Goal: Use online tool/utility: Use online tool/utility

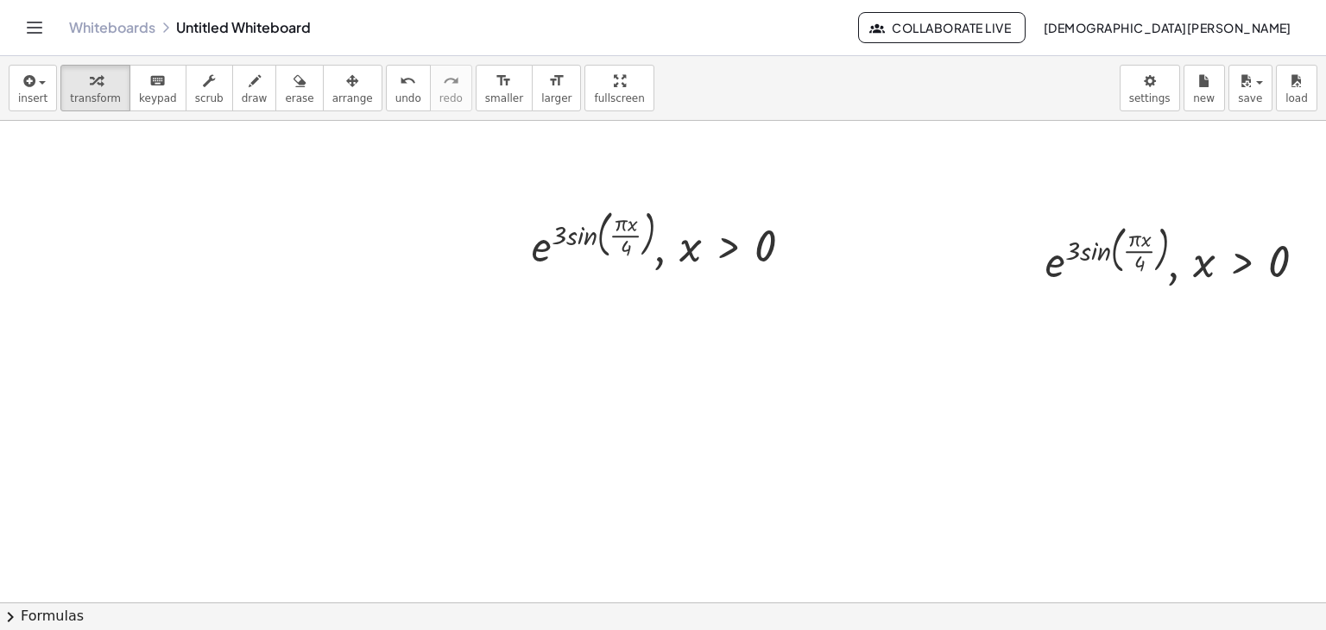
scroll to position [0, 24]
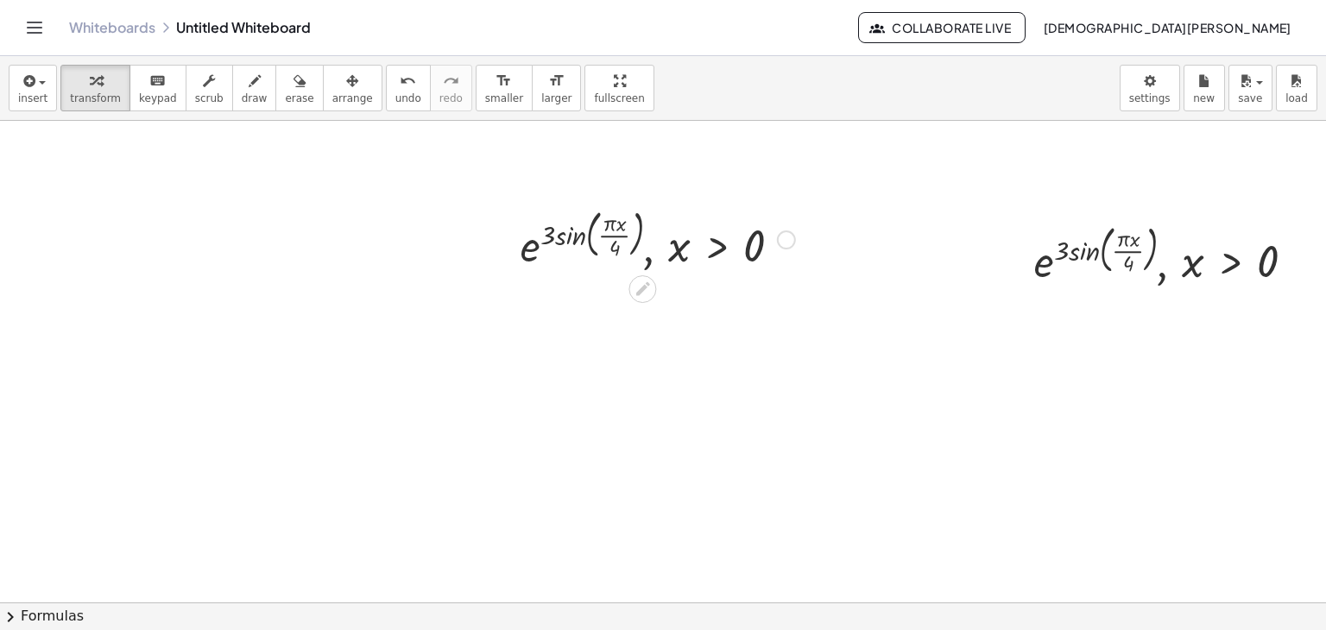
click at [689, 250] on div at bounding box center [658, 238] width 292 height 71
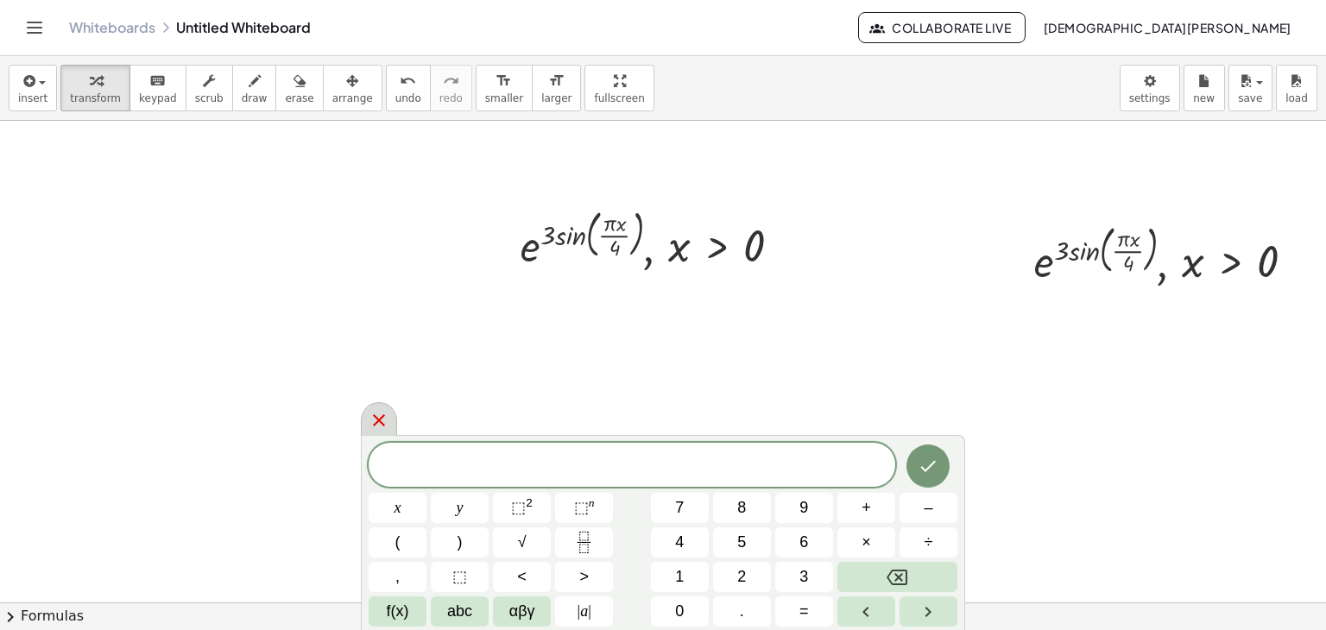
click at [386, 422] on icon at bounding box center [379, 420] width 21 height 21
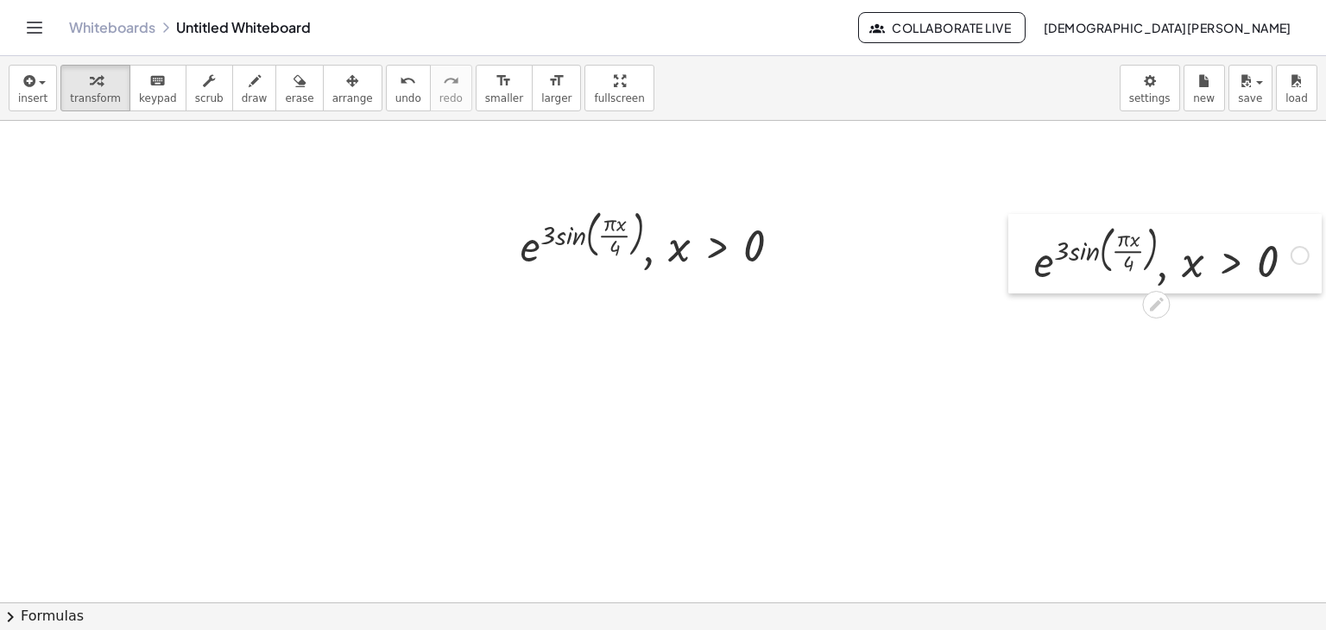
click at [1013, 260] on div at bounding box center [1022, 253] width 26 height 79
drag, startPoint x: 1067, startPoint y: 238, endPoint x: 1048, endPoint y: 373, distance: 136.0
drag, startPoint x: 1085, startPoint y: 250, endPoint x: 1022, endPoint y: 267, distance: 64.3
click at [1026, 267] on div at bounding box center [1172, 253] width 292 height 71
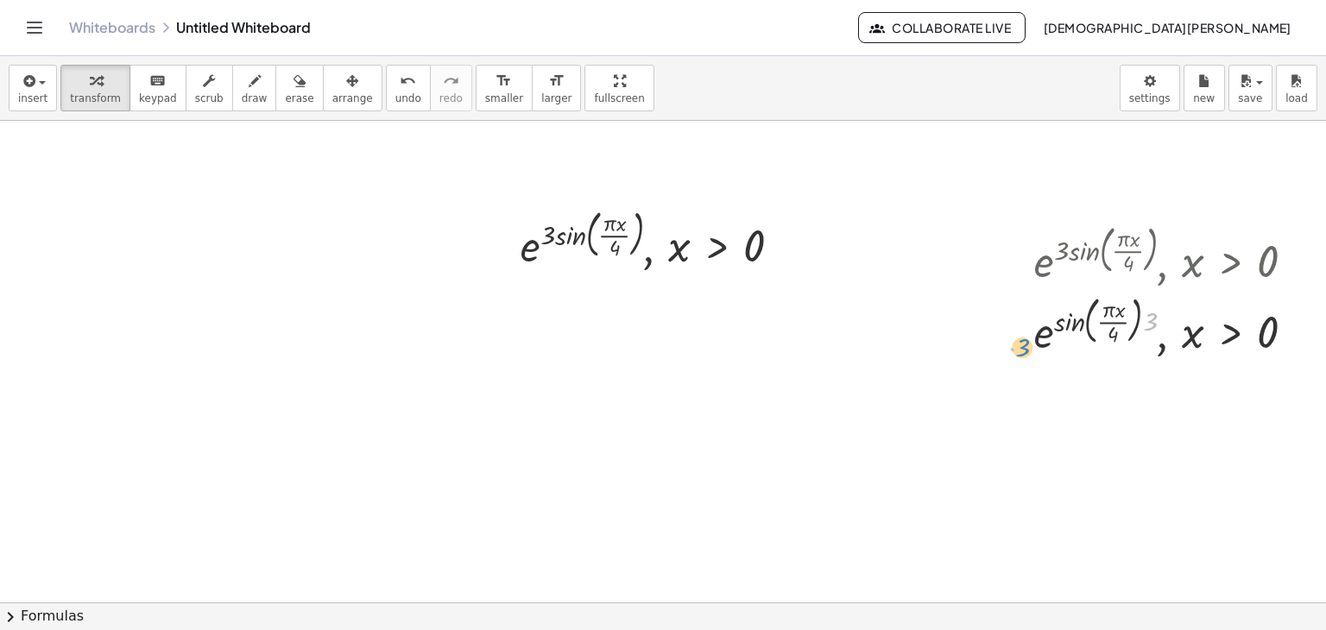
drag, startPoint x: 1136, startPoint y: 316, endPoint x: 1009, endPoint y: 342, distance: 130.4
click at [1009, 342] on div ", e ( · 3 · sin ( , · π · x · 4 ) ) , x > 0 · 3 , [GEOGRAPHIC_DATA] ( · 3 · sin…" at bounding box center [1165, 289] width 313 height 150
drag, startPoint x: 1102, startPoint y: 335, endPoint x: 1008, endPoint y: 350, distance: 95.3
click at [1009, 350] on div ", e ( · 3 · sin ( , · π · x · 4 ) ) , x > 0 · 4 , [GEOGRAPHIC_DATA] ( · 3 · sin…" at bounding box center [1165, 289] width 313 height 150
drag, startPoint x: 1100, startPoint y: 307, endPoint x: 1099, endPoint y: 317, distance: 10.4
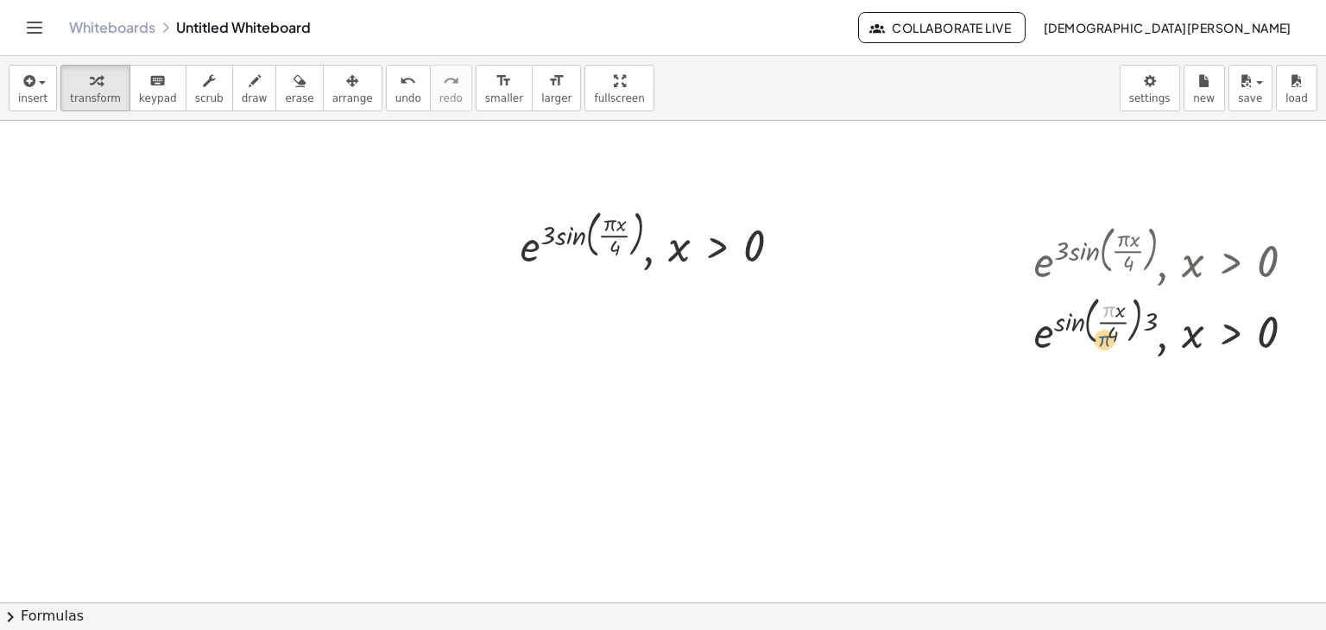
click at [1096, 332] on div at bounding box center [1172, 324] width 292 height 71
drag, startPoint x: 1119, startPoint y: 333, endPoint x: 1009, endPoint y: 353, distance: 112.3
click at [1009, 353] on div ", e ( · 3 · sin ( , · π · x · 4 ) ) , x > 0 · sin ( , · π · x · 4 ) , [GEOGRAPH…" at bounding box center [1165, 289] width 313 height 150
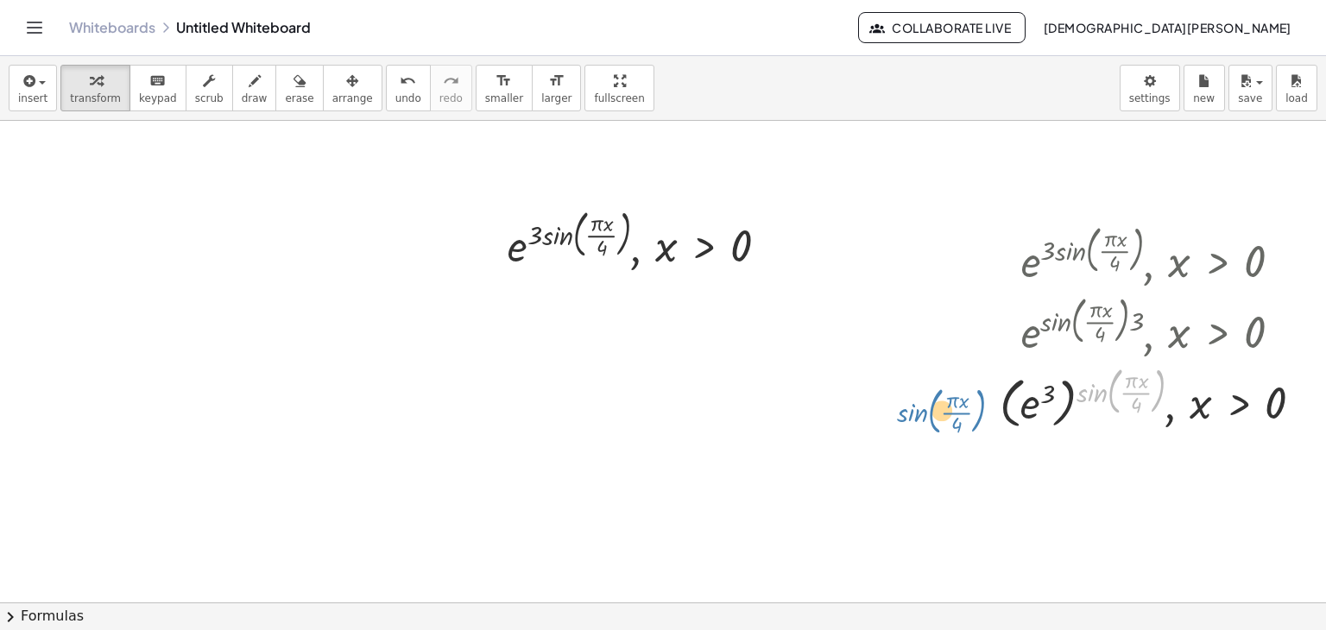
drag, startPoint x: 1101, startPoint y: 388, endPoint x: 921, endPoint y: 408, distance: 180.7
drag, startPoint x: 1146, startPoint y: 381, endPoint x: 1130, endPoint y: 363, distance: 23.9
click at [1134, 380] on div at bounding box center [1158, 396] width 334 height 73
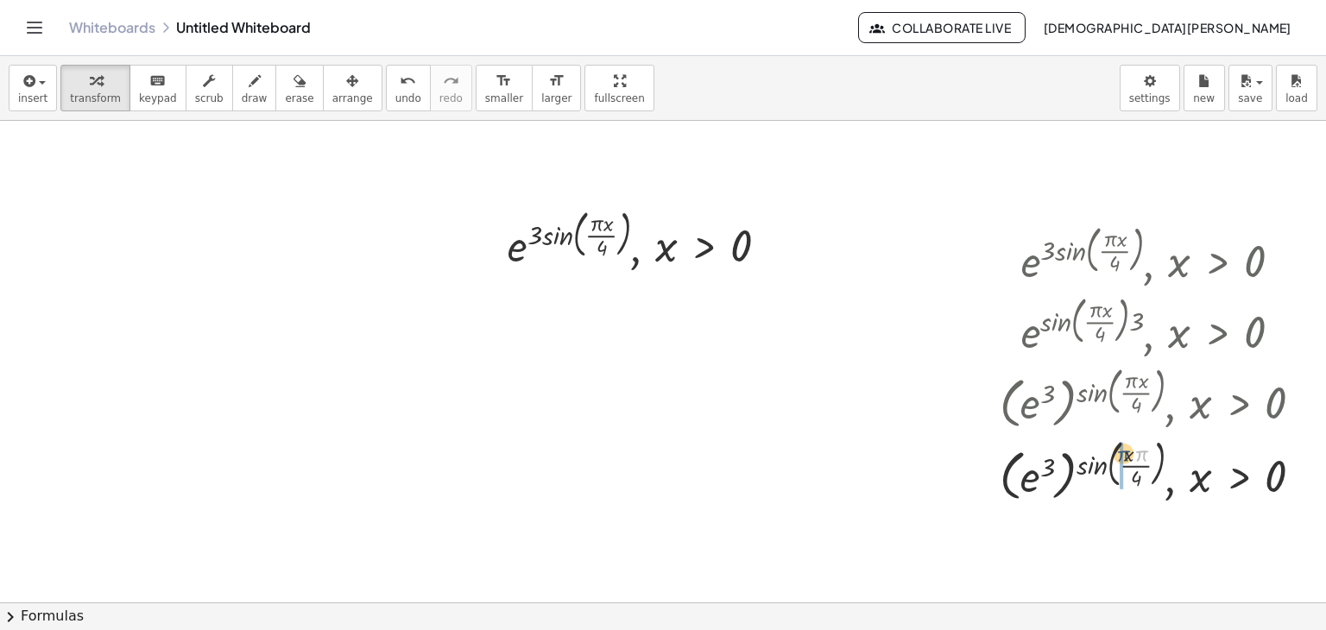
drag, startPoint x: 1141, startPoint y: 460, endPoint x: 1123, endPoint y: 460, distance: 18.1
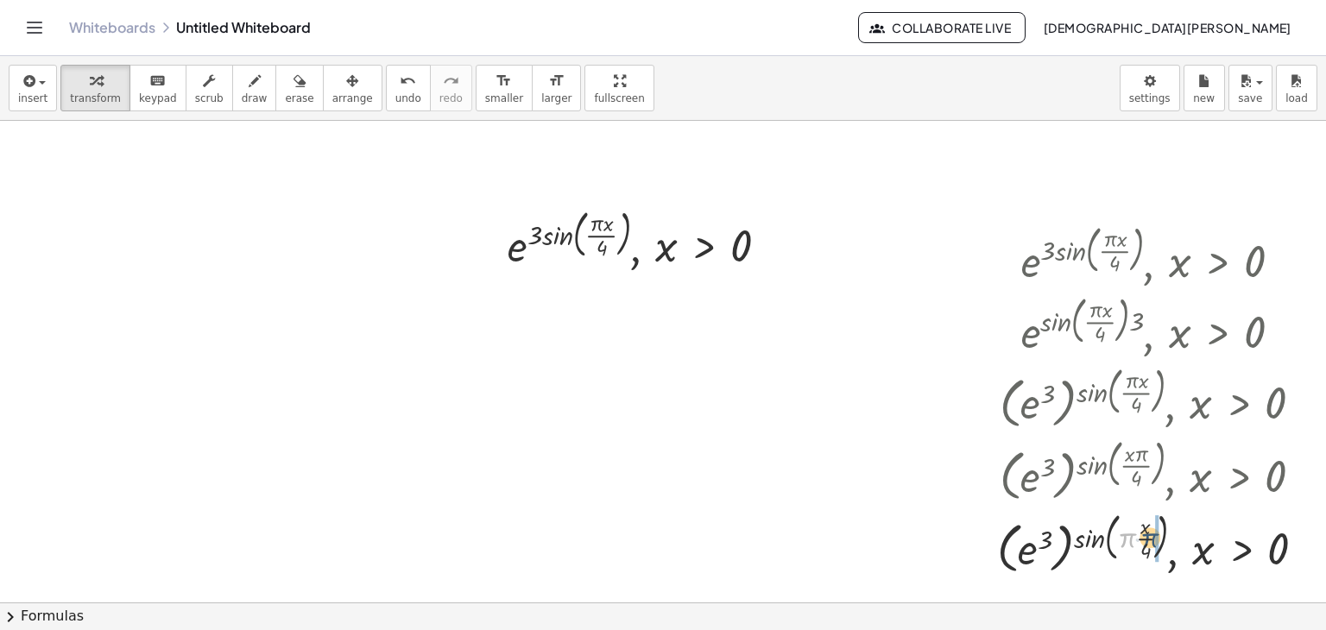
drag, startPoint x: 1131, startPoint y: 536, endPoint x: 1156, endPoint y: 536, distance: 25.0
drag, startPoint x: 1125, startPoint y: 547, endPoint x: 1157, endPoint y: 531, distance: 35.5
click at [1156, 532] on div at bounding box center [1158, 542] width 339 height 73
drag, startPoint x: 1123, startPoint y: 540, endPoint x: 1149, endPoint y: 519, distance: 33.2
click at [1149, 519] on div at bounding box center [1159, 542] width 338 height 73
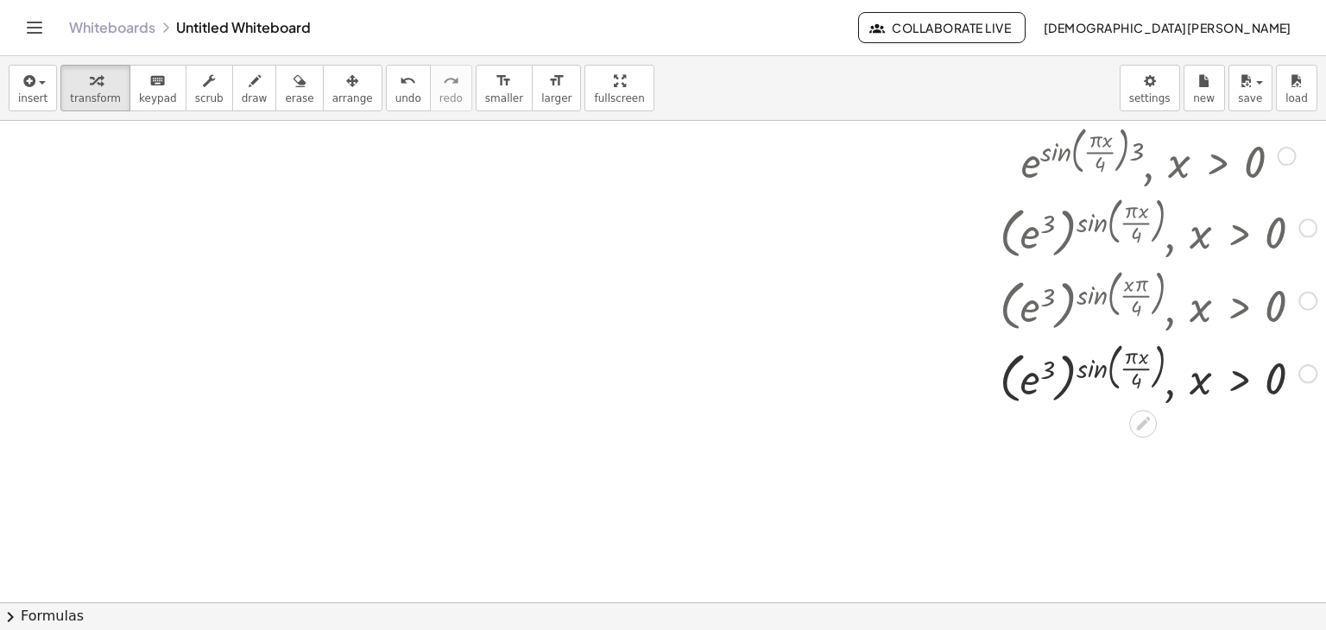
scroll to position [173, 24]
drag, startPoint x: 1050, startPoint y: 368, endPoint x: 988, endPoint y: 385, distance: 64.5
click at [988, 385] on div ", e ( · 3 · sin ( , · π · x · 4 ) ) , x > 0 , e ( · sin ( , · π · x · 4 ) · 3 )…" at bounding box center [1152, 225] width 356 height 369
drag, startPoint x: 1053, startPoint y: 360, endPoint x: 1124, endPoint y: 367, distance: 72.0
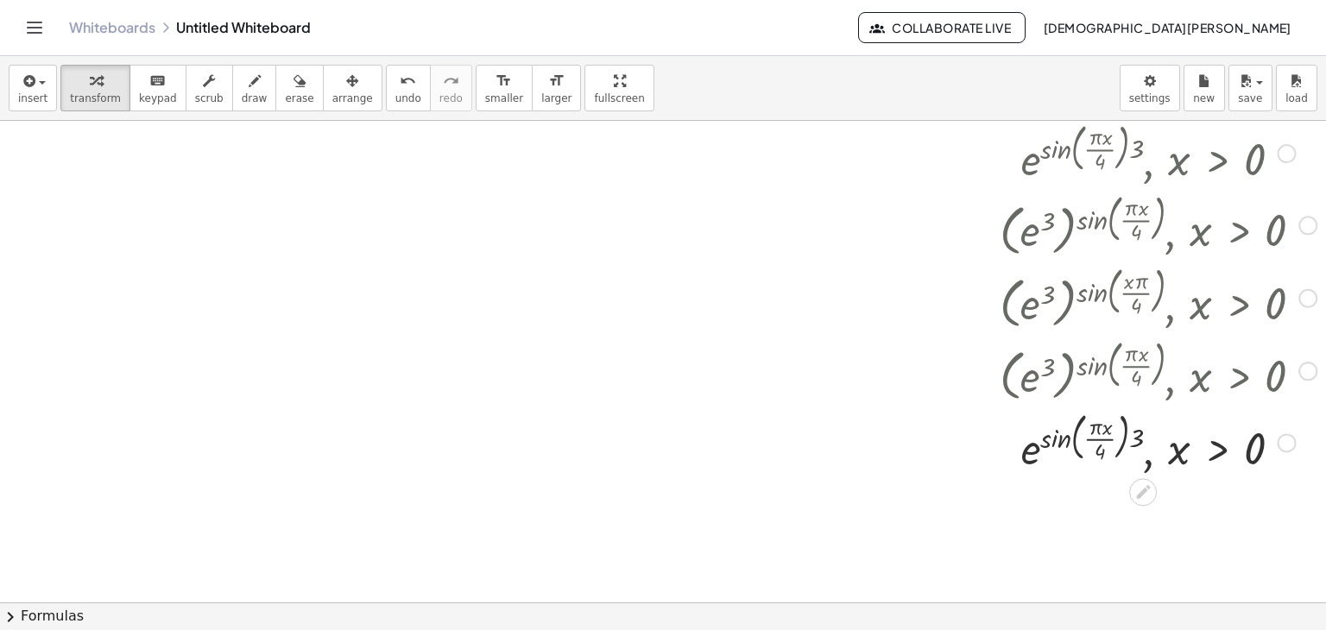
scroll to position [0, 24]
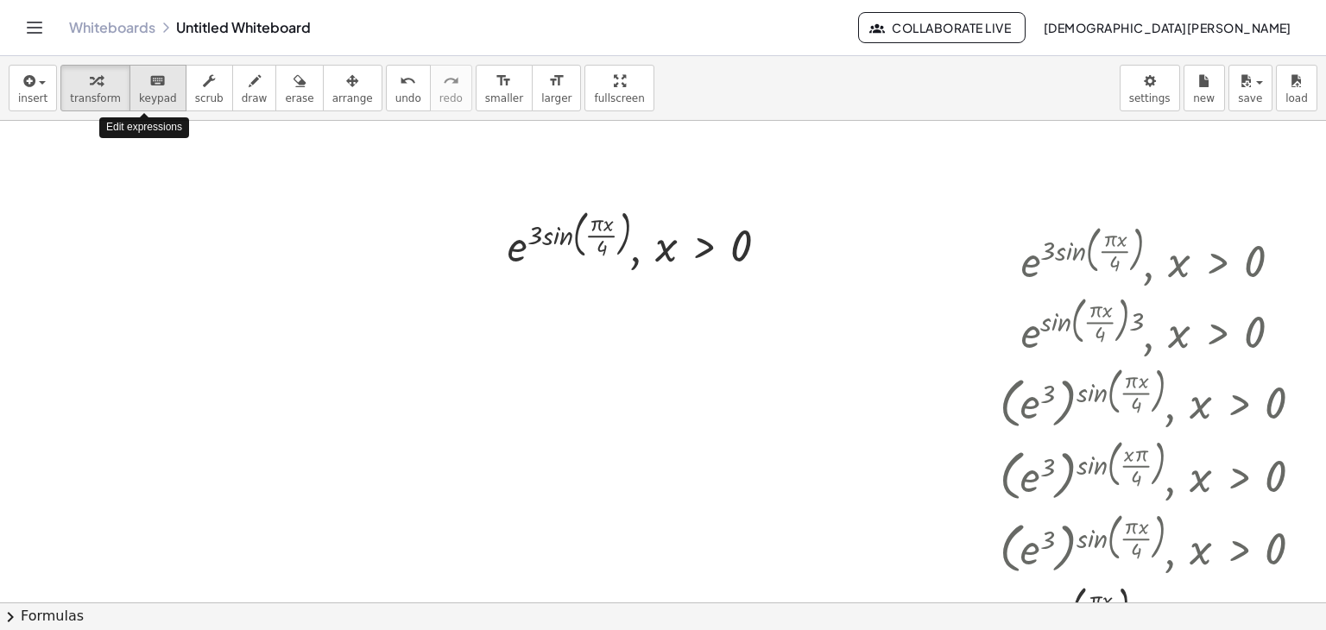
click at [154, 72] on div "keyboard" at bounding box center [158, 80] width 38 height 21
click at [159, 101] on span "keypad" at bounding box center [158, 98] width 38 height 12
drag, startPoint x: 160, startPoint y: 92, endPoint x: 331, endPoint y: 440, distance: 387.0
click at [289, 479] on div "insert select one: Math Expression Function Text Youtube Video Graphing Geometr…" at bounding box center [663, 343] width 1326 height 574
click at [335, 436] on div at bounding box center [655, 603] width 1359 height 964
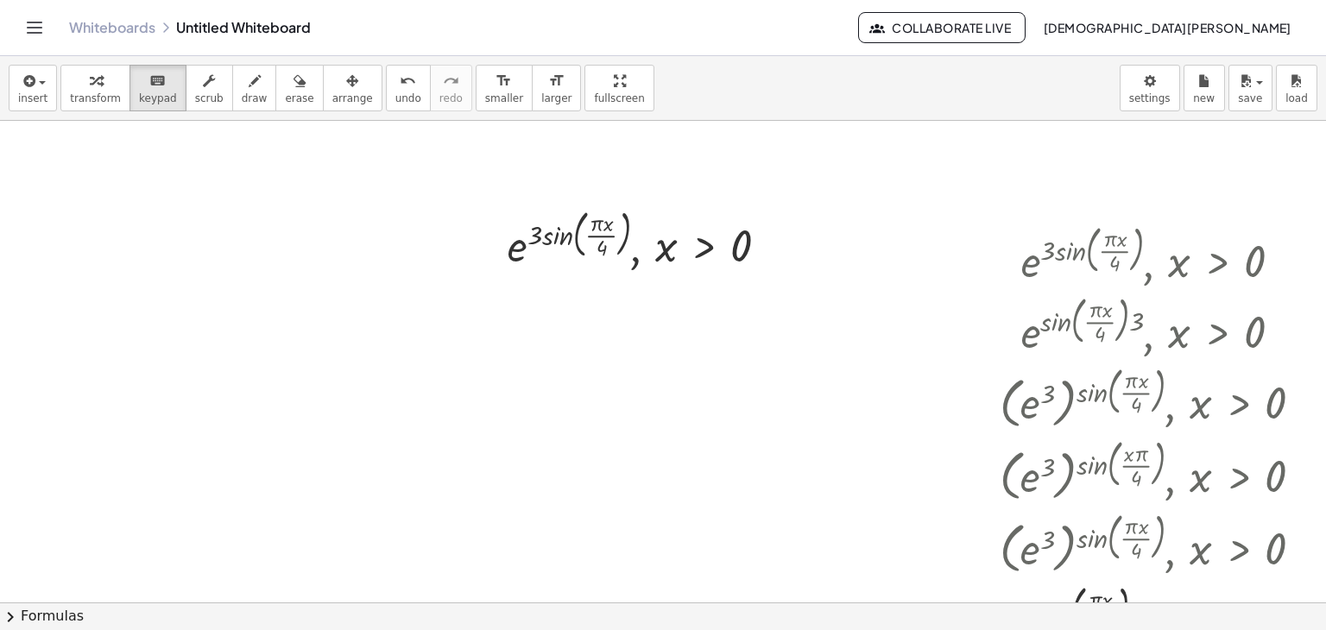
click at [539, 417] on div at bounding box center [655, 603] width 1359 height 964
click at [567, 240] on div at bounding box center [586, 234] width 89 height 51
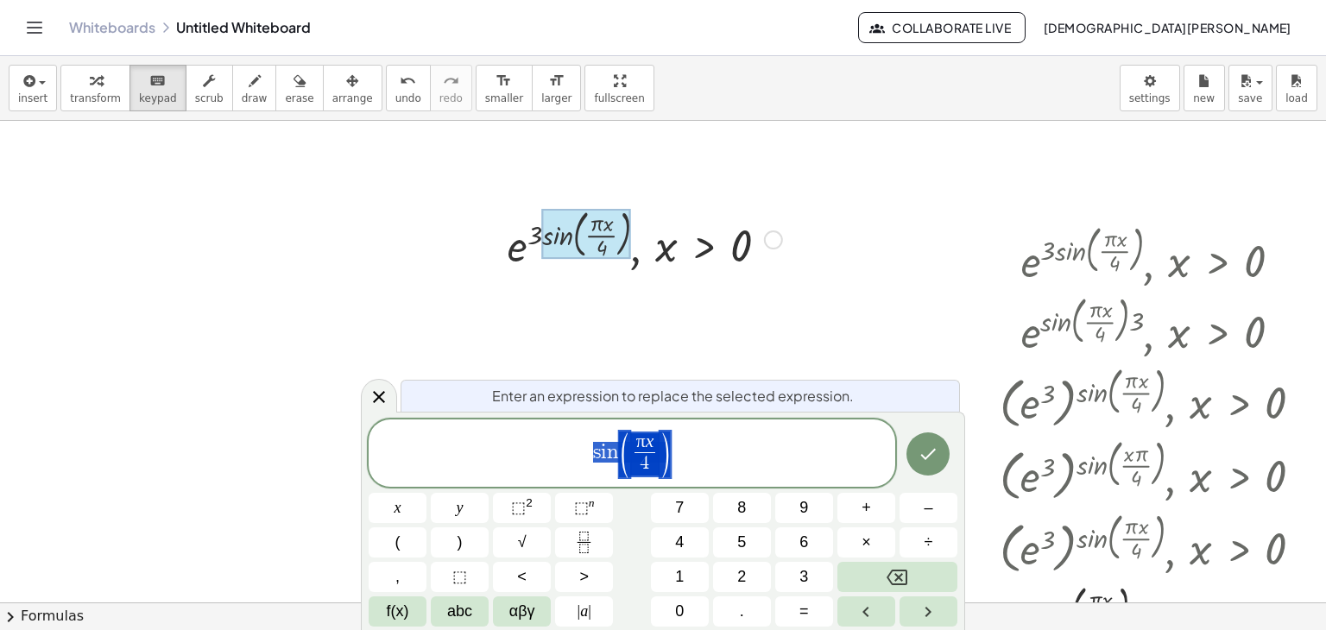
click at [529, 256] on div at bounding box center [645, 238] width 292 height 71
click at [736, 308] on div at bounding box center [655, 603] width 1359 height 964
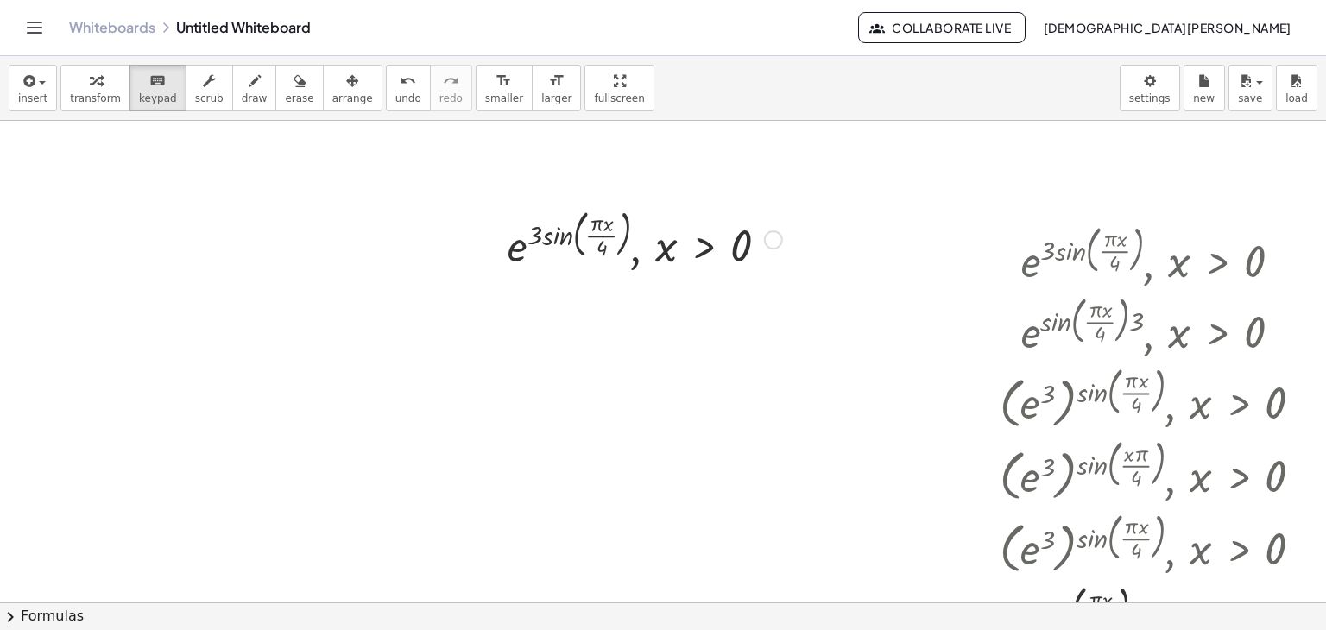
click at [774, 246] on div at bounding box center [773, 240] width 19 height 19
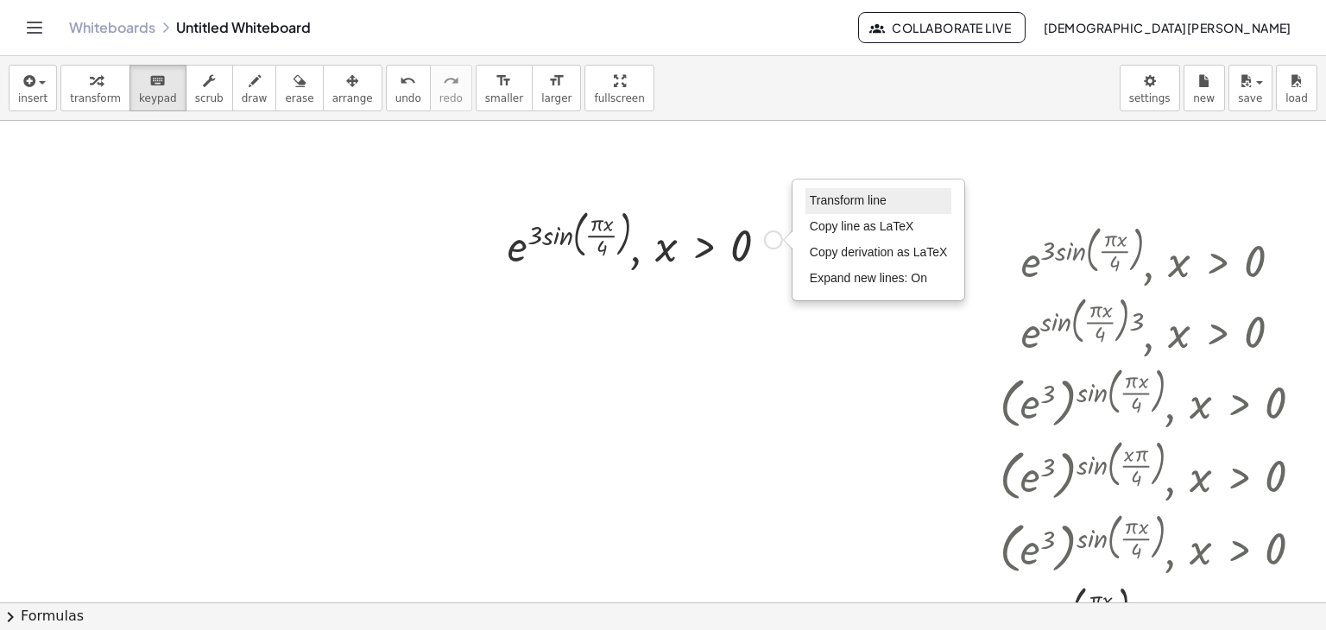
click at [832, 198] on span "Transform line" at bounding box center [848, 200] width 77 height 14
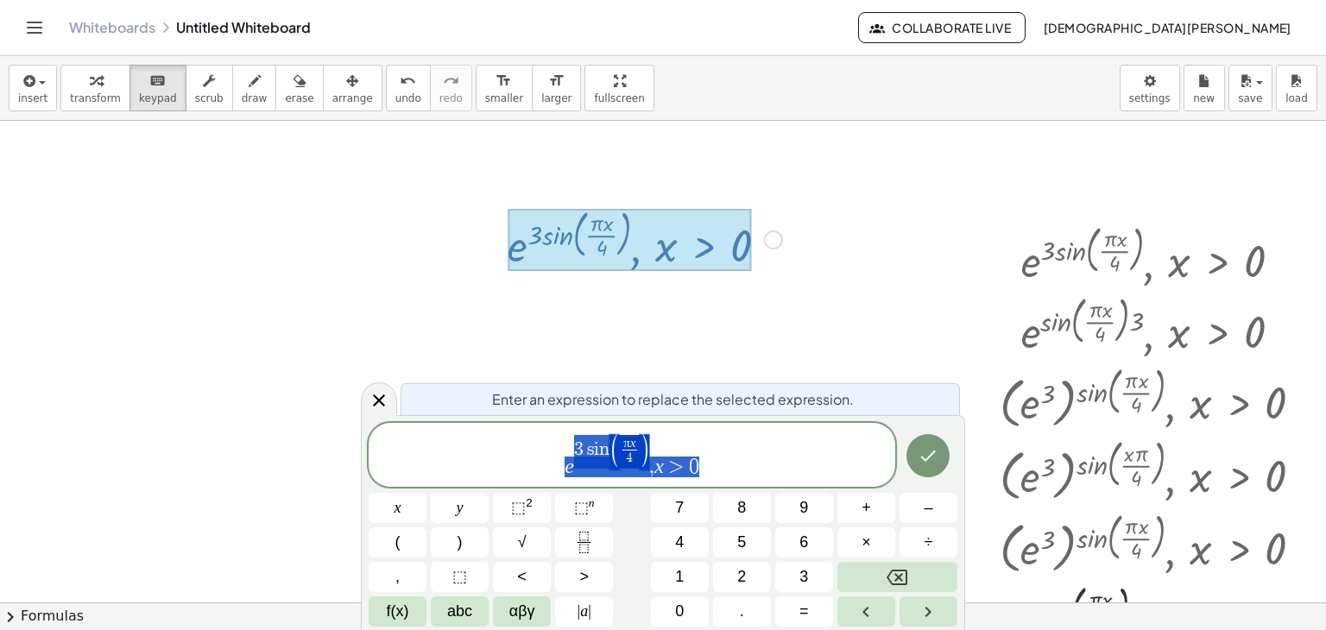
click at [808, 270] on div at bounding box center [655, 603] width 1359 height 964
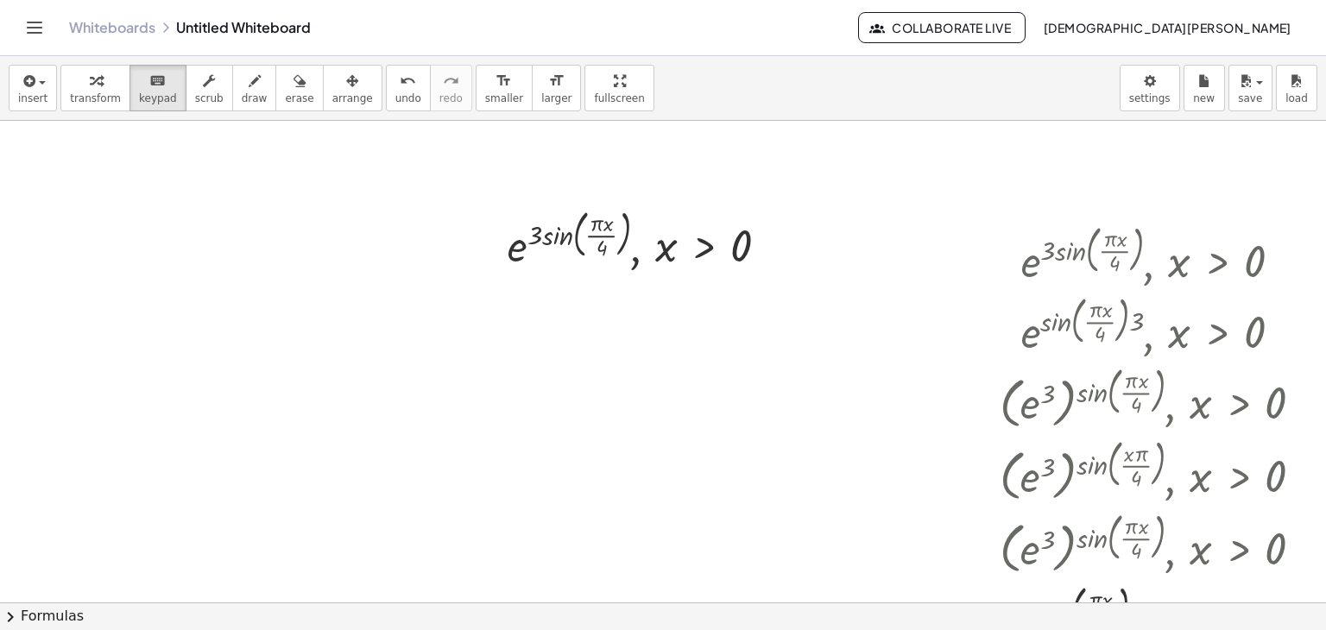
drag, startPoint x: 673, startPoint y: 381, endPoint x: 373, endPoint y: 286, distance: 314.3
click at [373, 286] on div at bounding box center [655, 603] width 1359 height 964
click at [114, 86] on button "transform" at bounding box center [95, 88] width 70 height 47
click at [139, 85] on div "keyboard" at bounding box center [158, 80] width 38 height 21
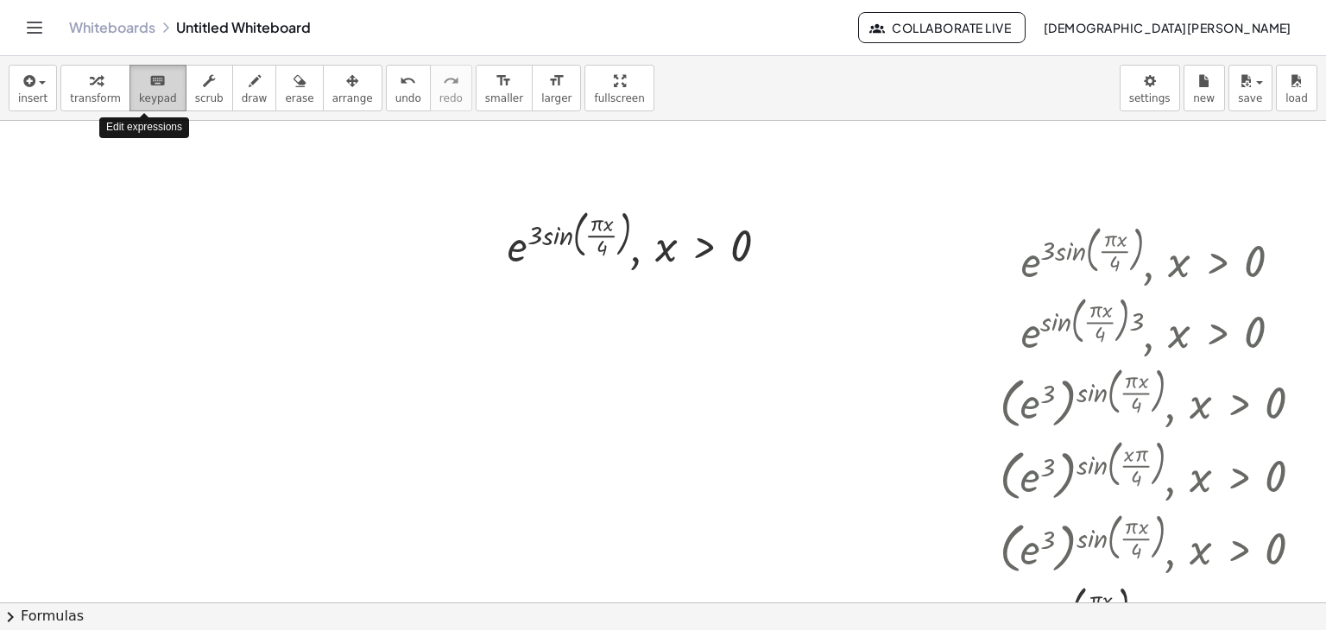
click at [139, 85] on div "keyboard" at bounding box center [158, 80] width 38 height 21
drag, startPoint x: 136, startPoint y: 84, endPoint x: 345, endPoint y: 246, distance: 265.3
click at [313, 283] on div "insert select one: Math Expression Function Text Youtube Video Graphing Geometr…" at bounding box center [663, 343] width 1326 height 574
click at [782, 237] on div "Transform line Copy line as LaTeX Copy derivation as LaTeX Expand new lines: On" at bounding box center [773, 240] width 19 height 19
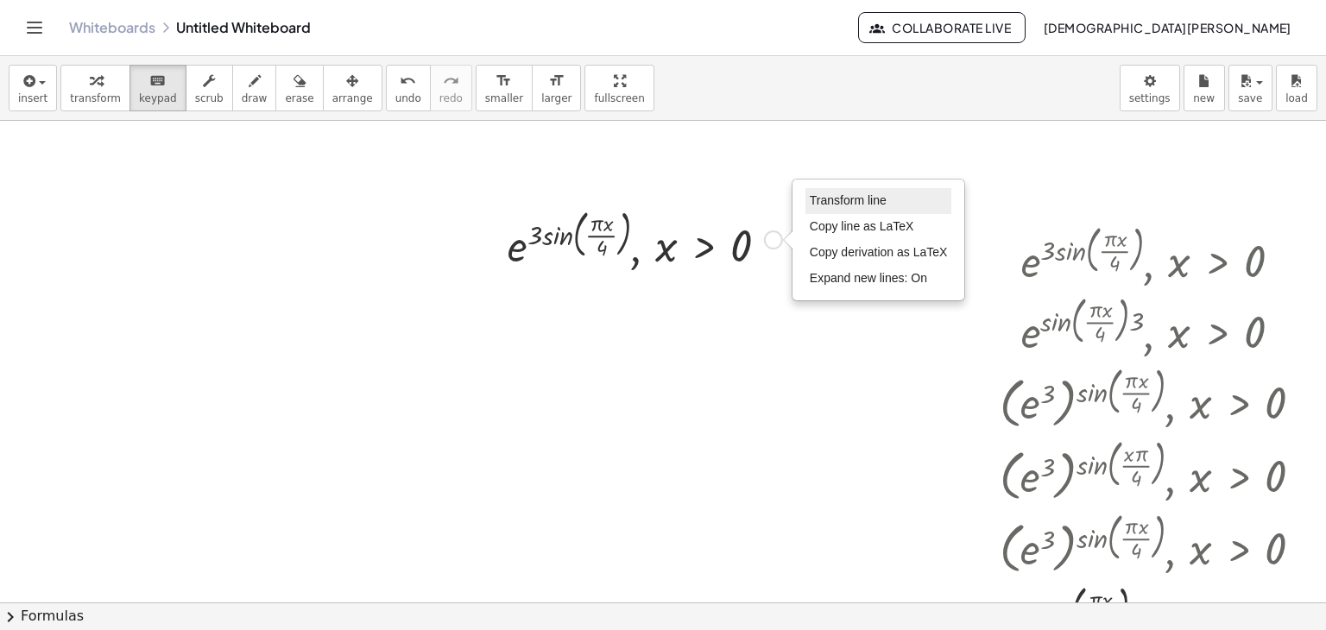
click at [863, 199] on span "Transform line" at bounding box center [848, 200] width 77 height 14
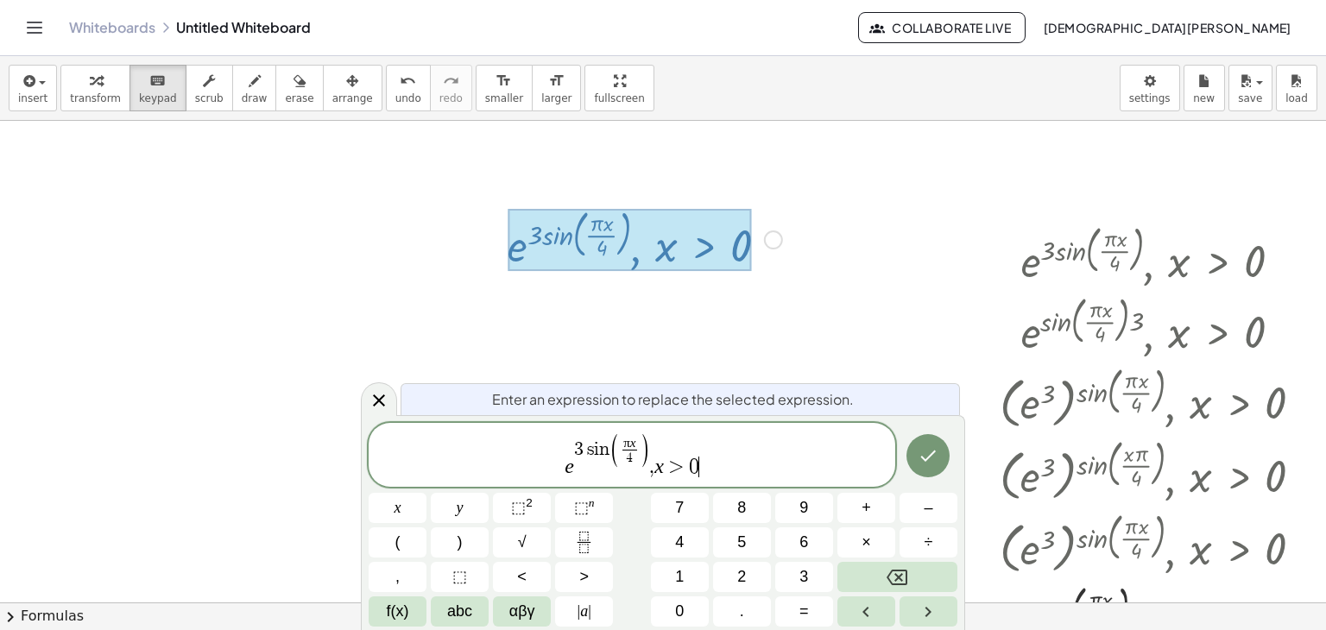
click at [782, 450] on span "e 3 s i n ( π x 4 ​ ) , x > 0 ​" at bounding box center [632, 457] width 527 height 46
click at [541, 407] on span "Enter an expression to replace the selected expression." at bounding box center [673, 399] width 362 height 21
click at [544, 394] on span "Enter an expression to replace the selected expression." at bounding box center [673, 399] width 362 height 21
click at [733, 465] on span "e 3 s i n ( π x 4 ​ ) , x > 0" at bounding box center [632, 457] width 527 height 46
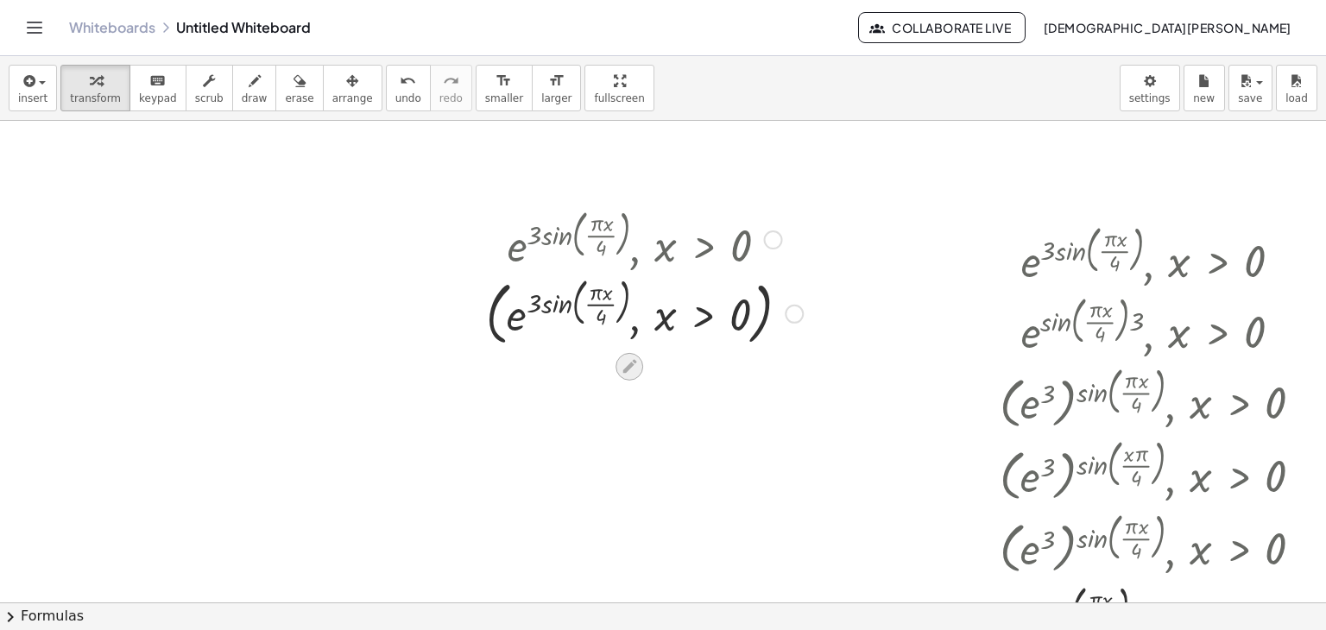
click at [636, 370] on icon at bounding box center [630, 367] width 18 height 18
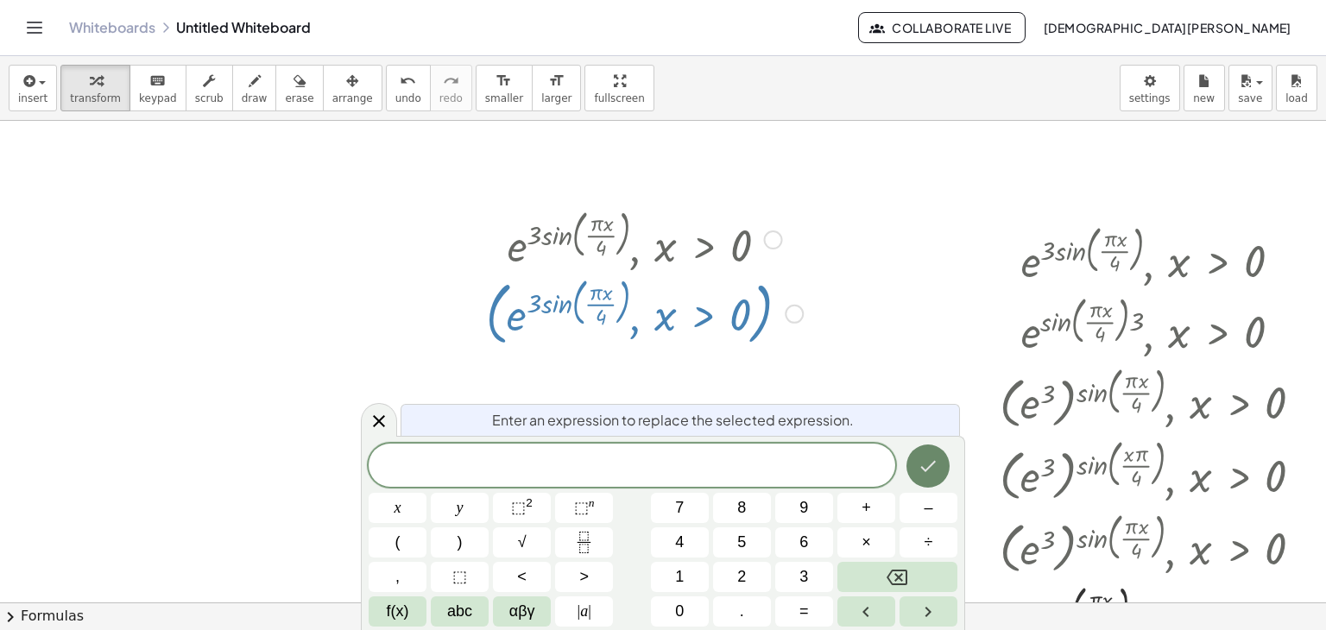
click at [929, 475] on icon "Done" at bounding box center [928, 466] width 21 height 21
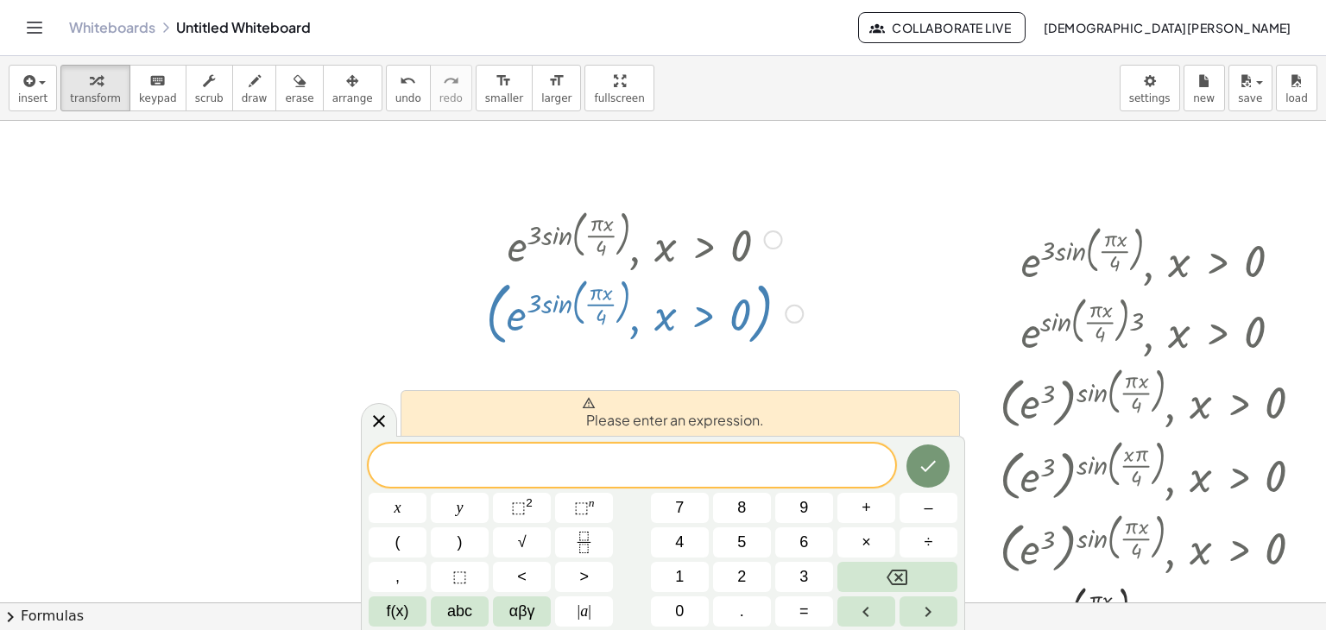
click at [898, 370] on div at bounding box center [655, 603] width 1359 height 964
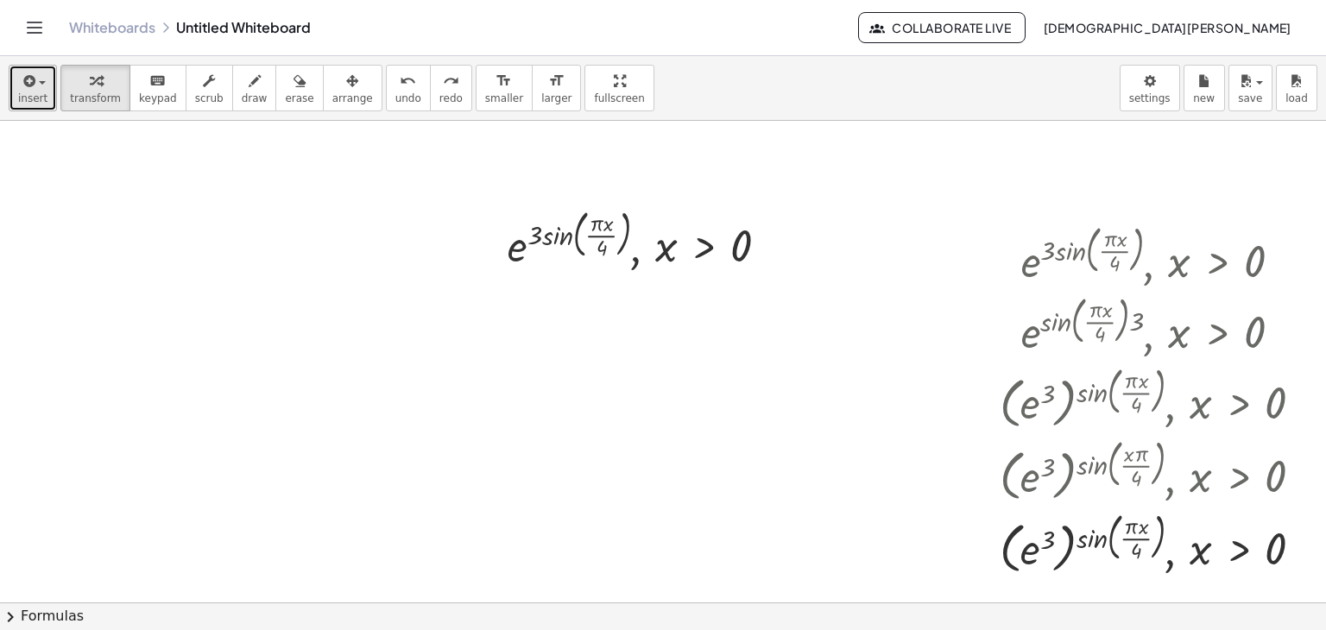
click at [42, 85] on span "button" at bounding box center [42, 82] width 7 height 3
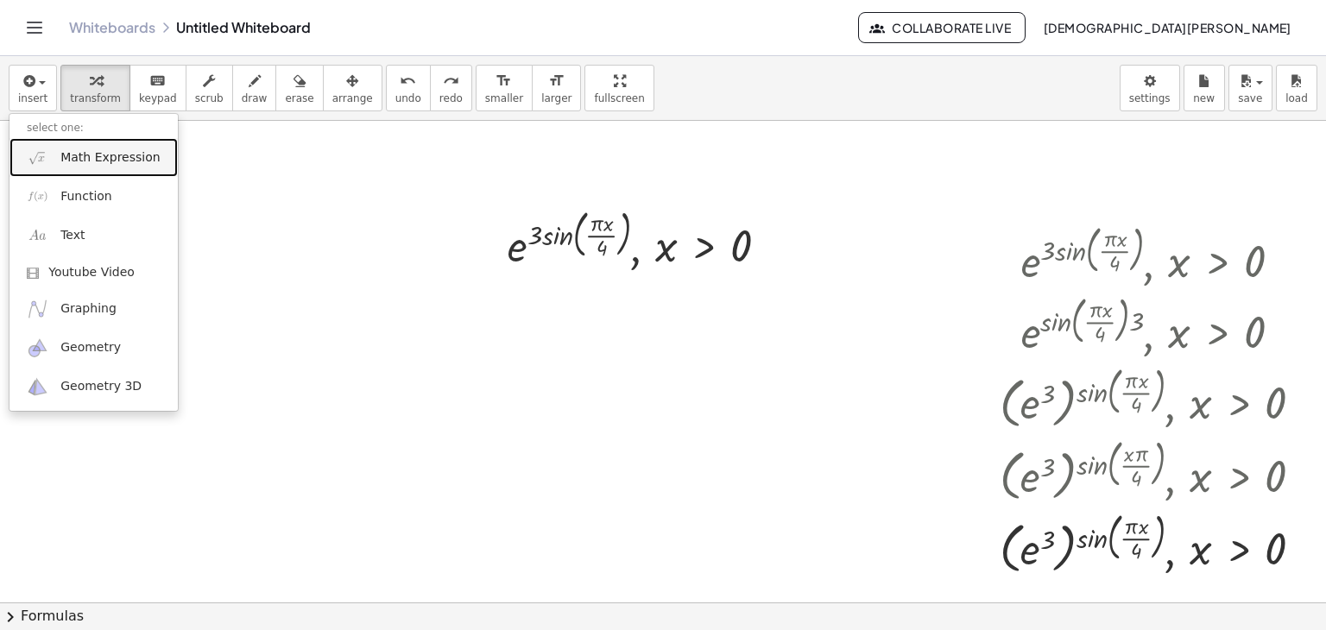
click at [80, 165] on span "Math Expression" at bounding box center [109, 157] width 99 height 17
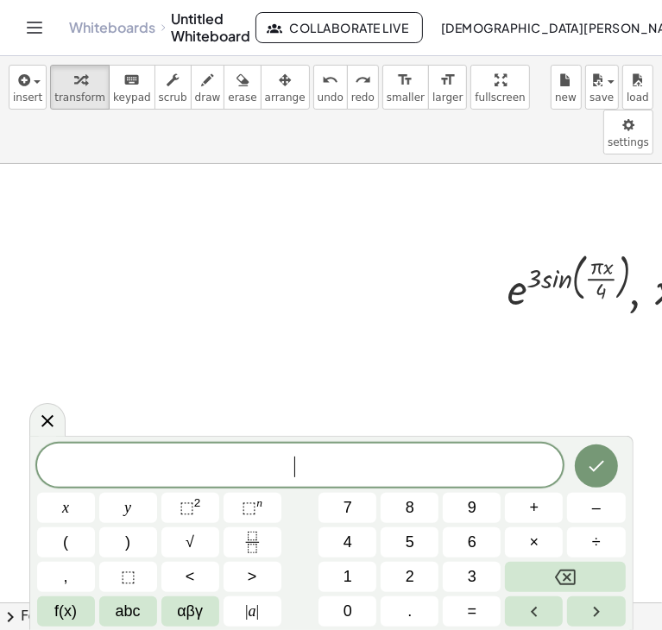
drag, startPoint x: 516, startPoint y: 388, endPoint x: 294, endPoint y: 411, distance: 224.0
click at [294, 411] on div at bounding box center [655, 602] width 1359 height 877
click at [49, 415] on icon at bounding box center [47, 421] width 21 height 21
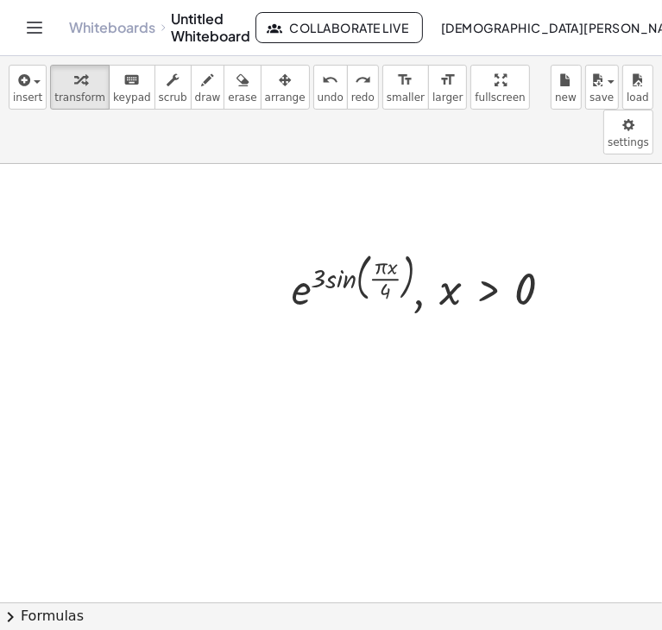
scroll to position [0, 329]
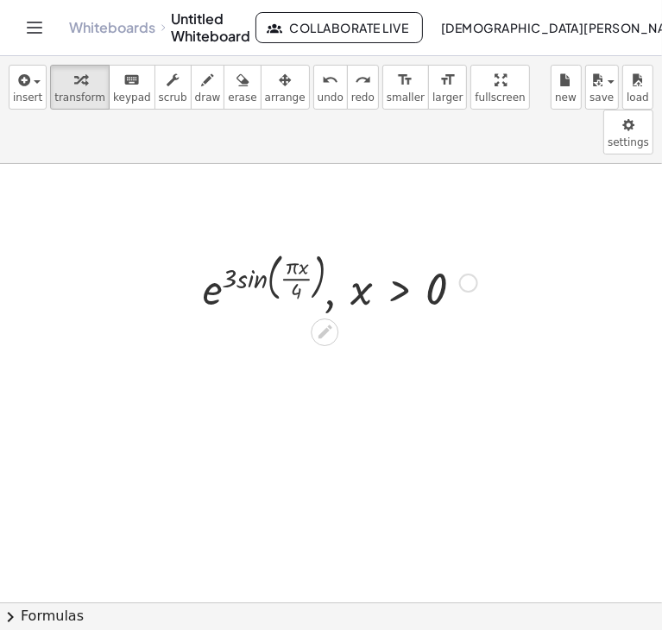
click at [426, 247] on div at bounding box center [340, 281] width 292 height 71
click at [366, 256] on div at bounding box center [340, 281] width 292 height 71
click at [394, 255] on div at bounding box center [340, 281] width 292 height 71
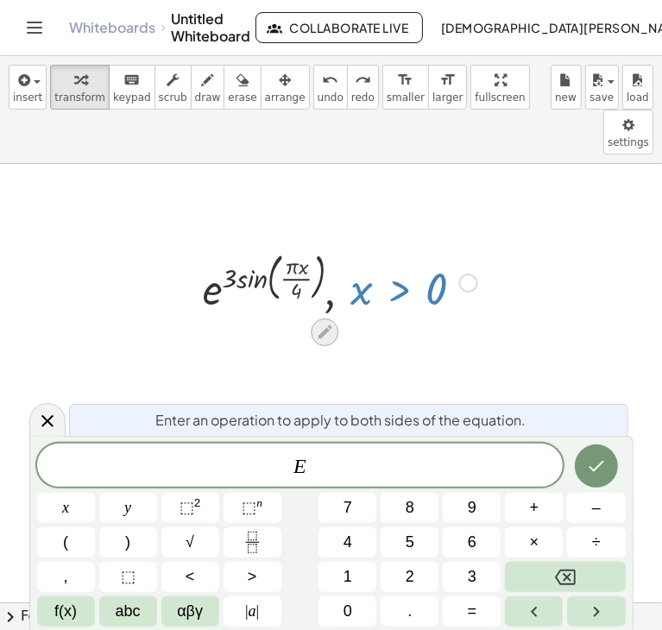
click at [319, 326] on icon at bounding box center [326, 333] width 14 height 14
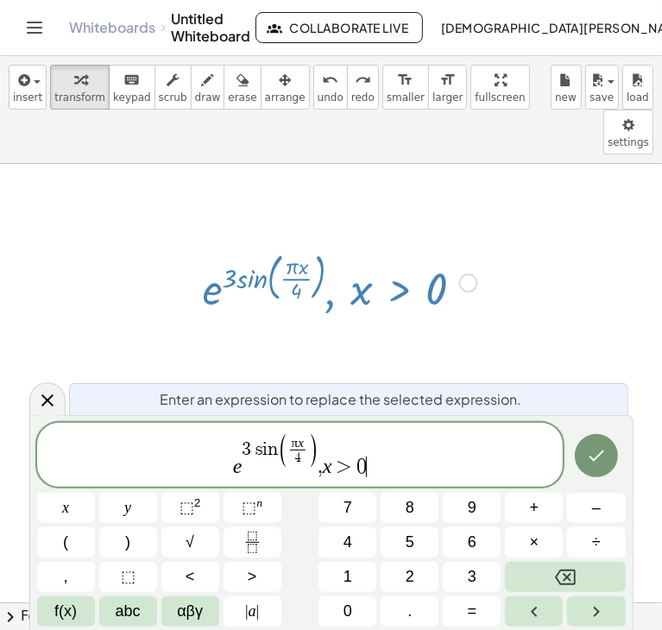
click at [390, 475] on span "e 3 s i n ( π x 4 ​ ) , x > 0 ​" at bounding box center [300, 457] width 527 height 46
click at [245, 469] on span "​ e 3 s i n ( π x 4 ​ ) ," at bounding box center [300, 457] width 527 height 46
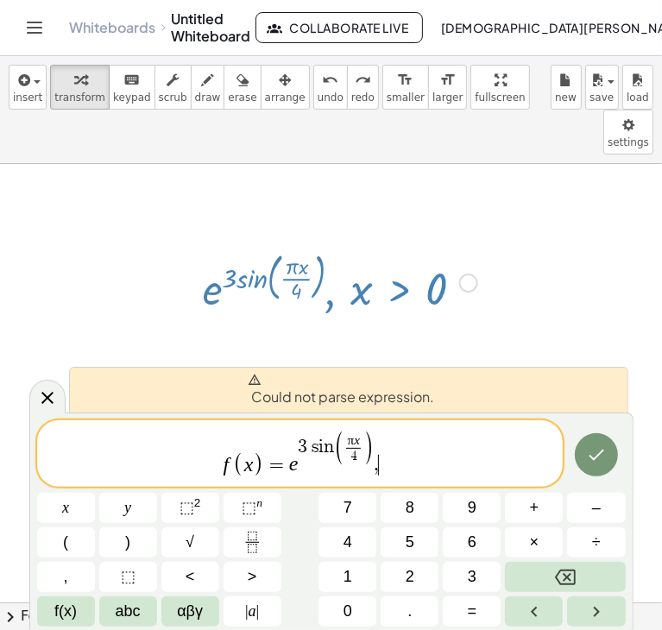
click at [416, 467] on span "f ( x ) = e 3 s i n ( π x 4 ​ ) , ​" at bounding box center [300, 455] width 527 height 48
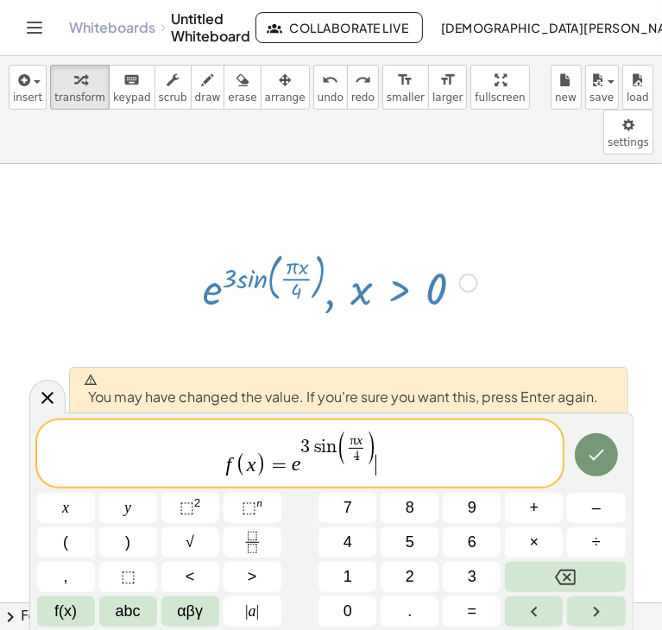
click at [279, 481] on div "f ( x ) = e 3 s i n ( π x 4 ​ ) ​" at bounding box center [300, 454] width 527 height 66
click at [258, 467] on span ")" at bounding box center [261, 464] width 11 height 25
click at [270, 463] on span "=" at bounding box center [279, 465] width 25 height 21
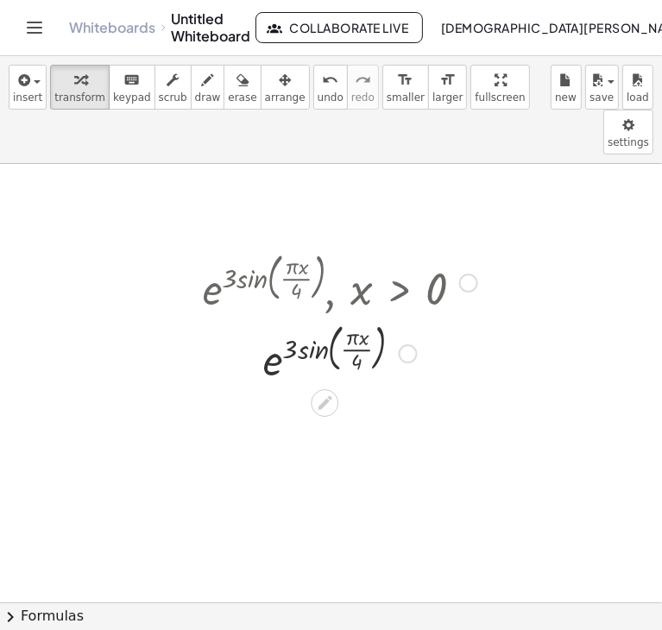
click at [394, 246] on div at bounding box center [340, 281] width 292 height 71
click at [461, 274] on div at bounding box center [468, 283] width 19 height 19
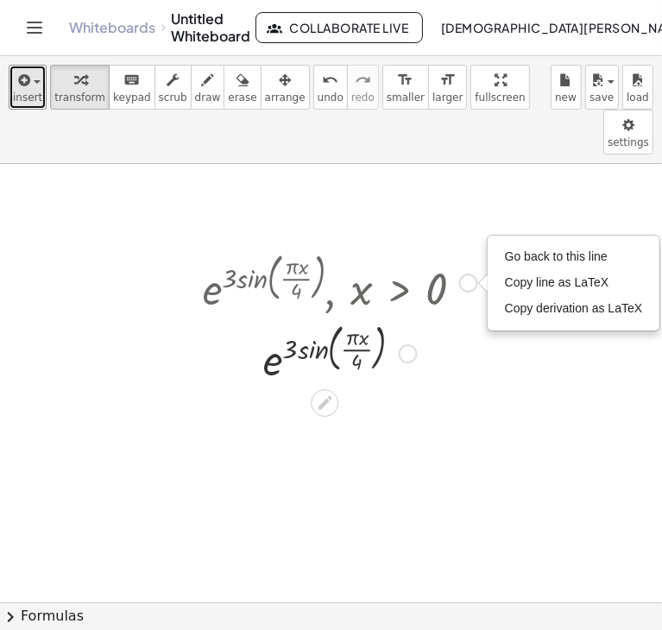
drag, startPoint x: 410, startPoint y: 236, endPoint x: 85, endPoint y: 130, distance: 341.6
click at [26, 94] on span "insert" at bounding box center [27, 98] width 29 height 12
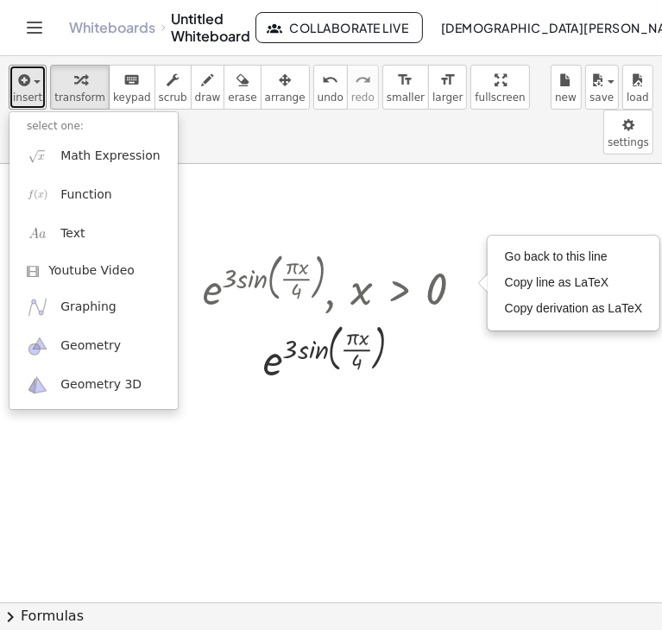
click at [607, 452] on div at bounding box center [350, 602] width 1359 height 877
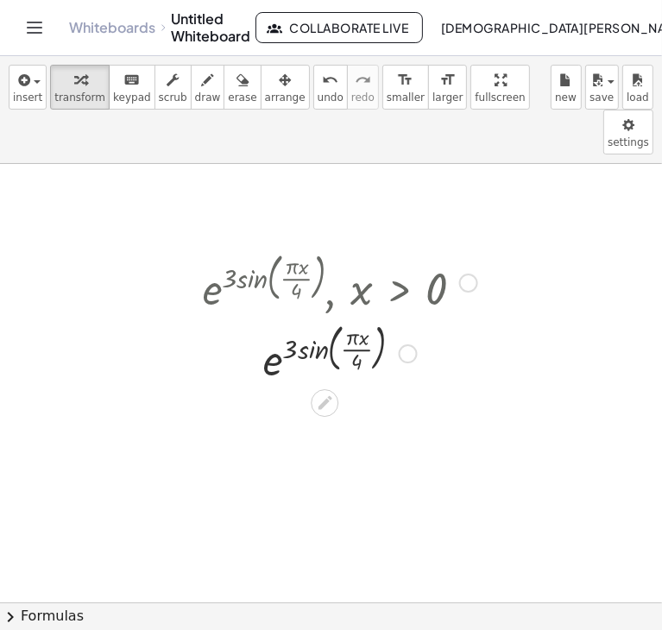
click at [320, 343] on div ", e ( · 3 · sin ( , · π · x · 4 ) ) , x > 0 Go back to this line Copy line as L…" at bounding box center [333, 317] width 313 height 150
click at [319, 394] on icon at bounding box center [325, 403] width 18 height 18
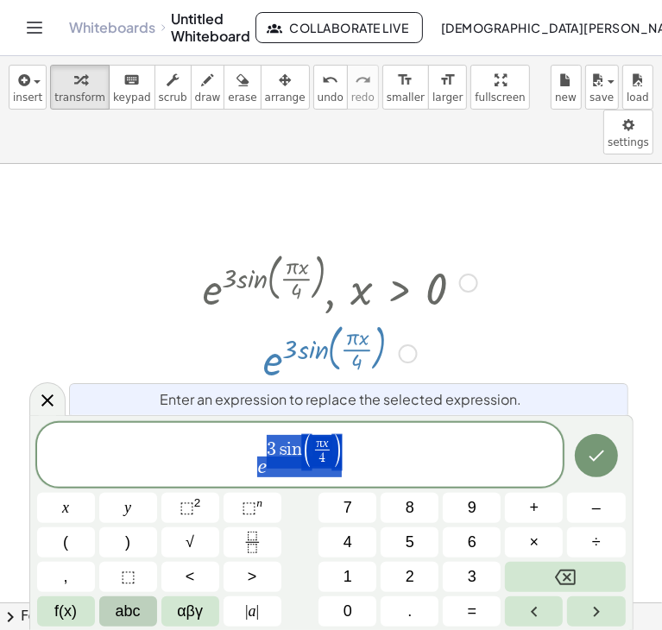
click at [111, 617] on button "abc" at bounding box center [128, 612] width 58 height 30
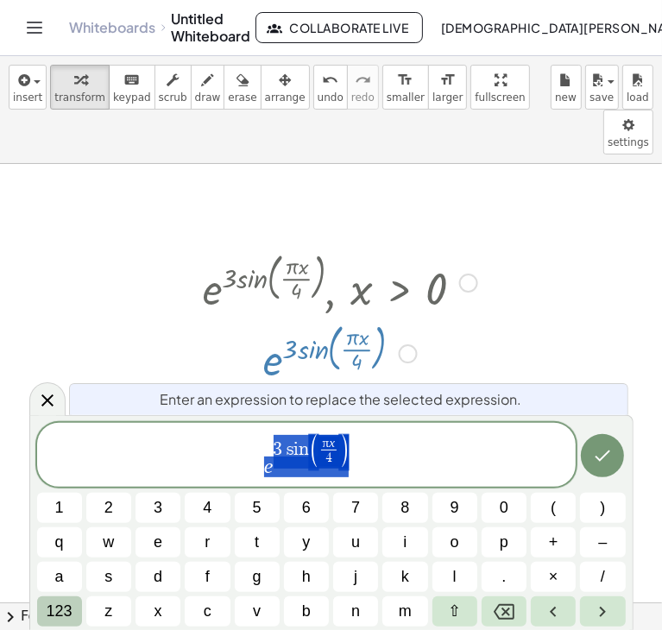
click at [62, 613] on span "123" at bounding box center [60, 611] width 26 height 23
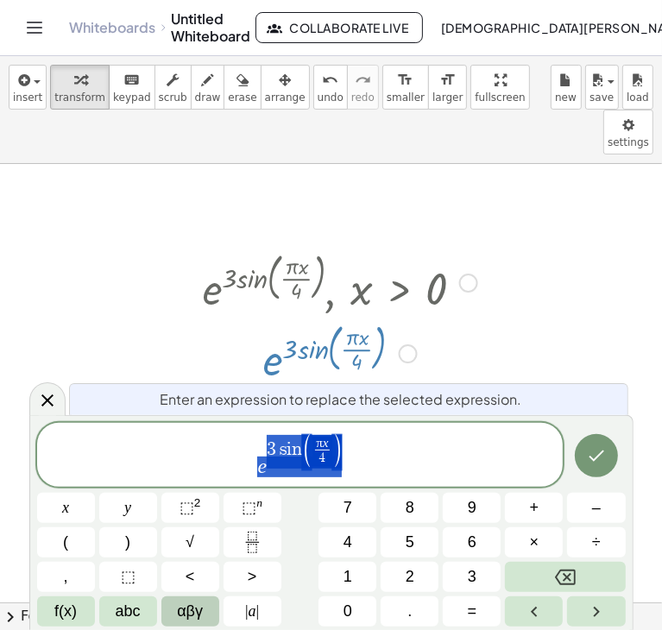
click at [192, 611] on span "αβγ" at bounding box center [190, 611] width 26 height 23
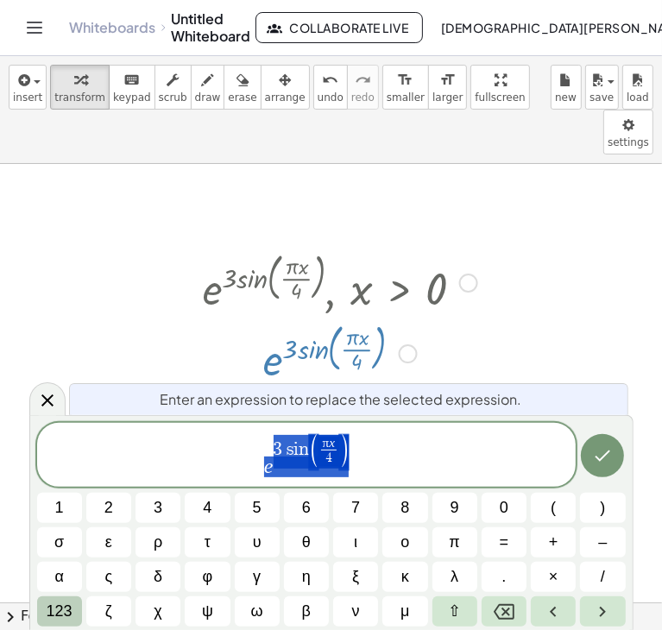
click at [62, 613] on span "123" at bounding box center [60, 611] width 26 height 23
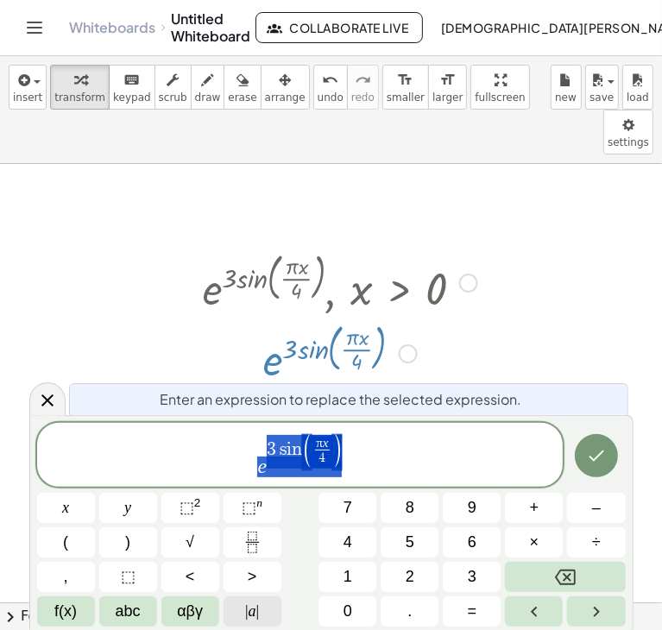
click at [269, 605] on button "| a |" at bounding box center [253, 612] width 58 height 30
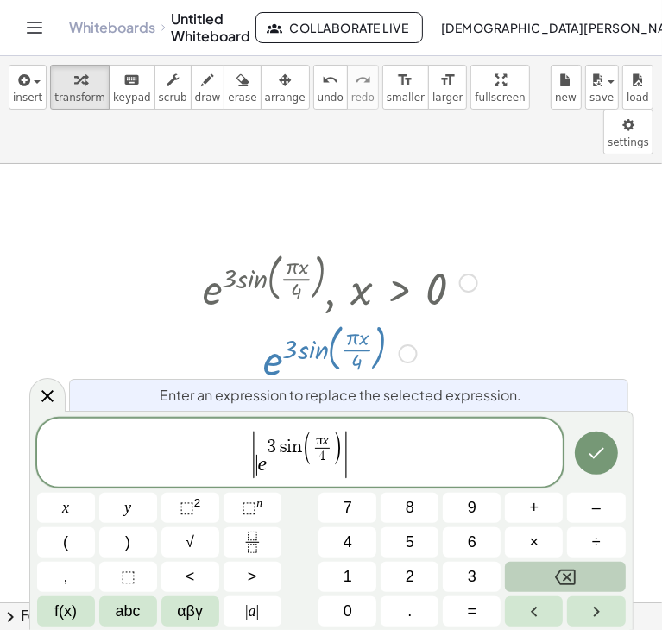
click at [551, 573] on button "Backspace" at bounding box center [565, 577] width 120 height 30
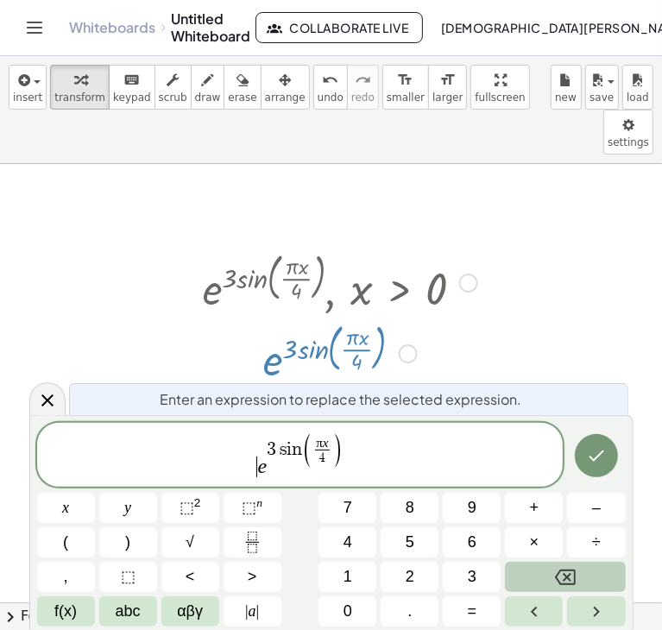
click at [551, 573] on button "Backspace" at bounding box center [565, 577] width 120 height 30
click at [191, 616] on span "αβγ" at bounding box center [190, 611] width 26 height 23
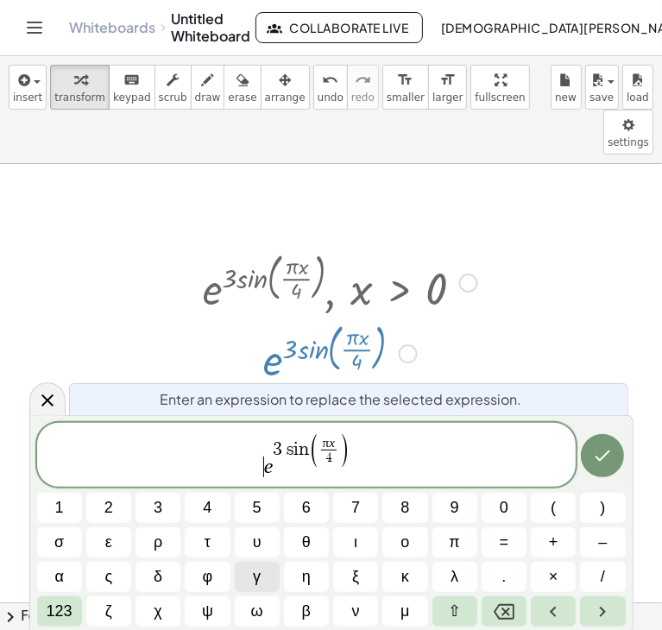
click at [191, 616] on button "ψ" at bounding box center [207, 612] width 45 height 30
click at [37, 618] on button "123" at bounding box center [59, 612] width 45 height 30
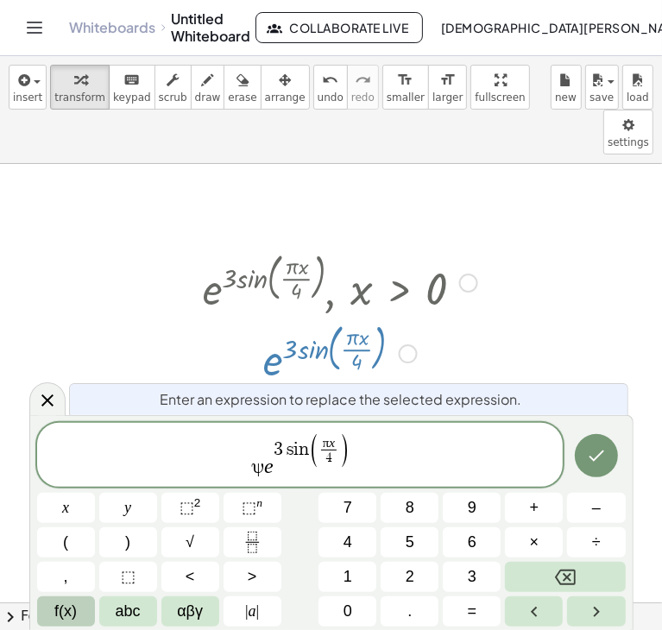
click at [38, 616] on button "f(x)" at bounding box center [66, 612] width 58 height 30
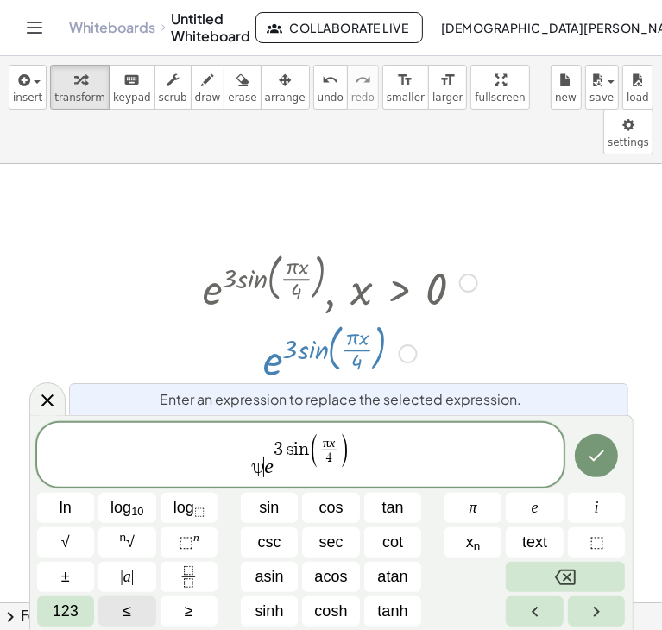
click at [38, 616] on button "123" at bounding box center [66, 612] width 58 height 30
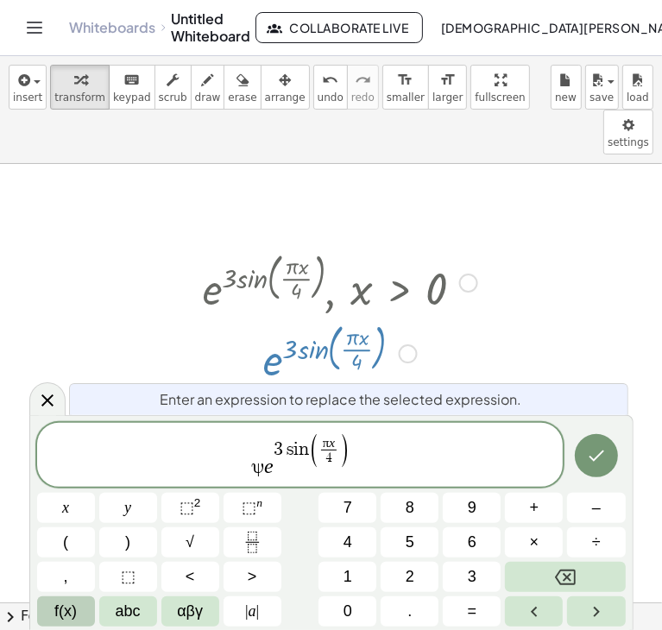
click at [38, 616] on button "f(x)" at bounding box center [66, 612] width 58 height 30
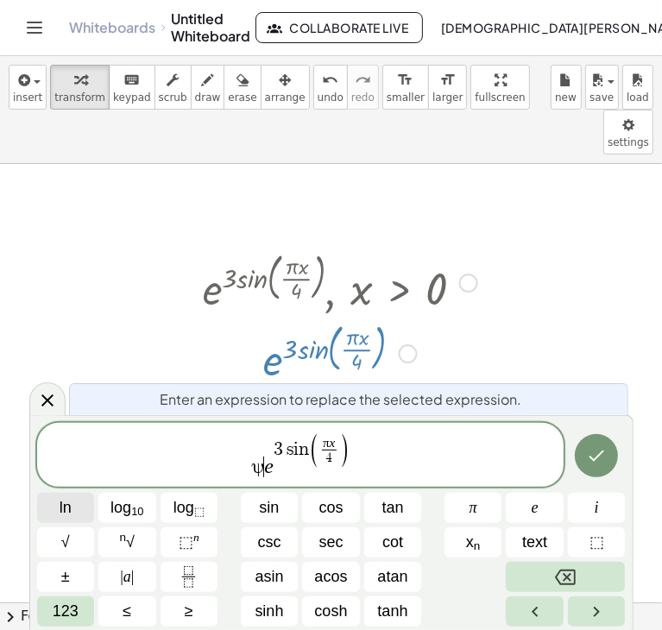
click at [74, 512] on button "ln" at bounding box center [66, 508] width 58 height 30
drag, startPoint x: 320, startPoint y: 474, endPoint x: 350, endPoint y: 433, distance: 50.8
click at [350, 434] on span "ψ l n e 3 s i n ( π x 4 ​ )" at bounding box center [300, 457] width 527 height 46
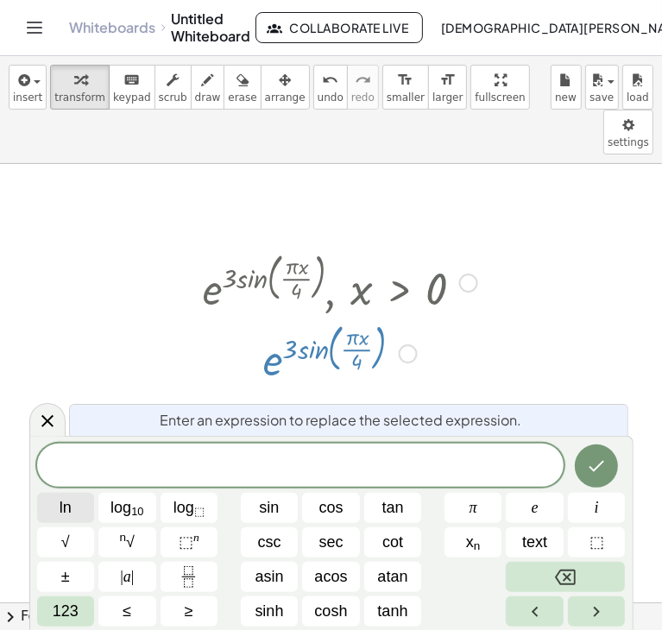
click at [64, 508] on span "ln" at bounding box center [66, 508] width 12 height 23
click at [61, 620] on span "123" at bounding box center [66, 611] width 26 height 23
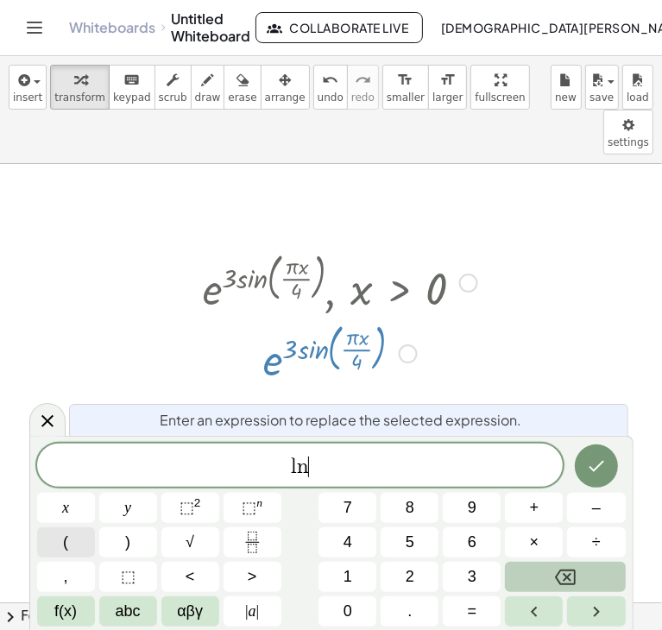
click at [75, 529] on button "(" at bounding box center [66, 543] width 58 height 30
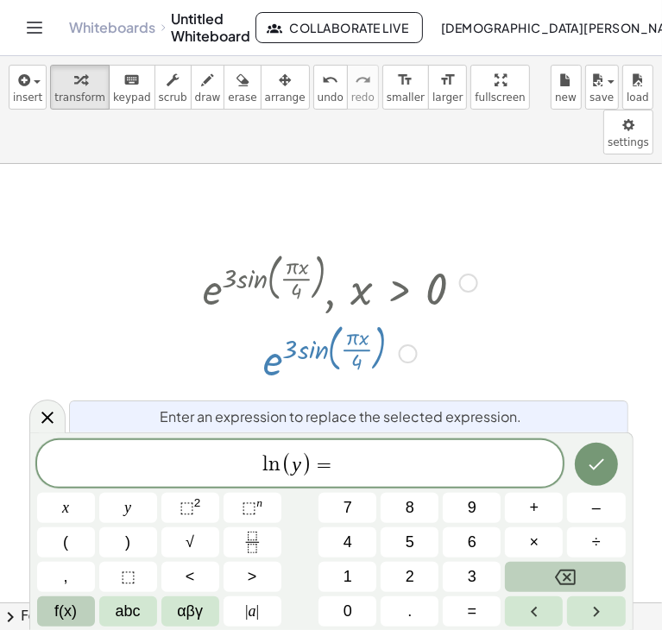
click at [89, 619] on button "f(x)" at bounding box center [66, 612] width 58 height 30
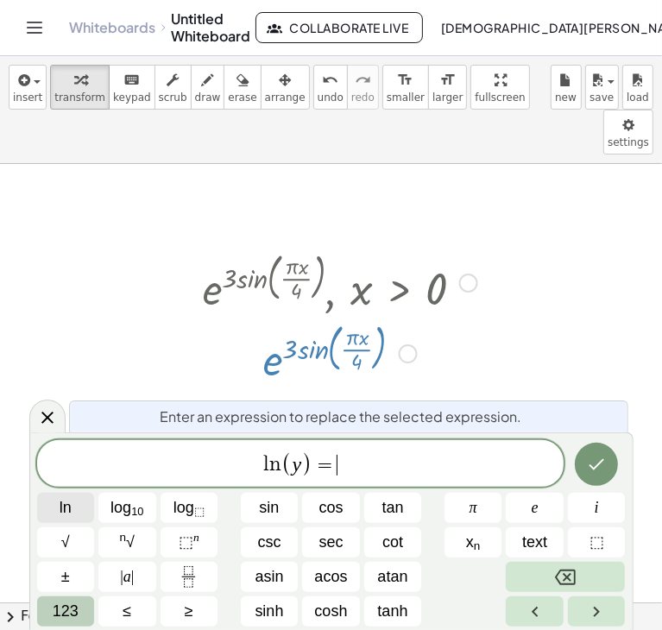
click at [73, 500] on button "ln" at bounding box center [66, 508] width 58 height 30
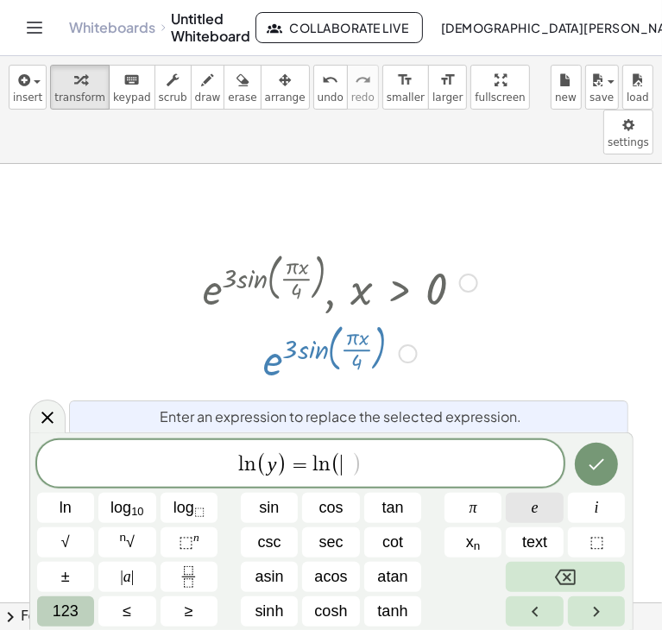
click at [518, 496] on button "e" at bounding box center [535, 508] width 58 height 30
click at [62, 617] on span "123" at bounding box center [66, 611] width 26 height 23
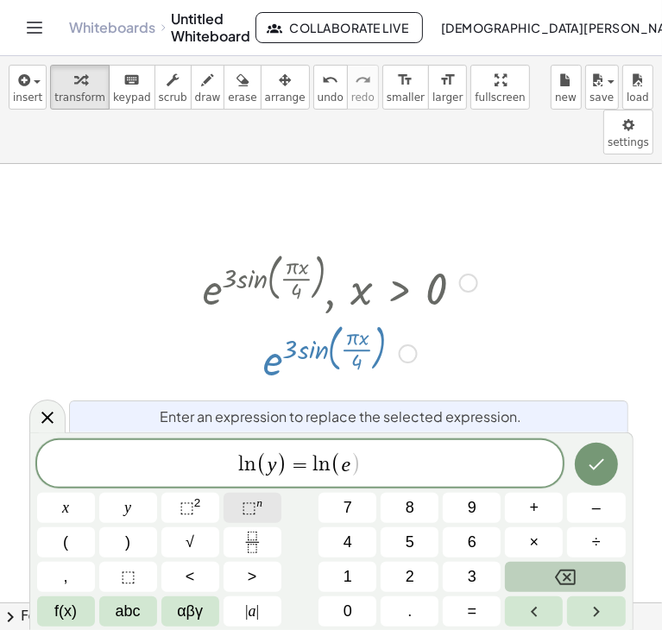
click at [241, 514] on button "⬚ n" at bounding box center [253, 508] width 58 height 30
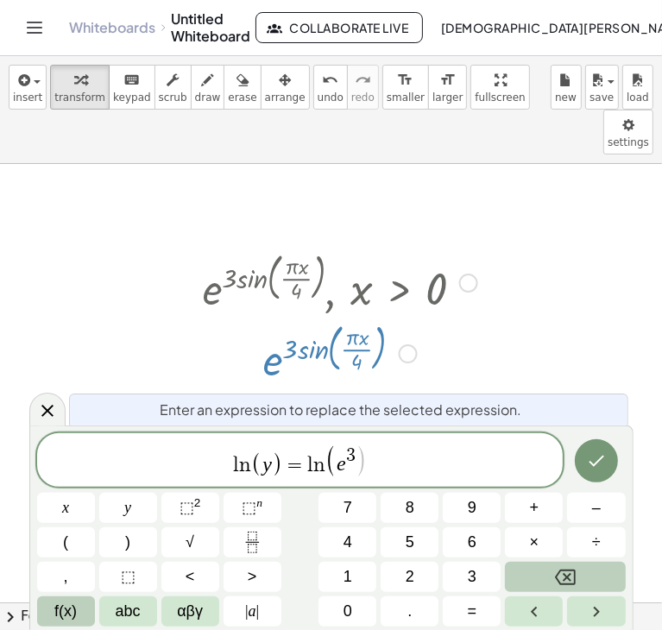
click at [68, 615] on span "f(x)" at bounding box center [65, 611] width 22 height 23
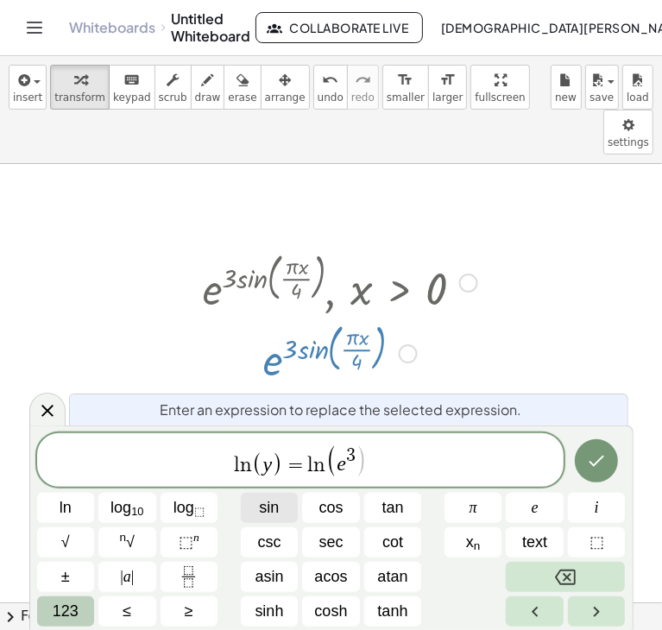
click at [266, 516] on span "sin" at bounding box center [269, 508] width 20 height 23
click at [58, 602] on span "123" at bounding box center [66, 611] width 26 height 23
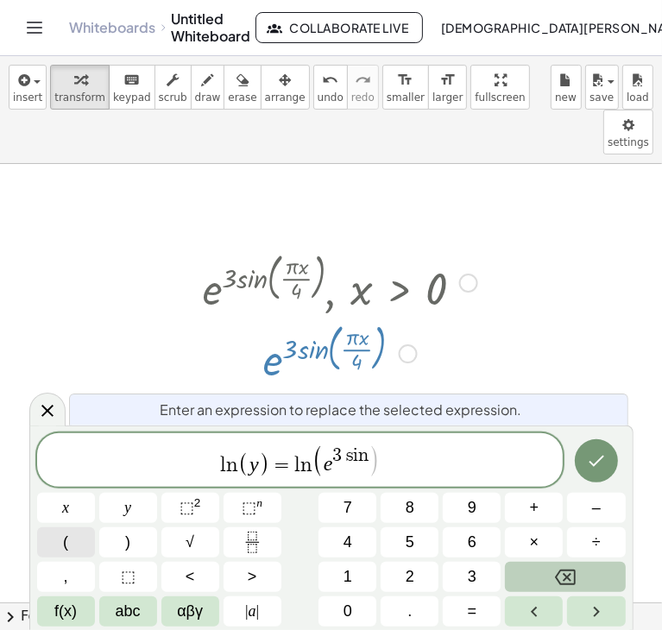
click at [73, 547] on button "(" at bounding box center [66, 543] width 58 height 30
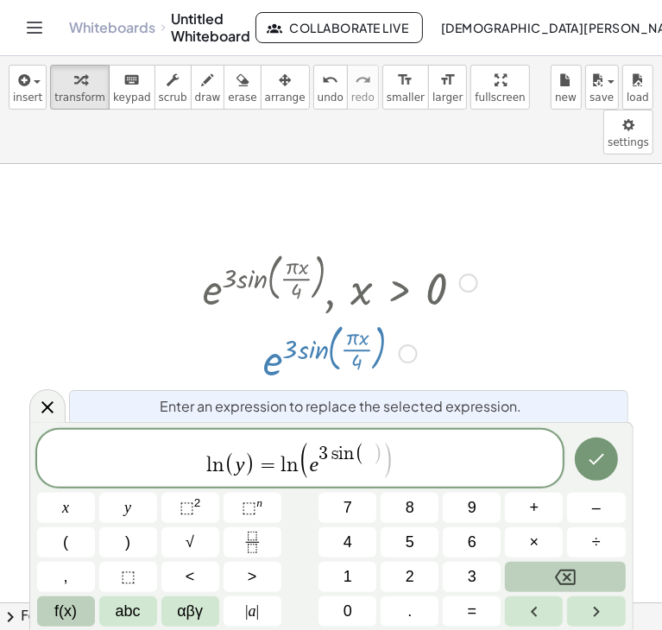
click at [81, 606] on button "f(x)" at bounding box center [66, 612] width 58 height 30
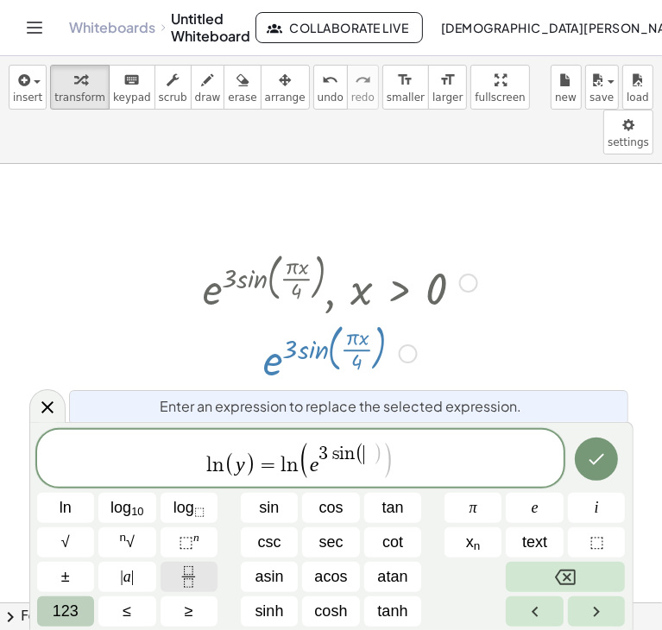
click at [168, 572] on button "Fraction" at bounding box center [190, 577] width 58 height 30
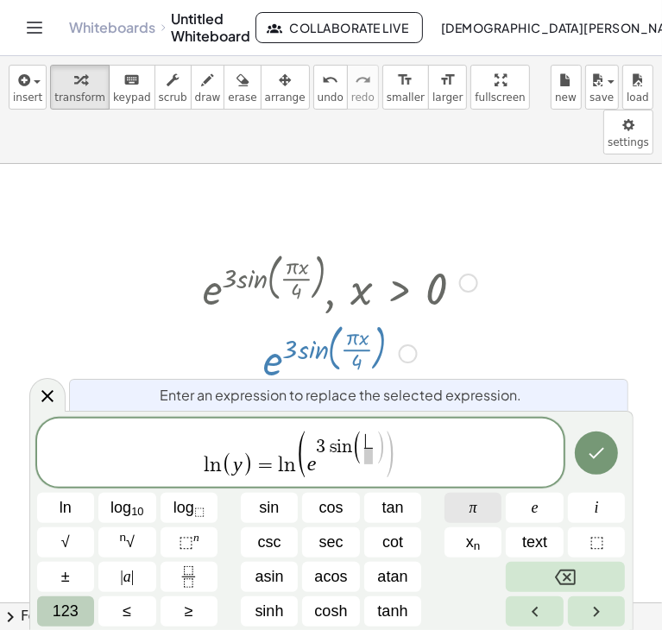
click at [465, 505] on button "π" at bounding box center [474, 508] width 58 height 30
click at [566, 480] on div "l n ( y ) = l n ( e 3 s i n ( π x 4 ​ ) ) ​ ln log 10 log ⬚ sin cos tan π e i √…" at bounding box center [331, 523] width 589 height 208
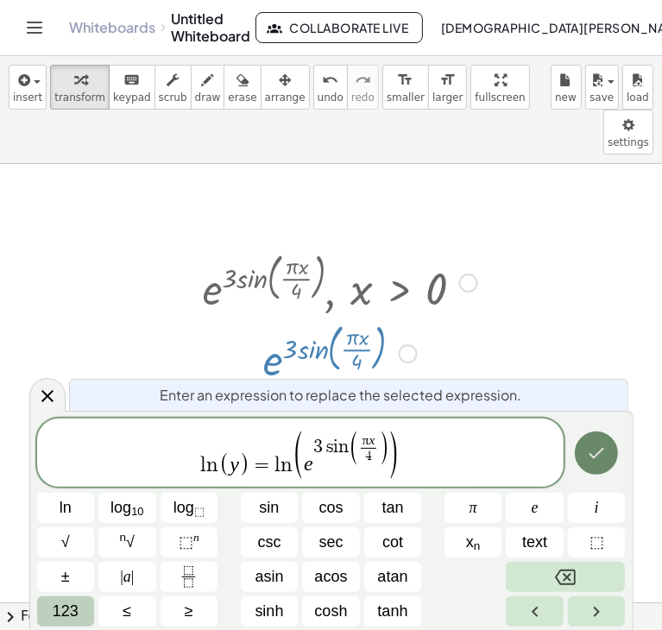
click at [601, 468] on button "Done" at bounding box center [596, 453] width 43 height 43
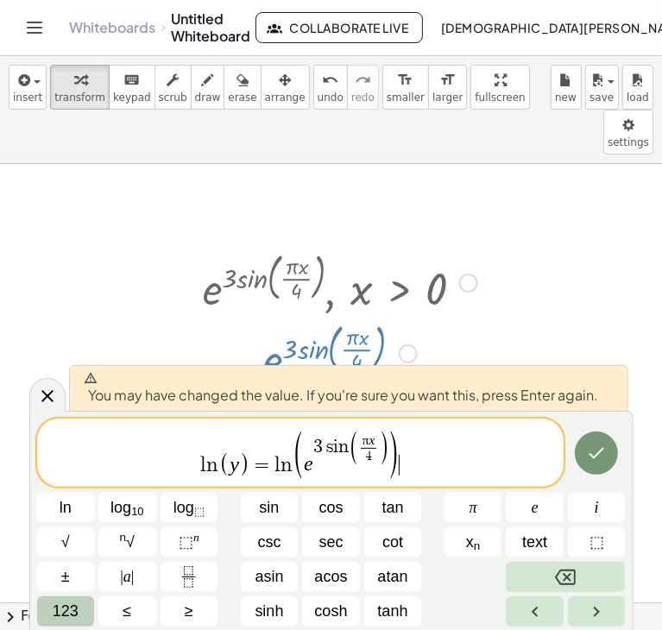
click at [560, 408] on div "You may have changed the value. If you're sure you want this, press Enter again." at bounding box center [349, 388] width 560 height 46
click at [598, 446] on icon "Done" at bounding box center [596, 453] width 21 height 21
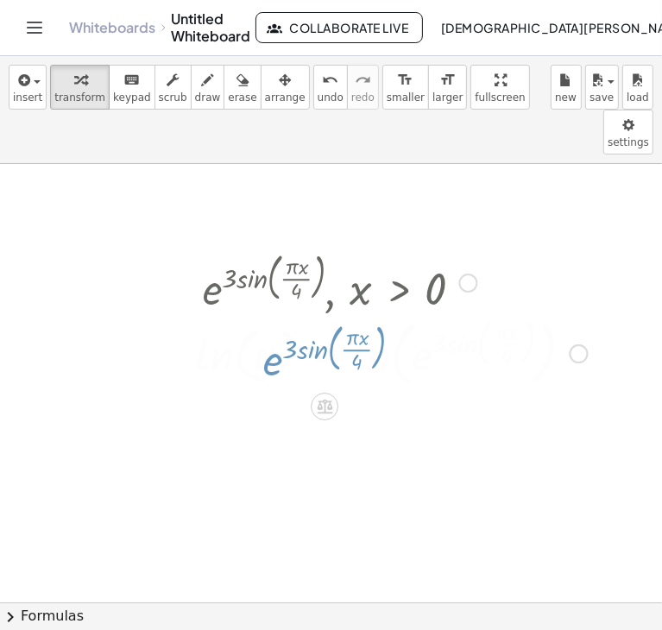
click at [598, 446] on div at bounding box center [350, 602] width 1359 height 877
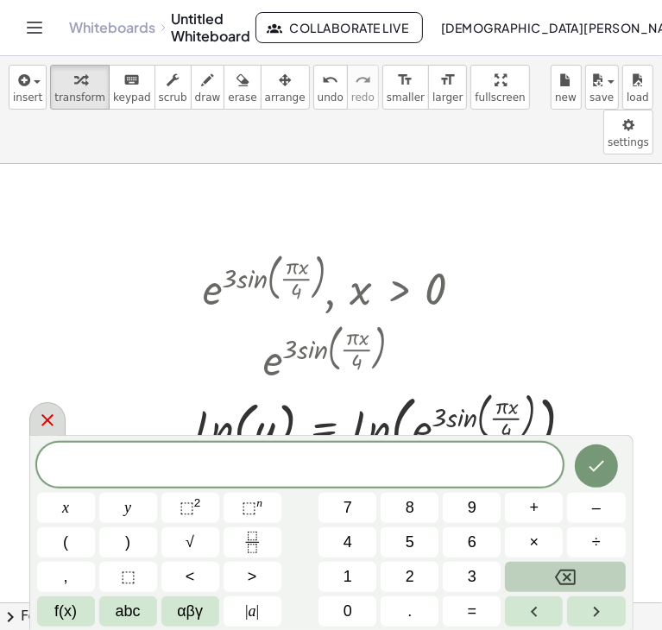
click at [33, 427] on div at bounding box center [47, 419] width 36 height 34
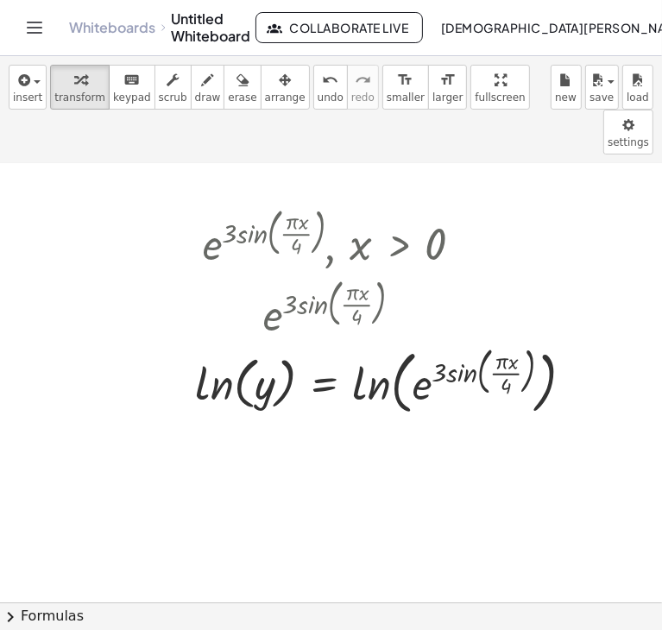
scroll to position [86, 329]
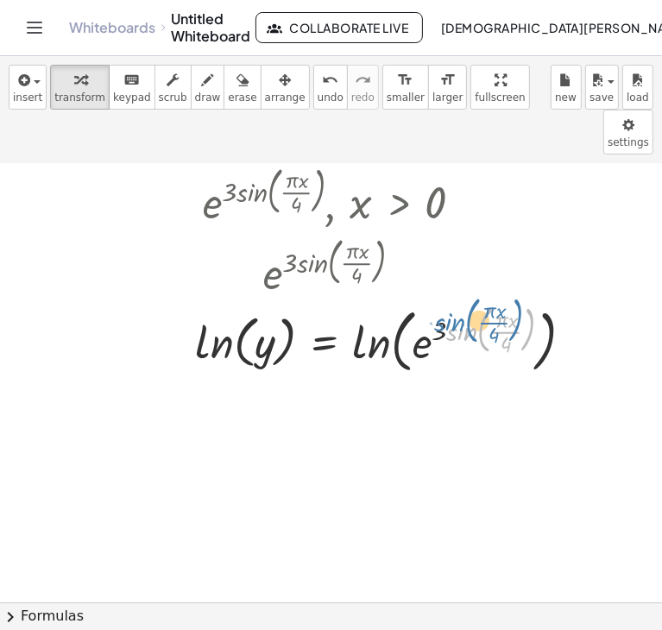
drag, startPoint x: 454, startPoint y: 294, endPoint x: 442, endPoint y: 284, distance: 15.4
click at [442, 301] on div at bounding box center [392, 340] width 410 height 78
click at [455, 301] on div at bounding box center [392, 340] width 410 height 78
click at [446, 301] on div at bounding box center [392, 340] width 410 height 78
drag, startPoint x: 443, startPoint y: 277, endPoint x: 462, endPoint y: 288, distance: 21.6
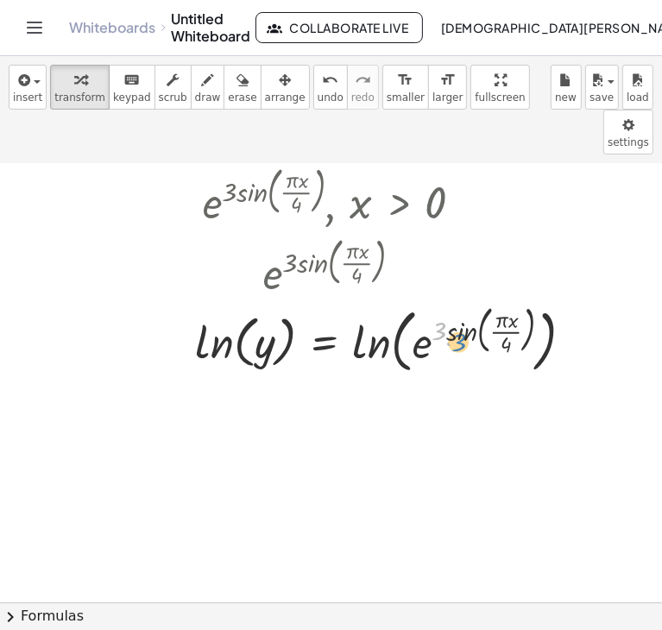
click at [462, 301] on div at bounding box center [392, 340] width 410 height 78
drag, startPoint x: 469, startPoint y: 294, endPoint x: 447, endPoint y: 294, distance: 21.6
click at [447, 301] on div at bounding box center [392, 340] width 410 height 78
drag, startPoint x: 461, startPoint y: 310, endPoint x: 444, endPoint y: 295, distance: 22.7
click at [444, 301] on div at bounding box center [392, 340] width 410 height 78
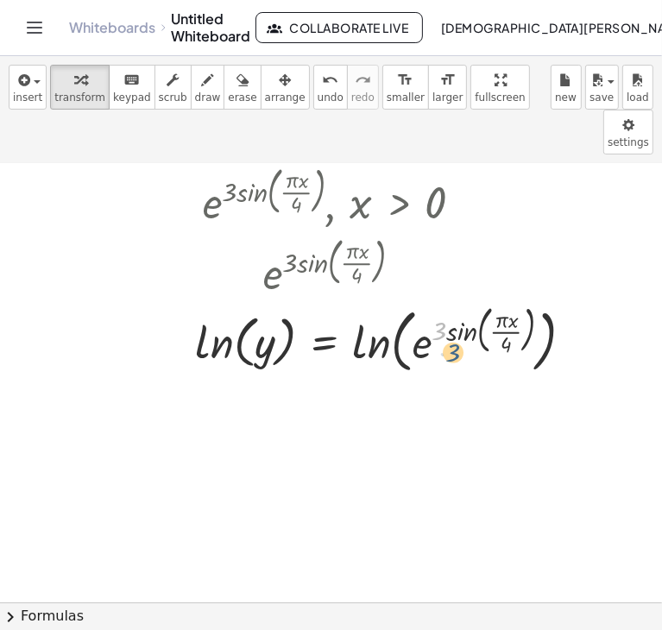
drag, startPoint x: 441, startPoint y: 279, endPoint x: 454, endPoint y: 301, distance: 25.2
click at [454, 301] on div at bounding box center [392, 340] width 410 height 78
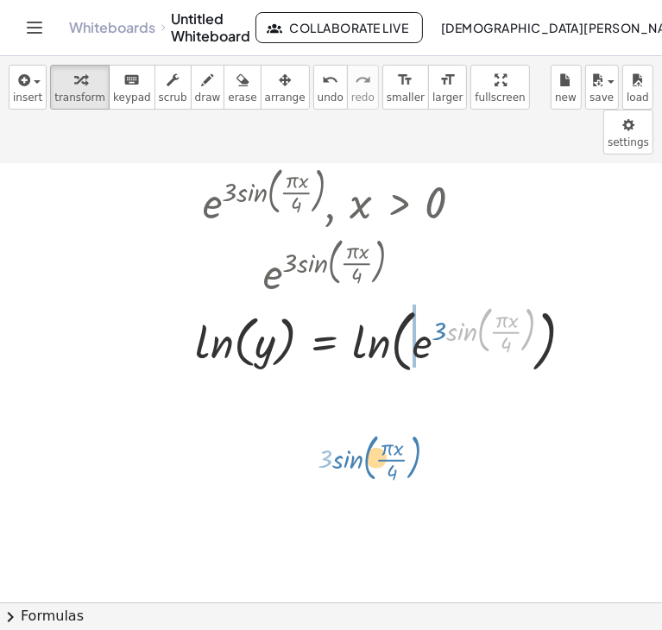
drag, startPoint x: 468, startPoint y: 282, endPoint x: 356, endPoint y: 385, distance: 152.2
click at [355, 391] on div ", e ( · 3 · sin ( , · π · x · 4 ) ) , x > 0 , e ( · sin ( , · π · x · 4 ) · 3 )…" at bounding box center [350, 516] width 1359 height 877
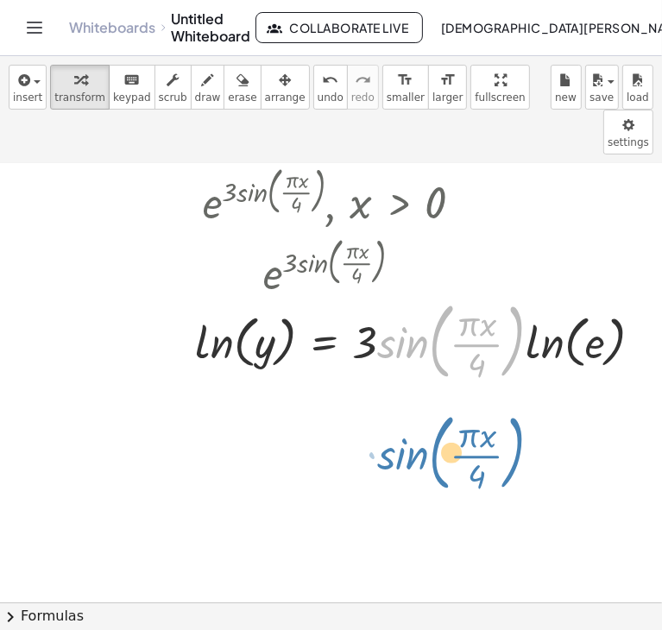
drag, startPoint x: 383, startPoint y: 305, endPoint x: 379, endPoint y: 412, distance: 107.1
click at [380, 415] on div ", e ( · 3 · sin ( , · π · x · 4 ) ) , x > 0 , e ( · sin ( , · π · x · 4 ) · 3 )…" at bounding box center [350, 516] width 1359 height 877
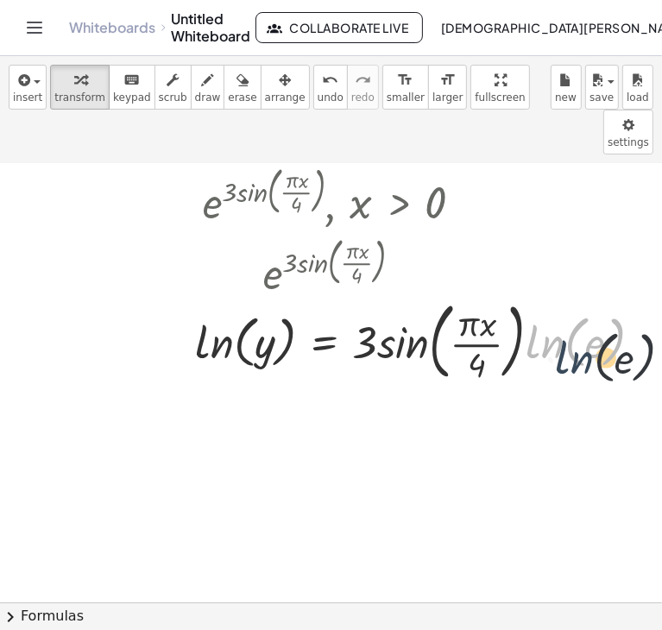
drag, startPoint x: 556, startPoint y: 293, endPoint x: 591, endPoint y: 310, distance: 38.6
click at [591, 310] on div at bounding box center [426, 340] width 479 height 93
drag, startPoint x: 579, startPoint y: 305, endPoint x: 580, endPoint y: 318, distance: 13.1
click at [580, 318] on div at bounding box center [426, 340] width 479 height 93
drag, startPoint x: 592, startPoint y: 294, endPoint x: 541, endPoint y: 293, distance: 50.1
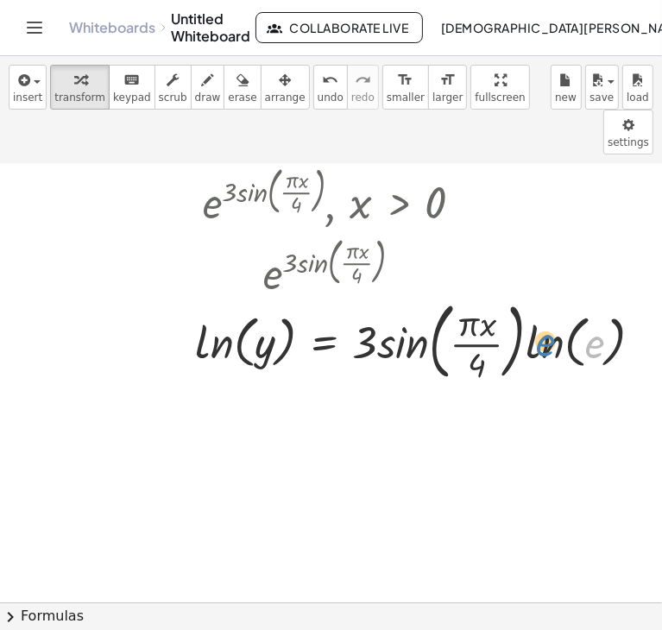
click at [541, 294] on div at bounding box center [426, 340] width 479 height 93
drag, startPoint x: 599, startPoint y: 290, endPoint x: 552, endPoint y: 300, distance: 48.4
click at [552, 300] on div at bounding box center [426, 340] width 479 height 93
click at [402, 363] on div at bounding box center [350, 516] width 1359 height 877
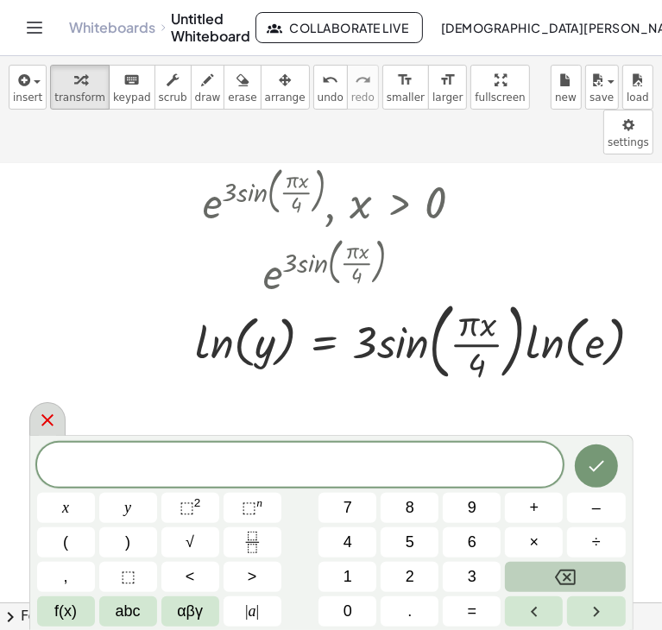
click at [49, 418] on icon at bounding box center [47, 421] width 12 height 12
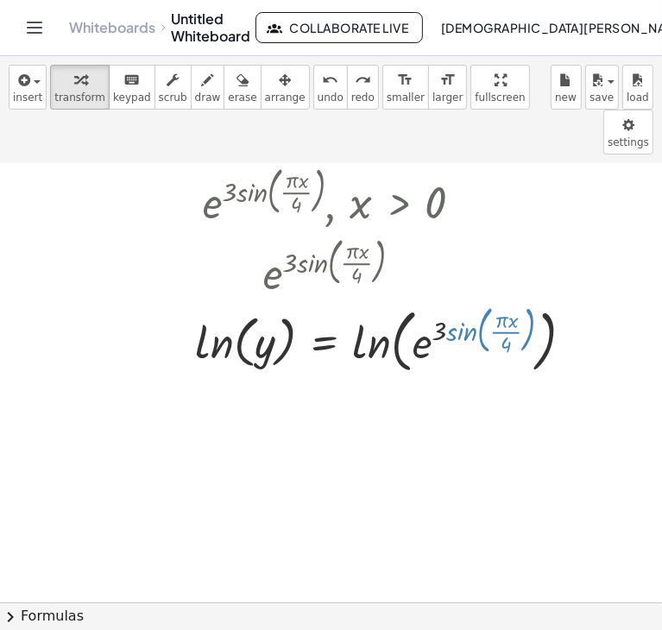
click at [213, 449] on div at bounding box center [350, 516] width 1359 height 877
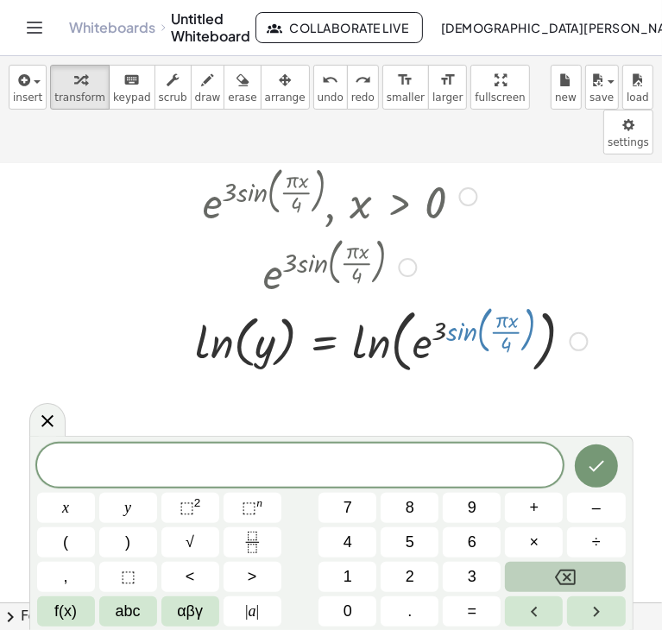
click at [468, 336] on div ", e ( · 3 · sin ( , · π · x · 4 ) ) , x > 0 Go back to this line Copy line as L…" at bounding box center [385, 269] width 432 height 228
click at [601, 456] on icon "Done" at bounding box center [596, 466] width 21 height 21
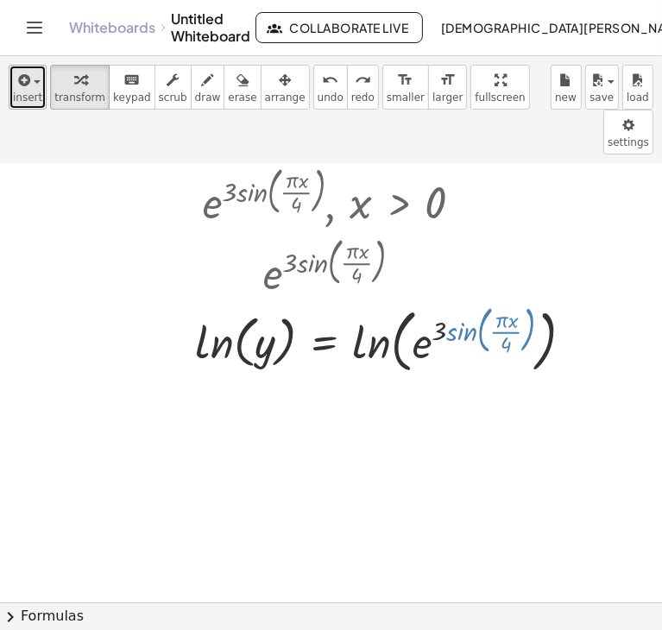
click at [38, 82] on span "button" at bounding box center [37, 81] width 7 height 3
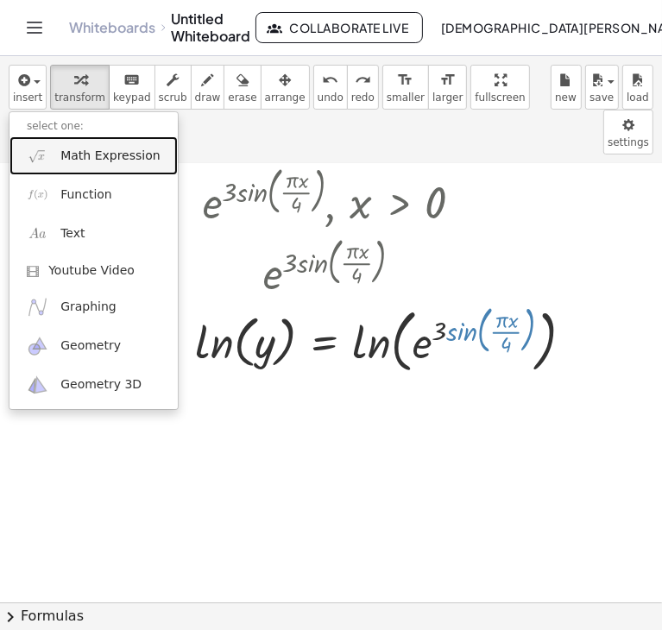
click at [51, 160] on link "Math Expression" at bounding box center [93, 155] width 168 height 39
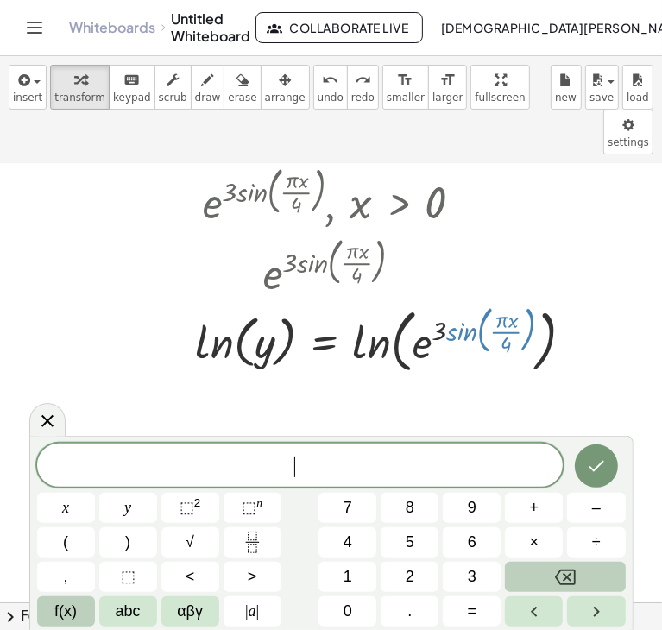
click at [70, 616] on span "f(x)" at bounding box center [65, 611] width 22 height 23
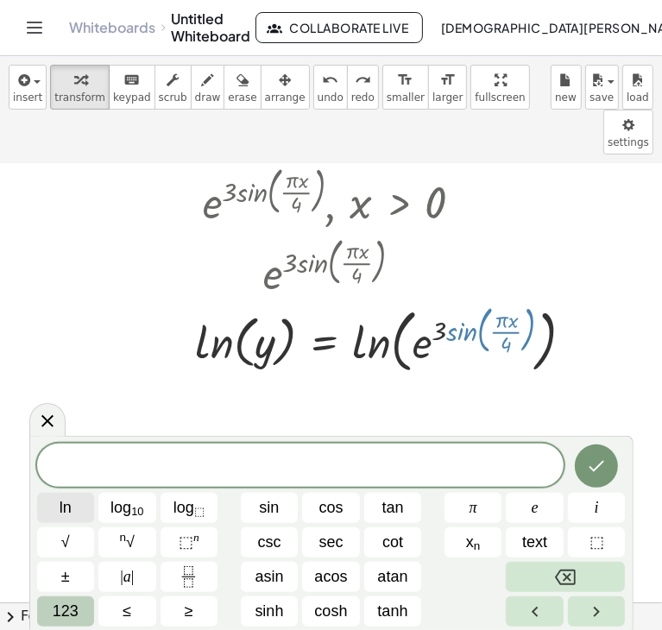
click at [65, 509] on span "ln" at bounding box center [66, 508] width 12 height 23
click at [79, 614] on button "123" at bounding box center [66, 612] width 58 height 30
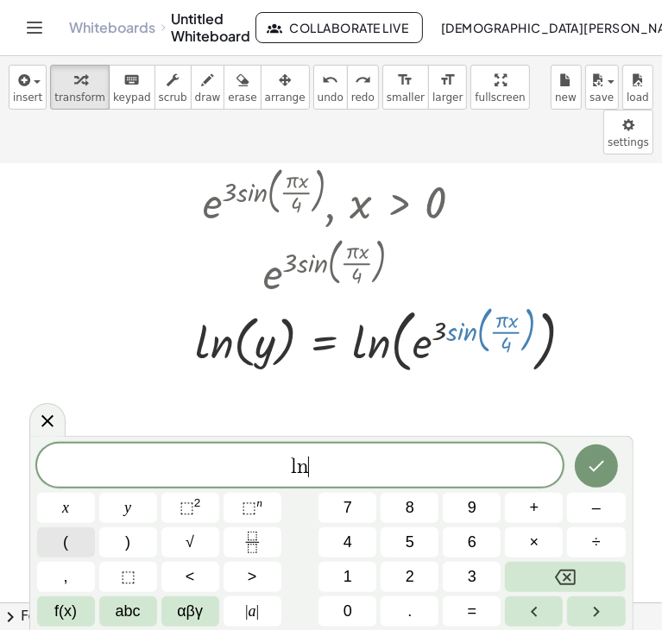
click at [59, 532] on button "(" at bounding box center [66, 543] width 58 height 30
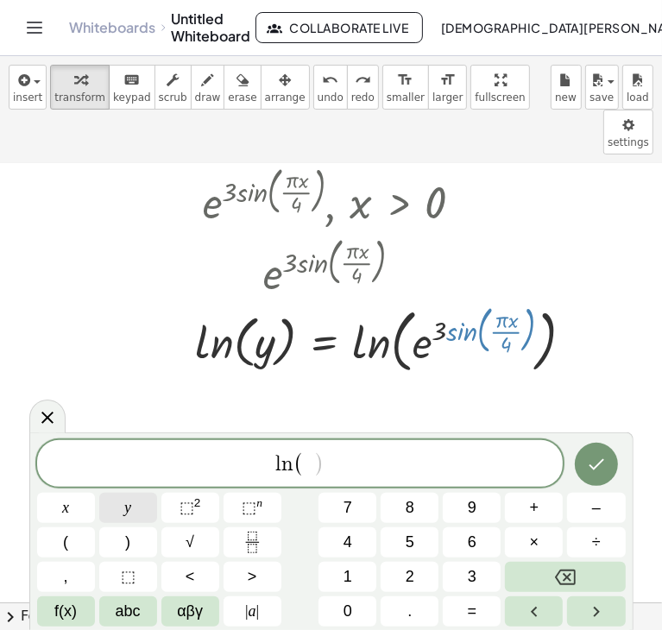
click at [127, 508] on span "y" at bounding box center [127, 508] width 7 height 23
click at [138, 541] on button ")" at bounding box center [128, 543] width 58 height 30
click at [83, 605] on button "f(x)" at bounding box center [66, 612] width 58 height 30
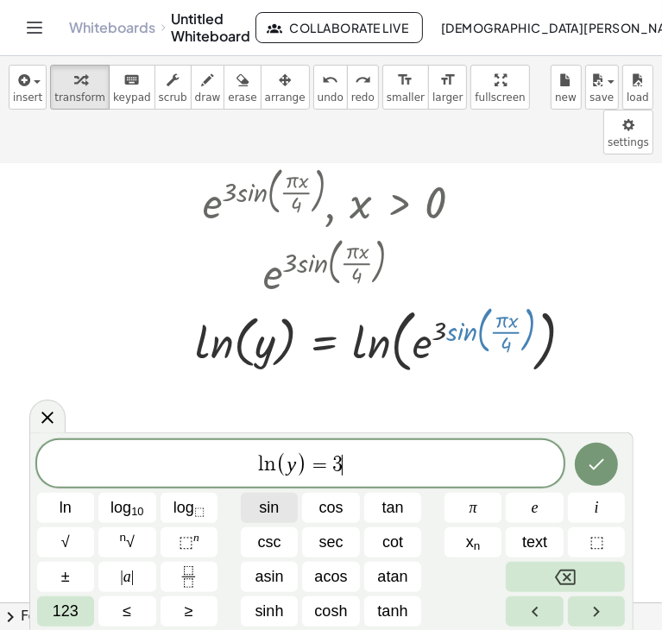
click at [273, 506] on span "sin" at bounding box center [269, 508] width 20 height 23
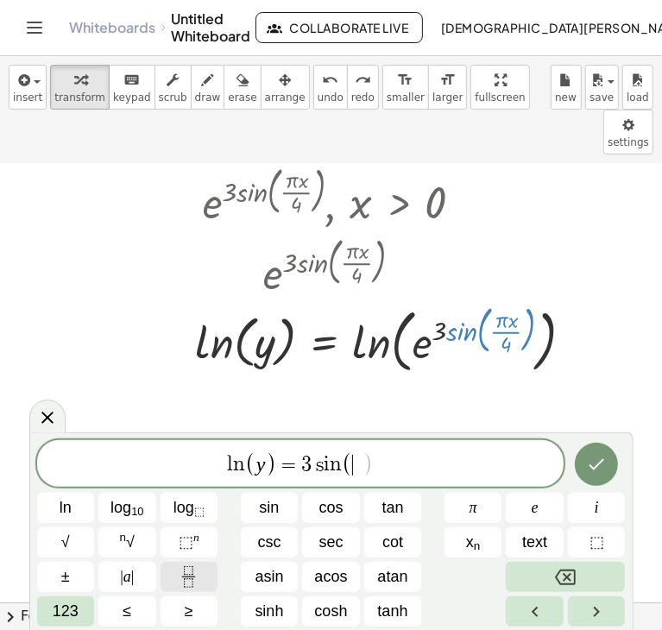
click at [199, 579] on icon "Fraction" at bounding box center [189, 577] width 22 height 22
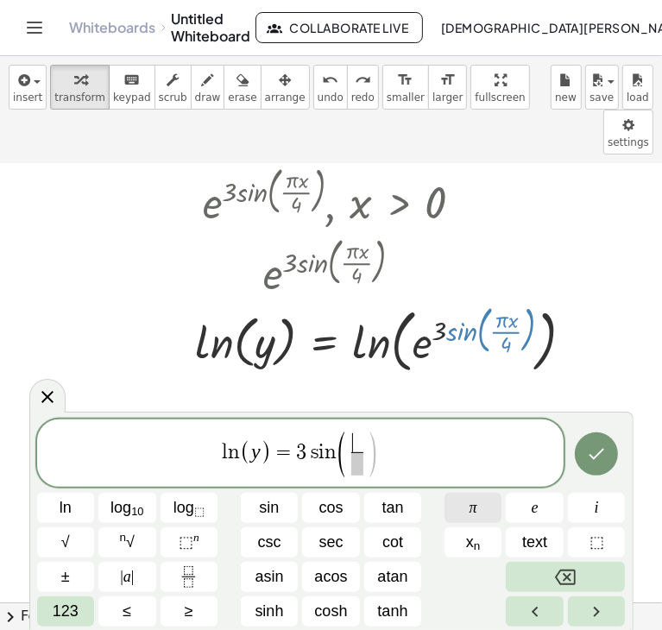
click at [470, 505] on span "π" at bounding box center [474, 508] width 8 height 23
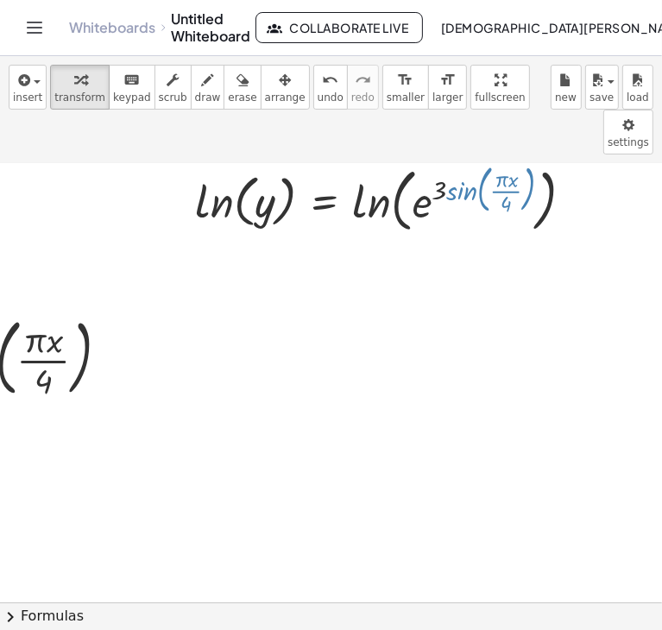
scroll to position [259, 329]
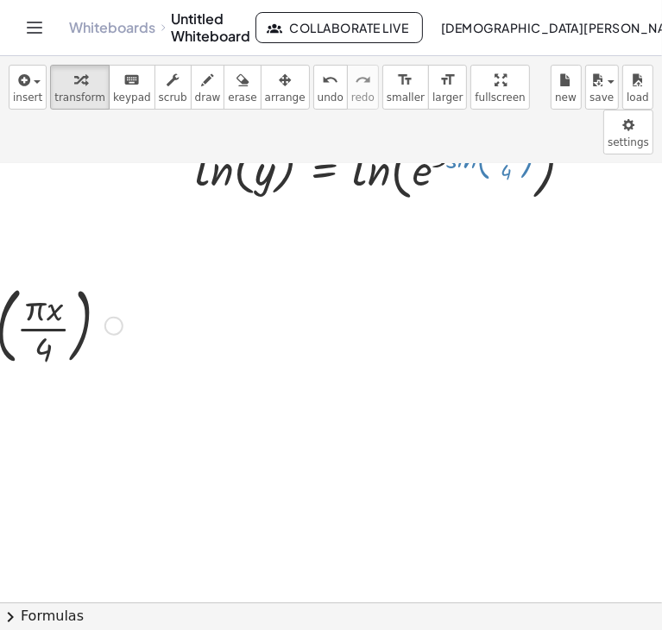
drag, startPoint x: 117, startPoint y: 285, endPoint x: 558, endPoint y: 215, distance: 445.9
click at [553, 215] on div ", e ( · 3 · sin ( , · π · x · 4 ) ) , x > 0 , e ( · sin ( , · π · x · 4 ) · 3 )…" at bounding box center [350, 343] width 1359 height 877
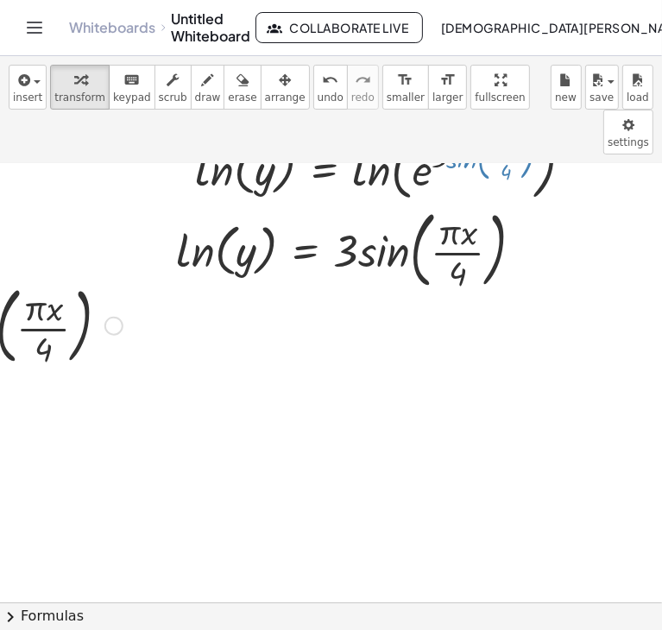
drag, startPoint x: 558, startPoint y: 215, endPoint x: 583, endPoint y: 215, distance: 25.0
click at [578, 215] on div at bounding box center [350, 343] width 1359 height 877
click at [600, 215] on div at bounding box center [350, 343] width 1359 height 877
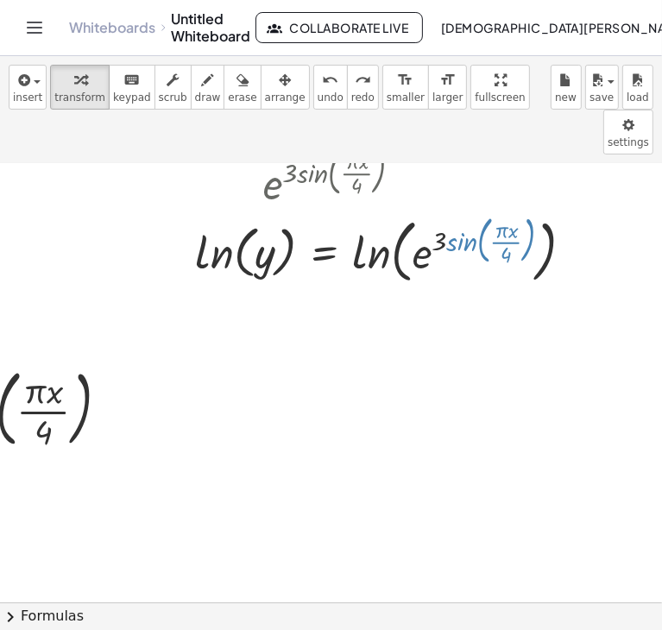
scroll to position [173, 329]
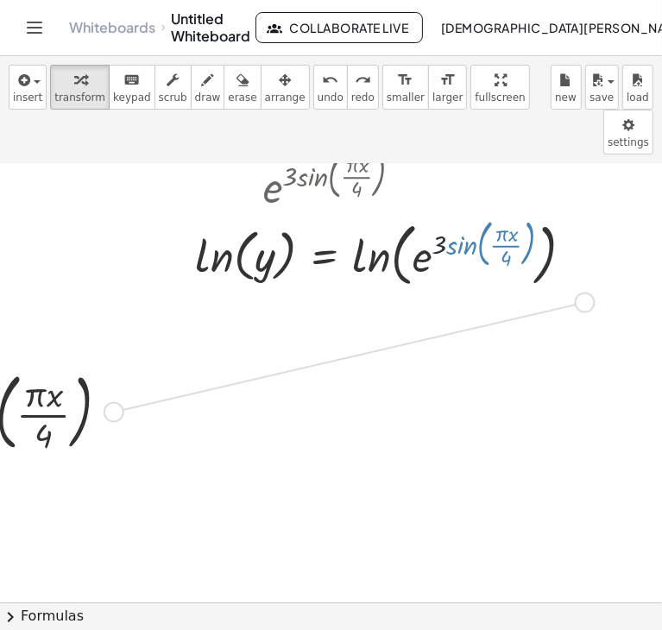
drag, startPoint x: 114, startPoint y: 371, endPoint x: 592, endPoint y: 261, distance: 490.2
click at [592, 261] on div ", e ( · 3 · sin ( , · π · x · 4 ) ) , x > 0 , e ( · sin ( , · π · x · 4 ) · 3 )…" at bounding box center [350, 429] width 1359 height 877
drag, startPoint x: 116, startPoint y: 366, endPoint x: 591, endPoint y: 288, distance: 481.4
click at [591, 288] on div ", e ( · 3 · sin ( , · π · x · 4 ) ) , x > 0 , e ( · sin ( , · π · x · 4 ) · 3 )…" at bounding box center [350, 429] width 1359 height 877
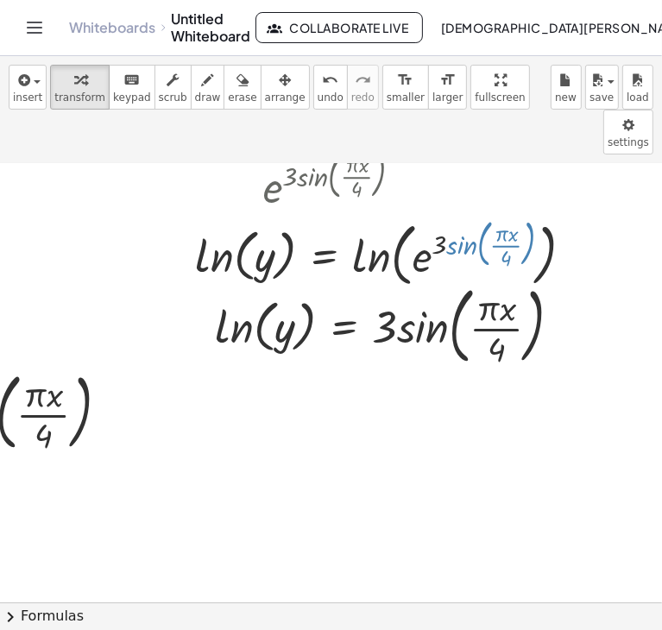
click at [304, 429] on div at bounding box center [350, 429] width 1359 height 877
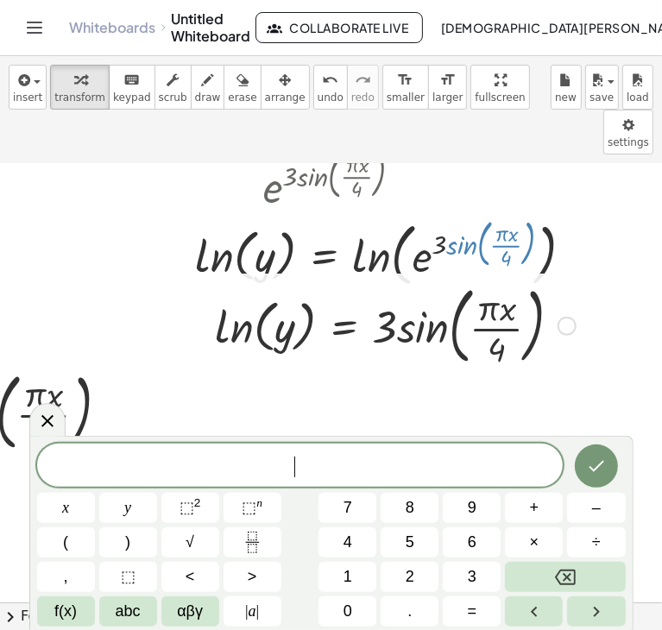
click at [299, 287] on div at bounding box center [395, 324] width 378 height 93
click at [259, 364] on div at bounding box center [350, 429] width 1359 height 877
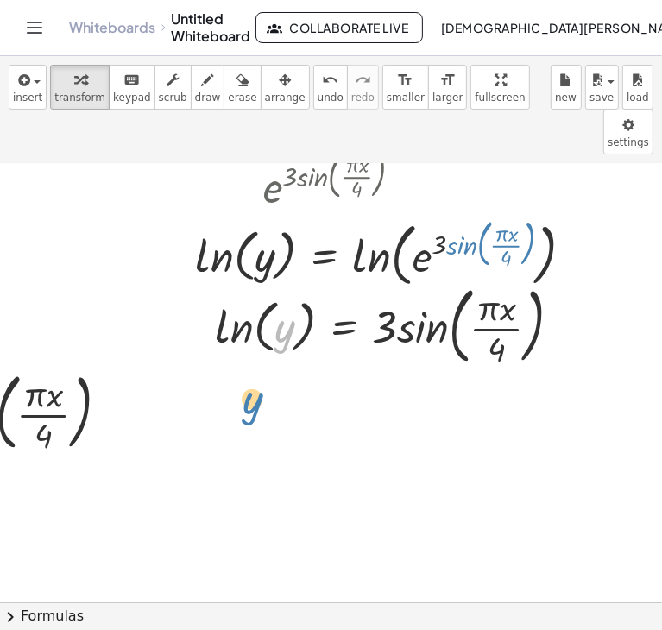
drag, startPoint x: 287, startPoint y: 288, endPoint x: 252, endPoint y: 360, distance: 79.6
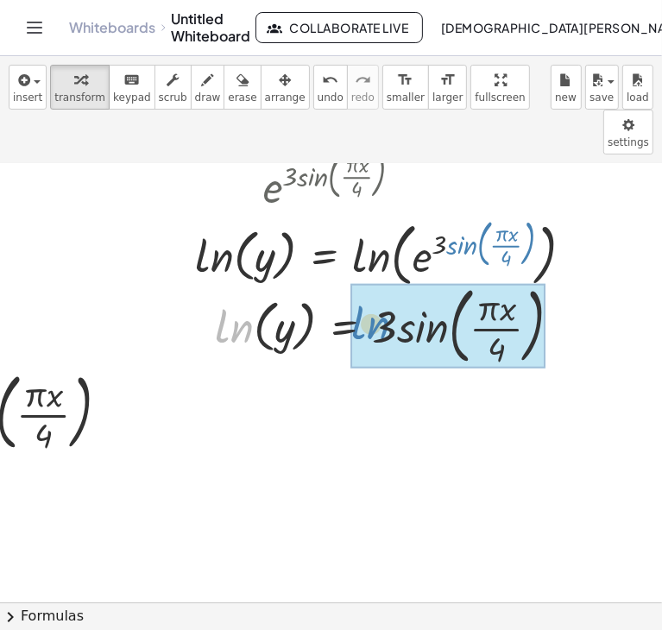
drag, startPoint x: 237, startPoint y: 277, endPoint x: 373, endPoint y: 274, distance: 135.6
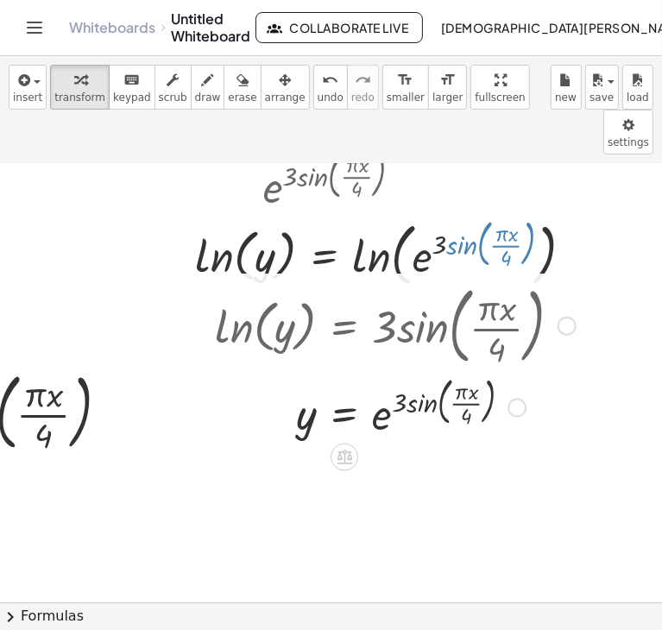
click at [435, 370] on div at bounding box center [395, 405] width 378 height 71
drag, startPoint x: 468, startPoint y: 365, endPoint x: 431, endPoint y: 360, distance: 37.5
click at [431, 370] on div at bounding box center [395, 405] width 378 height 71
drag, startPoint x: 414, startPoint y: 356, endPoint x: 446, endPoint y: 354, distance: 32.0
click at [446, 370] on div at bounding box center [395, 405] width 378 height 71
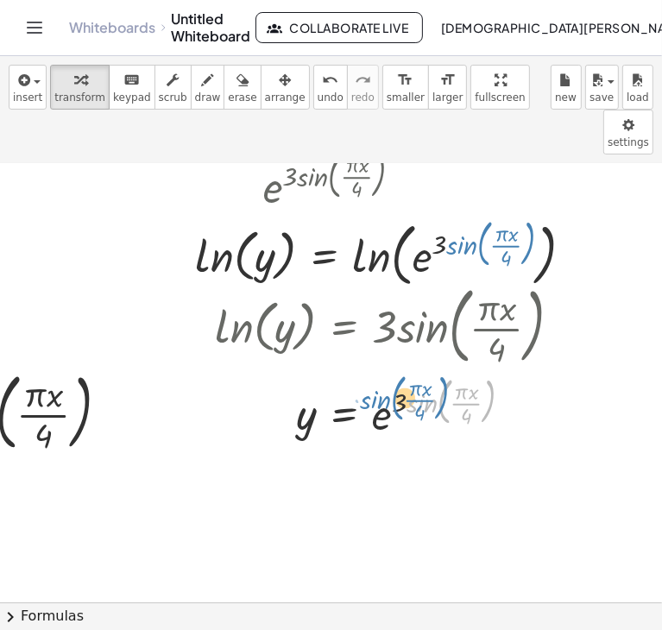
drag, startPoint x: 422, startPoint y: 354, endPoint x: 377, endPoint y: 353, distance: 44.9
click at [377, 370] on div at bounding box center [395, 405] width 378 height 71
click at [419, 370] on div at bounding box center [395, 405] width 378 height 71
click at [425, 370] on div at bounding box center [395, 405] width 378 height 71
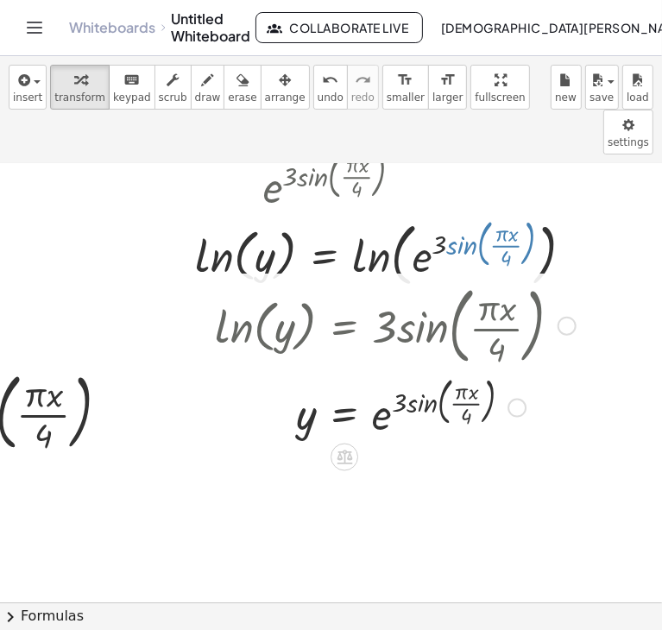
drag, startPoint x: 459, startPoint y: 364, endPoint x: 484, endPoint y: 360, distance: 25.3
click at [461, 370] on div at bounding box center [395, 405] width 378 height 71
click at [343, 451] on icon at bounding box center [345, 458] width 16 height 15
drag, startPoint x: 307, startPoint y: 443, endPoint x: 432, endPoint y: 430, distance: 125.0
click at [315, 445] on div at bounding box center [350, 429] width 1359 height 877
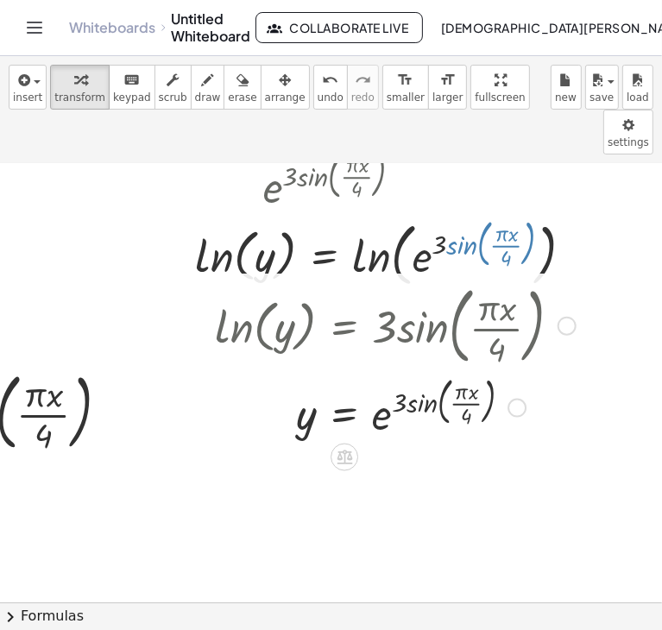
click at [516, 398] on div at bounding box center [517, 407] width 19 height 19
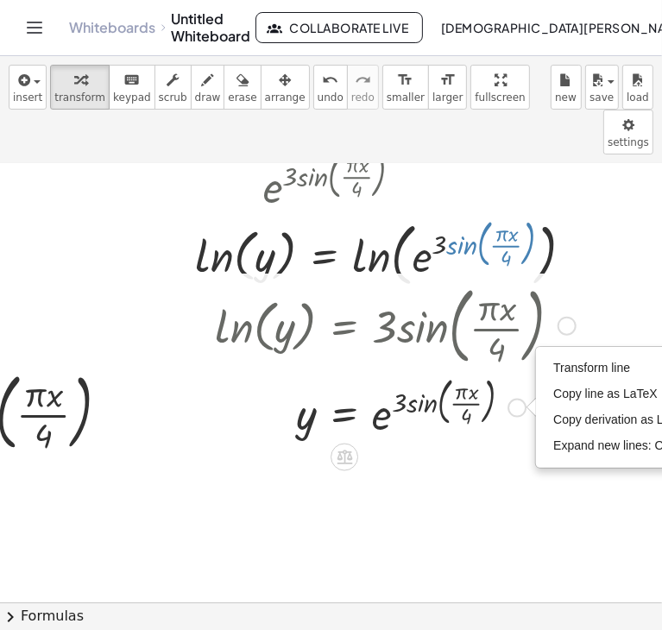
click at [479, 370] on div at bounding box center [395, 405] width 378 height 71
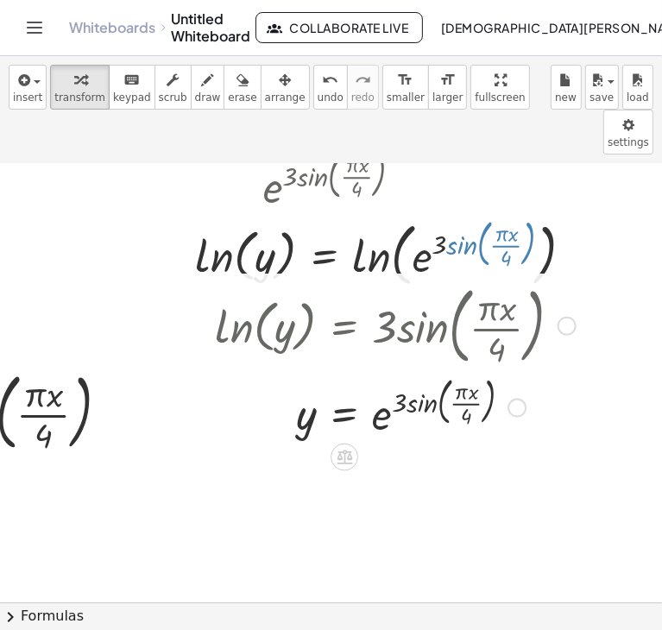
drag, startPoint x: 464, startPoint y: 364, endPoint x: 457, endPoint y: 408, distance: 44.6
click at [457, 408] on div at bounding box center [350, 429] width 1359 height 877
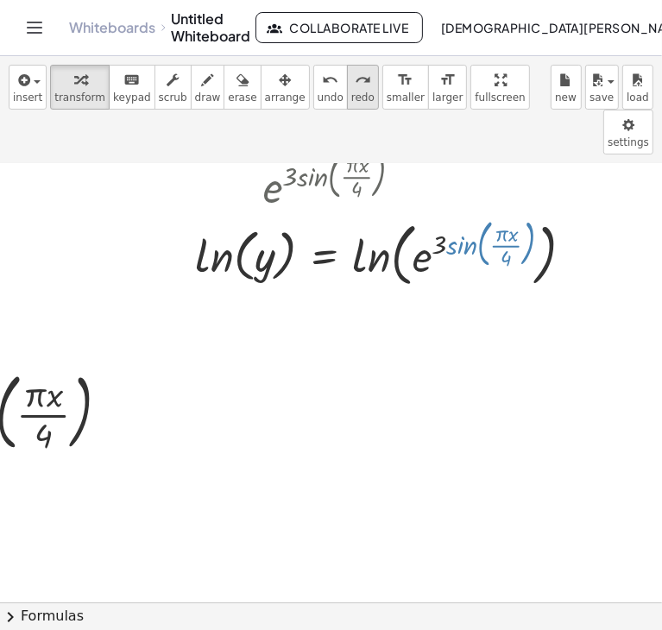
click at [355, 77] on icon "redo" at bounding box center [363, 80] width 16 height 21
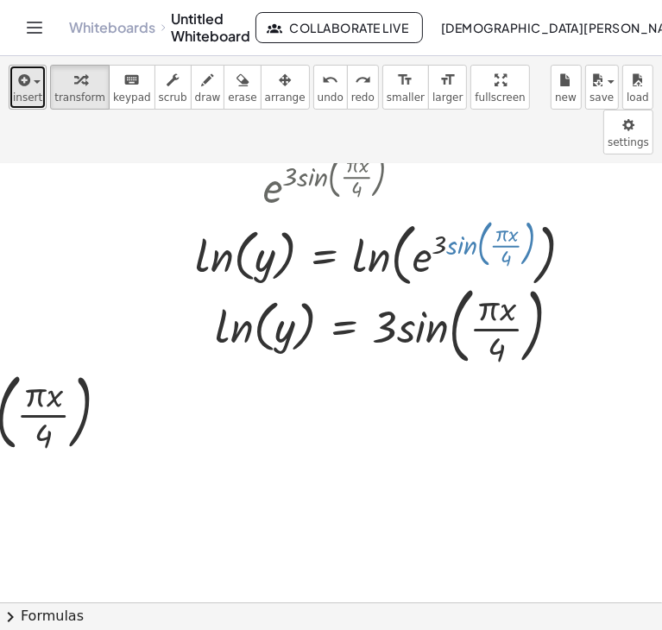
click at [24, 99] on span "insert" at bounding box center [27, 98] width 29 height 12
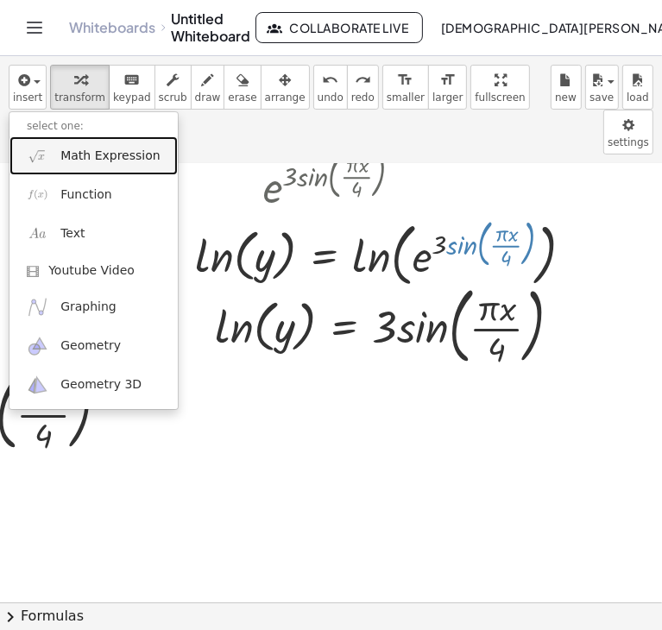
click at [47, 164] on img at bounding box center [38, 156] width 22 height 22
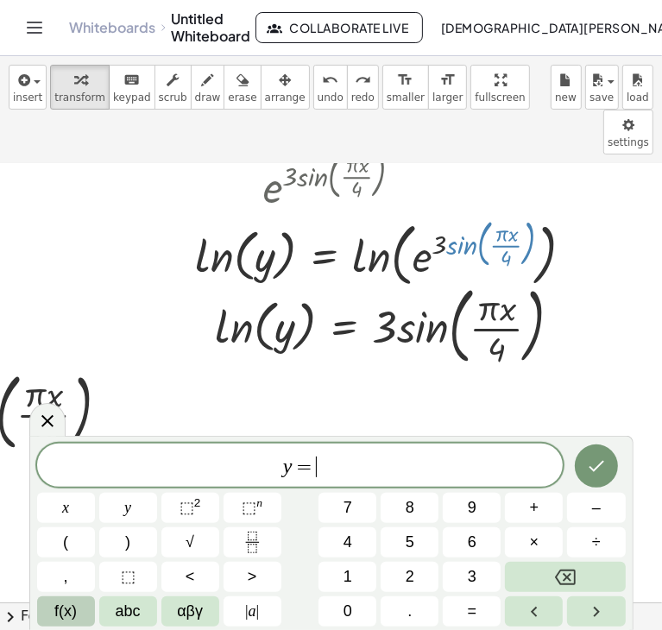
click at [73, 621] on span "f(x)" at bounding box center [65, 611] width 22 height 23
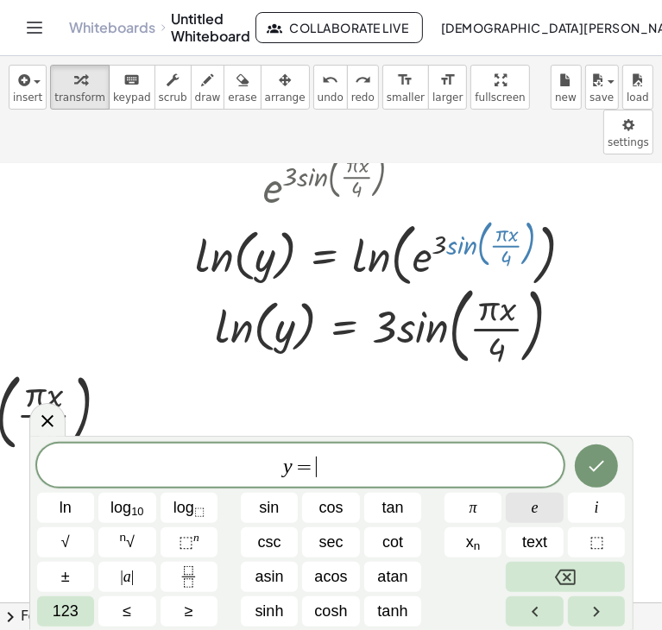
click at [554, 512] on button "e" at bounding box center [535, 508] width 58 height 30
click at [214, 539] on button "⬚ n" at bounding box center [190, 543] width 58 height 30
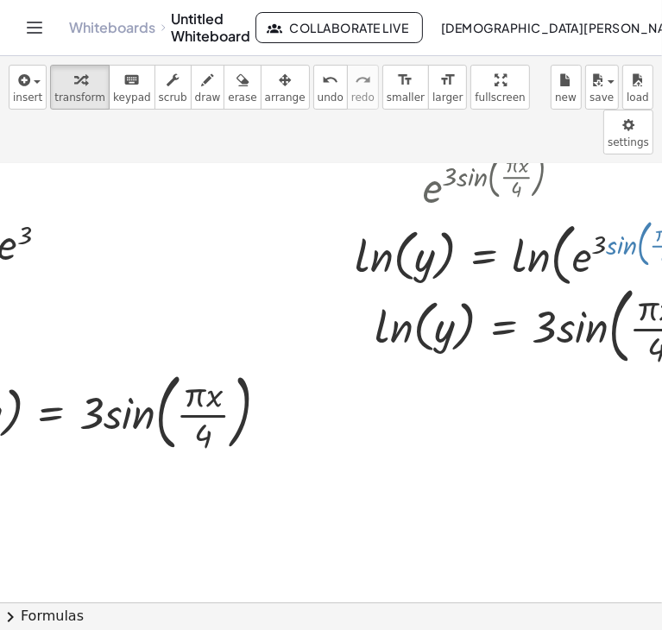
scroll to position [173, 194]
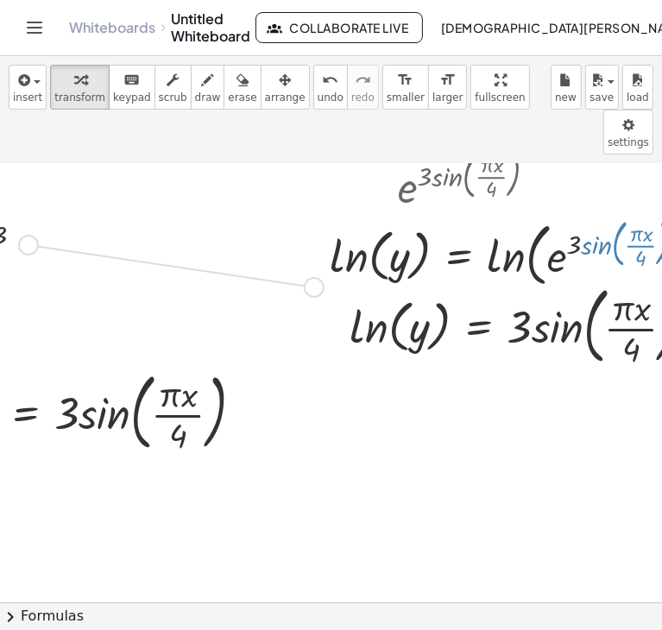
drag, startPoint x: 22, startPoint y: 199, endPoint x: 312, endPoint y: 246, distance: 293.2
click at [312, 246] on div ", e ( · 3 · sin ( , · π · x · 4 ) ) , x > 0 , e ( · sin ( , · π · x · 4 ) · 3 )…" at bounding box center [485, 429] width 1359 height 877
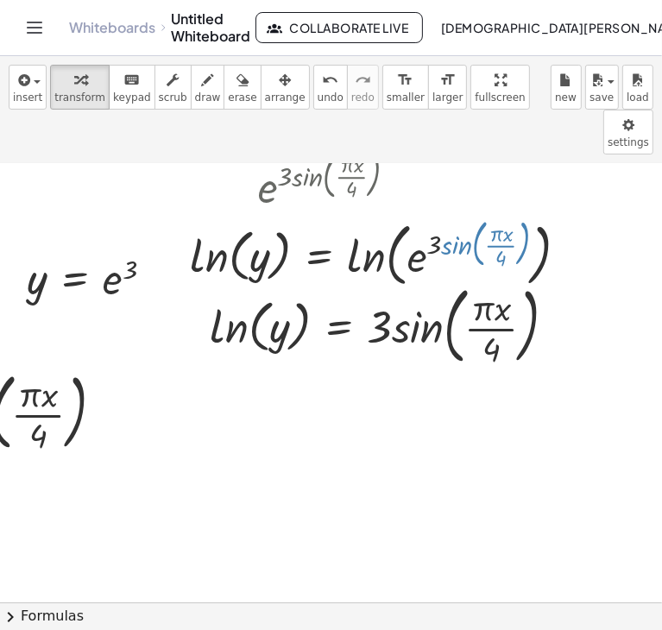
scroll to position [173, 362]
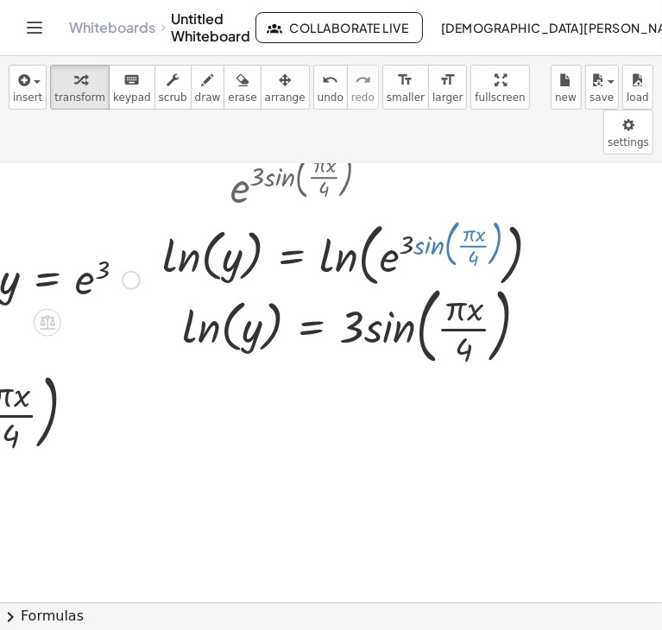
click at [73, 250] on div at bounding box center [70, 278] width 158 height 57
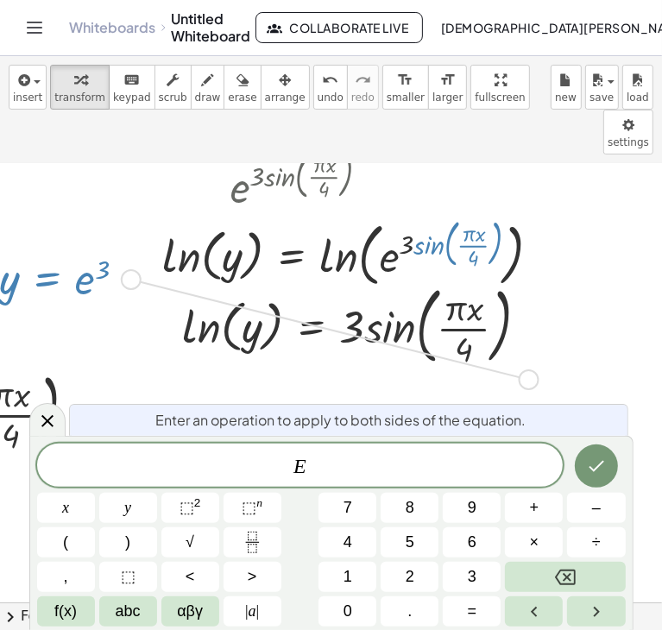
drag, startPoint x: 136, startPoint y: 234, endPoint x: 541, endPoint y: 336, distance: 416.8
click at [541, 336] on div ", e ( · 3 · sin ( , · π · x · 4 ) ) , x > 0 , e ( · sin ( , · π · x · 4 ) · 3 )…" at bounding box center [317, 429] width 1359 height 877
drag, startPoint x: 126, startPoint y: 228, endPoint x: 470, endPoint y: 349, distance: 364.3
click at [470, 349] on div ", e ( · 3 · sin ( , · π · x · 4 ) ) , x > 0 , e ( · sin ( , · π · x · 4 ) · 3 )…" at bounding box center [317, 429] width 1359 height 877
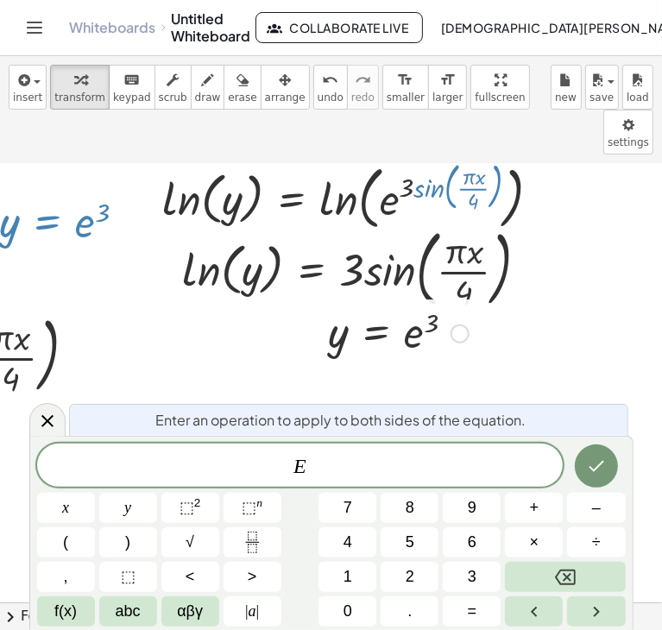
scroll to position [259, 362]
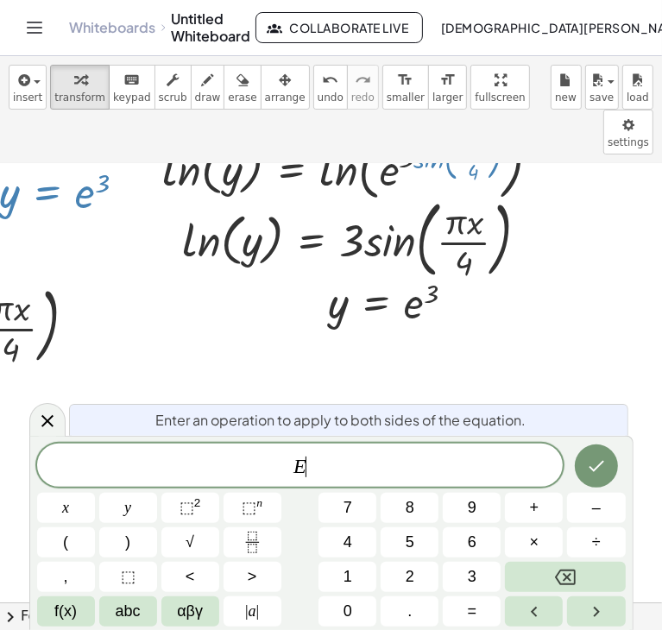
click at [66, 417] on div at bounding box center [317, 343] width 1359 height 877
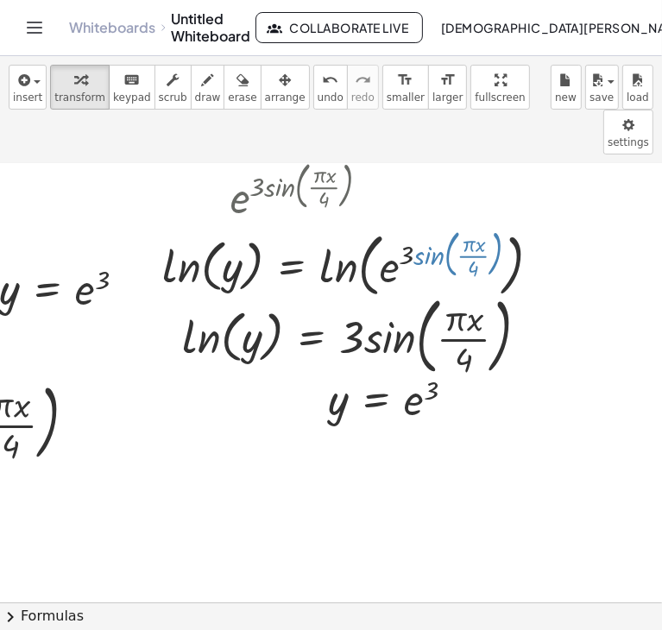
scroll to position [173, 362]
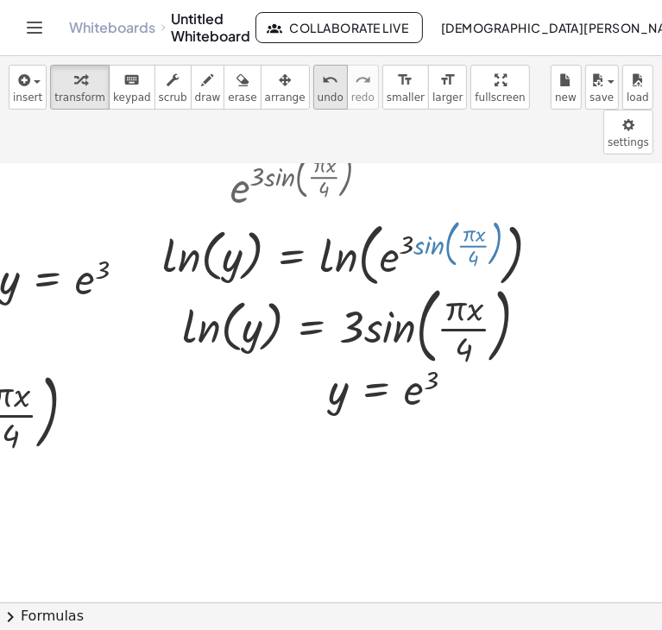
click at [313, 100] on button "undo undo" at bounding box center [330, 87] width 35 height 45
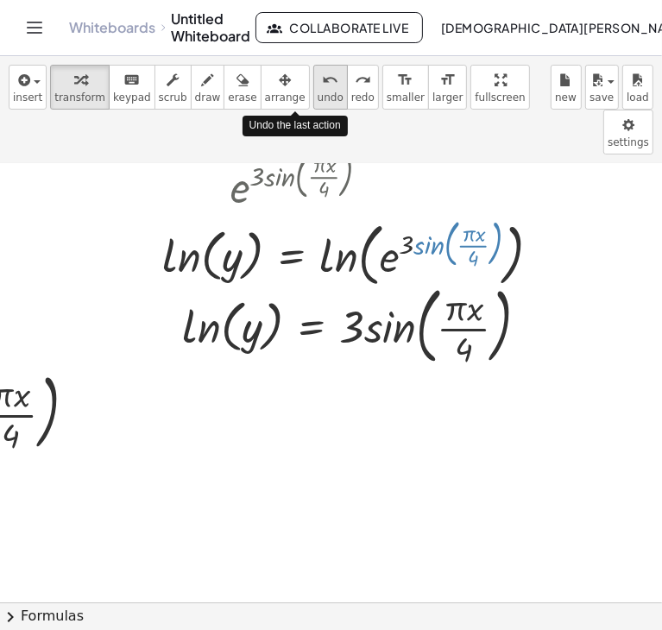
click at [313, 100] on button "undo undo" at bounding box center [330, 87] width 35 height 45
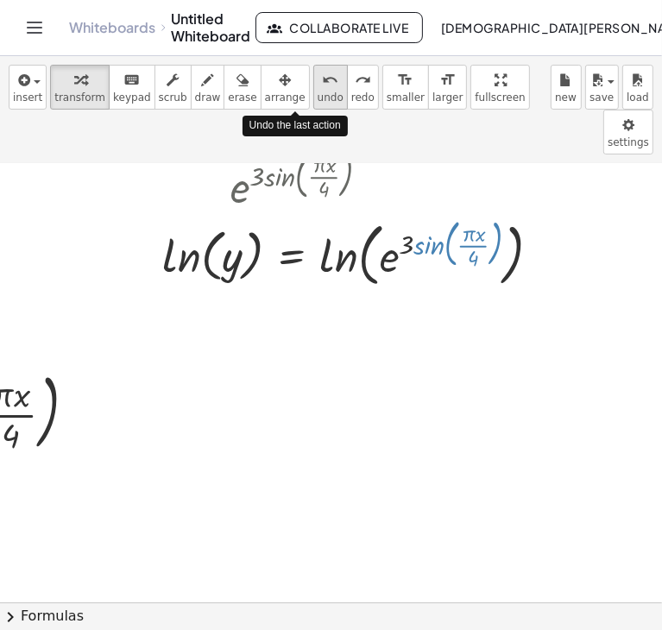
click at [313, 100] on button "undo undo" at bounding box center [330, 87] width 35 height 45
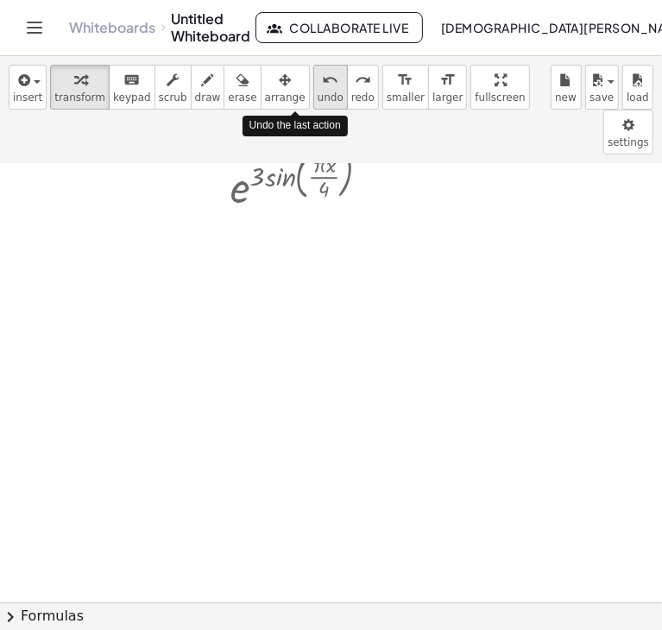
click at [313, 100] on button "undo undo" at bounding box center [330, 87] width 35 height 45
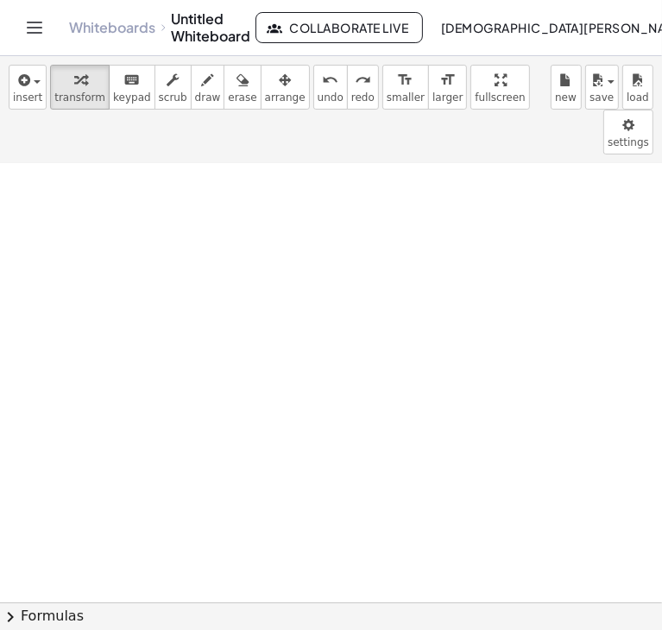
scroll to position [0, 362]
click at [397, 288] on div at bounding box center [317, 602] width 1359 height 877
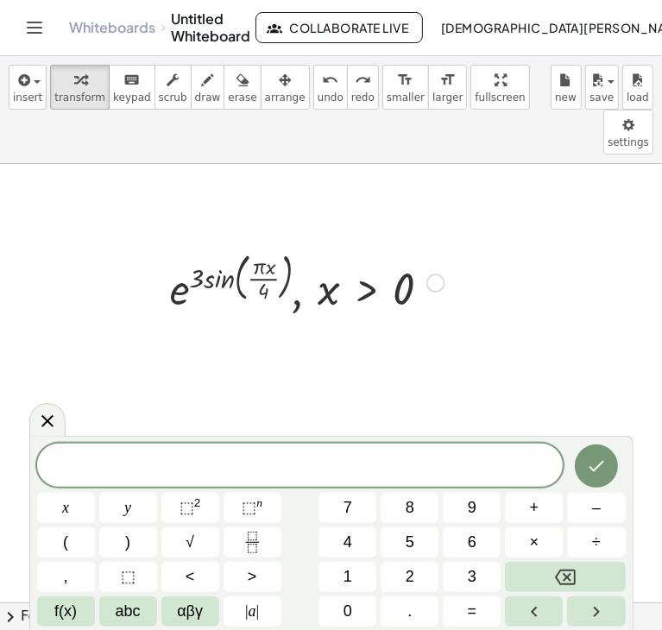
click at [285, 246] on div at bounding box center [307, 281] width 292 height 71
click at [321, 296] on div at bounding box center [317, 602] width 1359 height 877
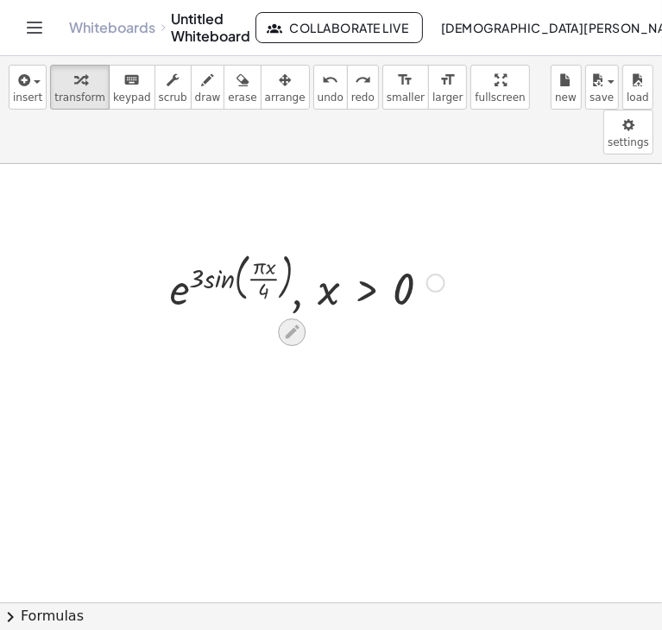
click at [294, 323] on icon at bounding box center [292, 332] width 18 height 18
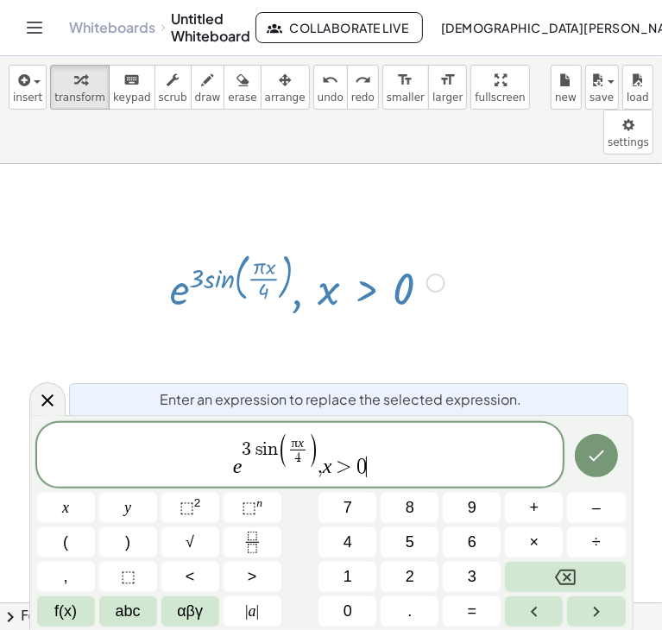
click at [394, 468] on span "e 3 s i n ( π x 4 ​ ) , x > 0 ​" at bounding box center [300, 457] width 527 height 46
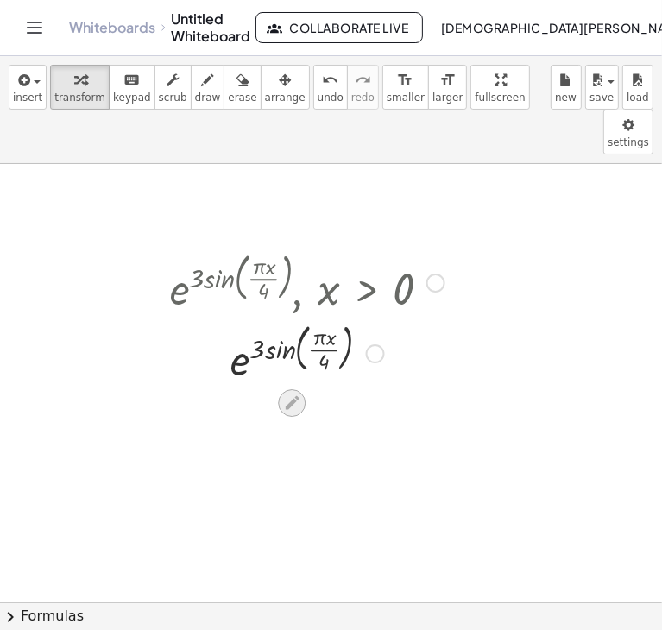
click at [301, 389] on div at bounding box center [292, 403] width 28 height 28
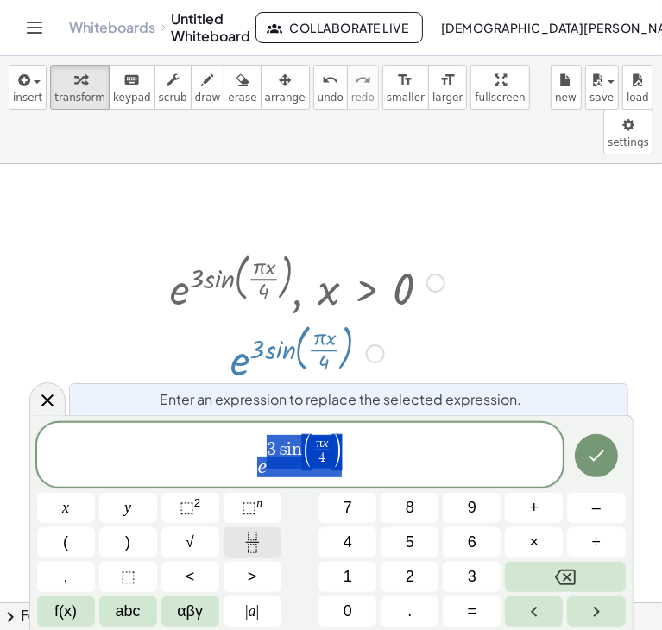
click at [256, 546] on icon "Fraction" at bounding box center [253, 543] width 22 height 22
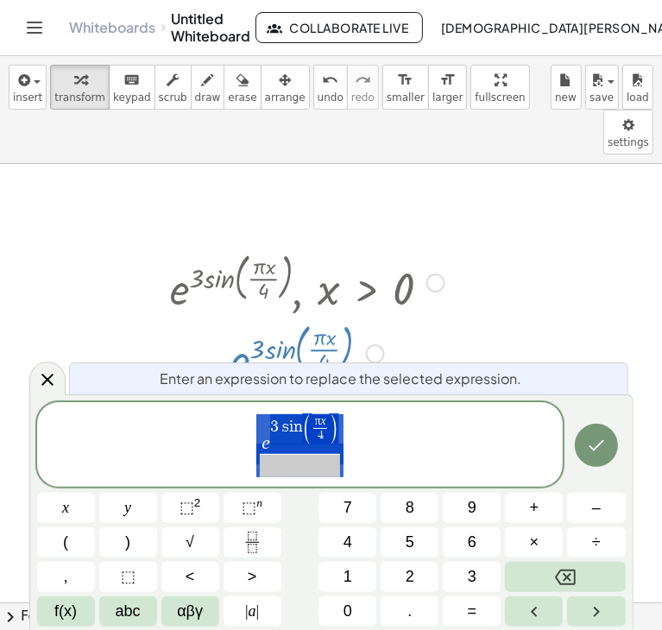
drag, startPoint x: 381, startPoint y: 467, endPoint x: 253, endPoint y: 418, distance: 137.0
click at [253, 418] on span "e 3 s i n ( π x 4 ​ ) ​" at bounding box center [300, 446] width 527 height 66
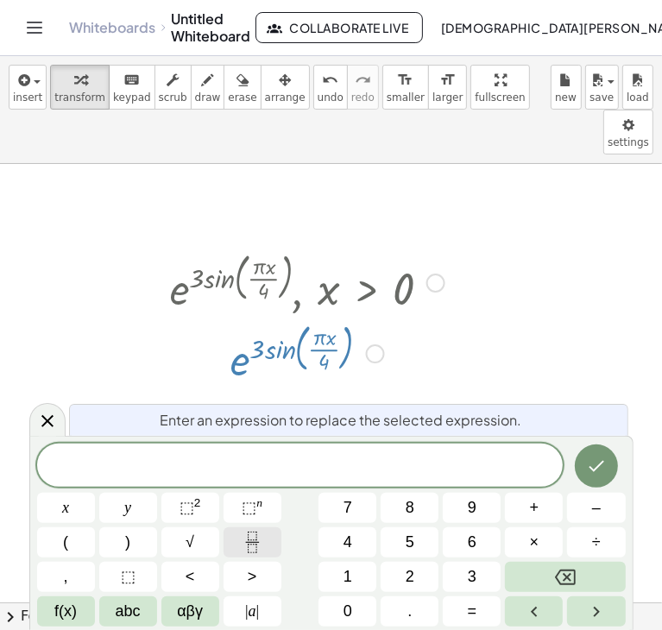
click at [259, 536] on icon "Fraction" at bounding box center [253, 543] width 22 height 22
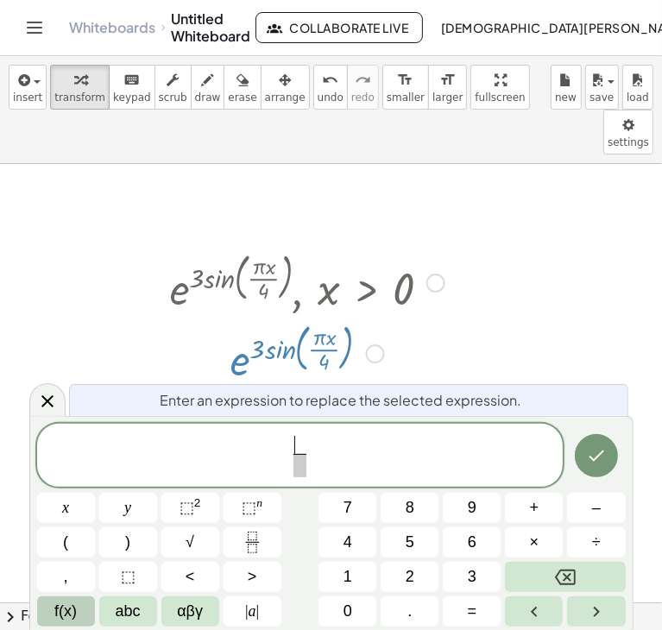
click at [85, 617] on button "f(x)" at bounding box center [66, 612] width 58 height 30
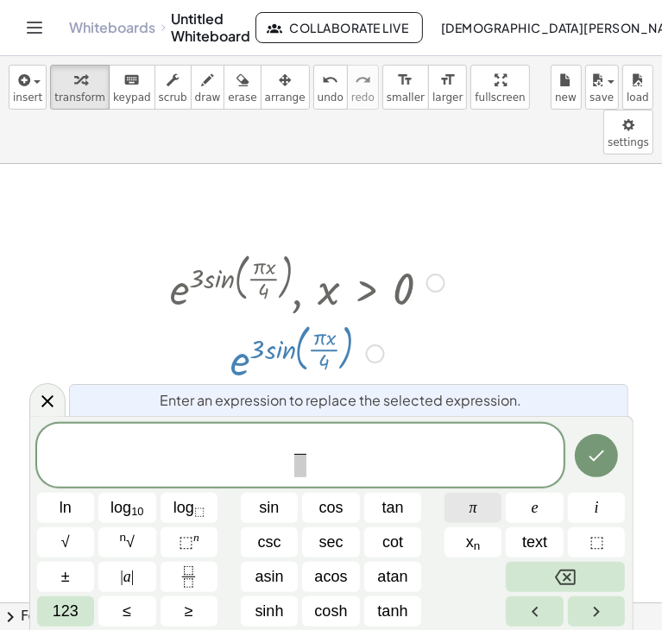
click at [482, 512] on button "π" at bounding box center [474, 508] width 58 height 30
click at [183, 575] on icon "Fraction" at bounding box center [189, 577] width 22 height 22
click at [458, 505] on button "π" at bounding box center [474, 508] width 58 height 30
click at [466, 508] on button "π" at bounding box center [474, 508] width 58 height 30
click at [598, 452] on icon "Done" at bounding box center [596, 456] width 21 height 21
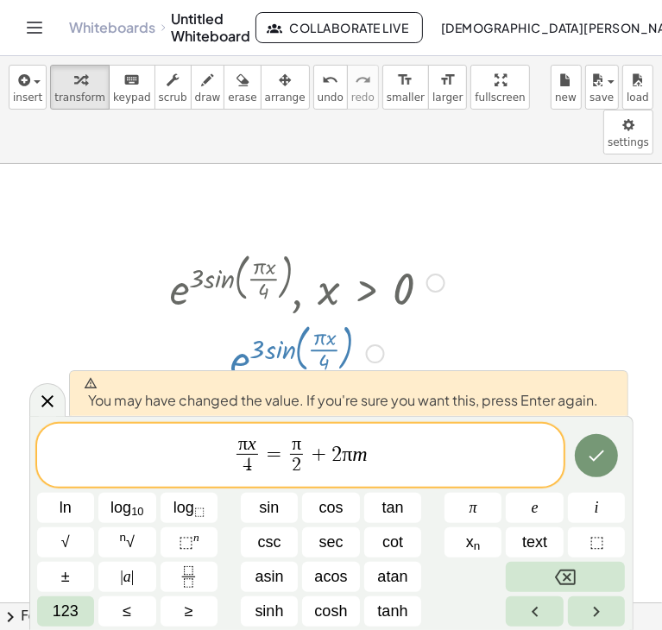
click at [439, 406] on span "You may have changed the value. If you're sure you want this, press Enter again." at bounding box center [341, 394] width 515 height 35
click at [57, 400] on div at bounding box center [47, 400] width 36 height 34
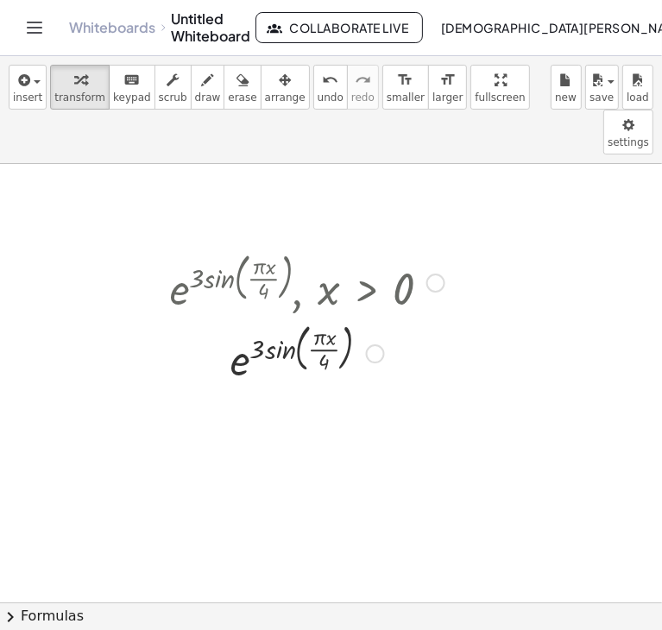
click at [373, 345] on div "Go back to this line Copy line as LaTeX Copy derivation as LaTeX" at bounding box center [375, 354] width 19 height 19
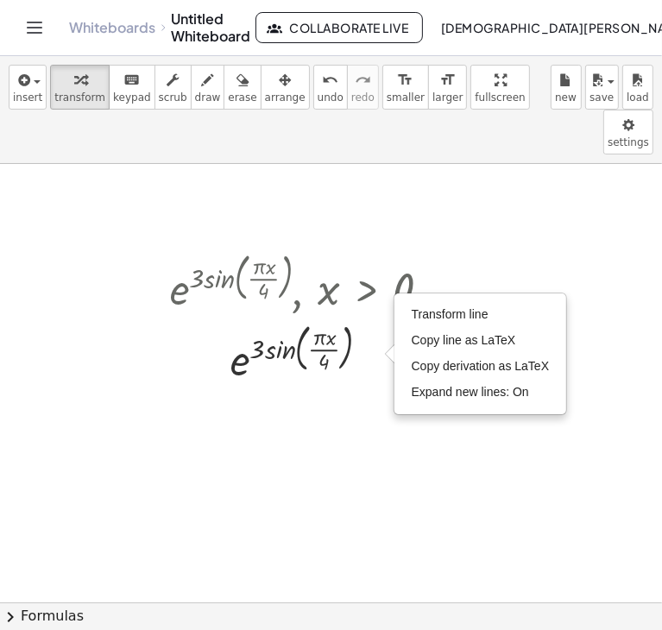
click at [318, 423] on div at bounding box center [317, 602] width 1359 height 877
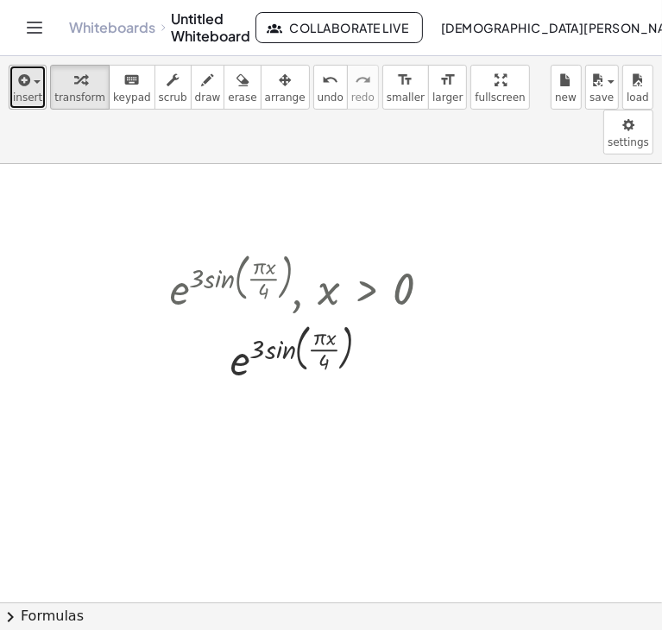
click at [22, 79] on icon "button" at bounding box center [23, 80] width 16 height 21
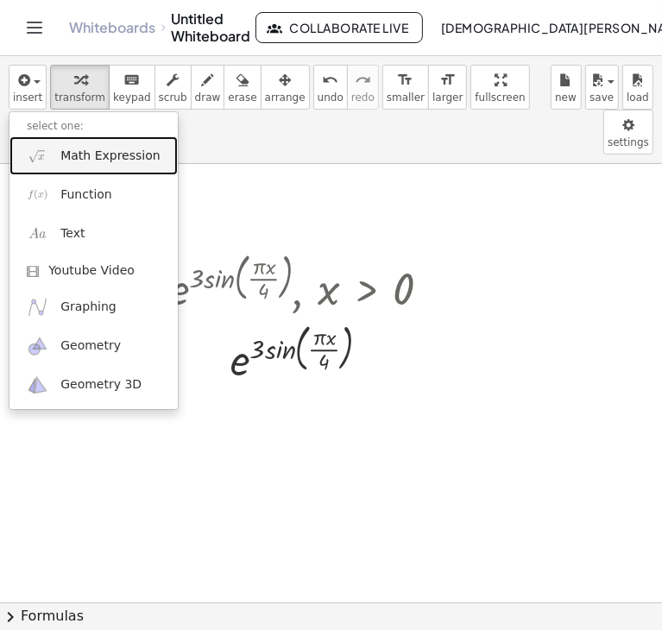
click at [68, 153] on span "Math Expression" at bounding box center [109, 156] width 99 height 17
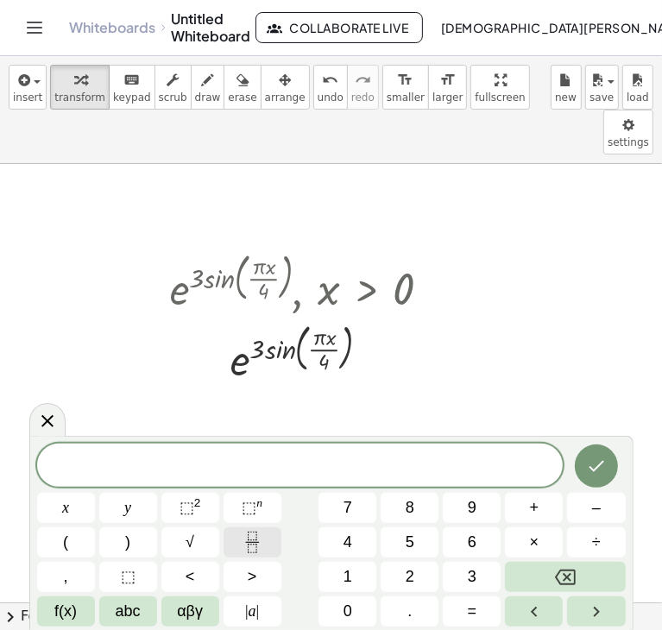
click at [231, 531] on button "Fraction" at bounding box center [253, 543] width 58 height 30
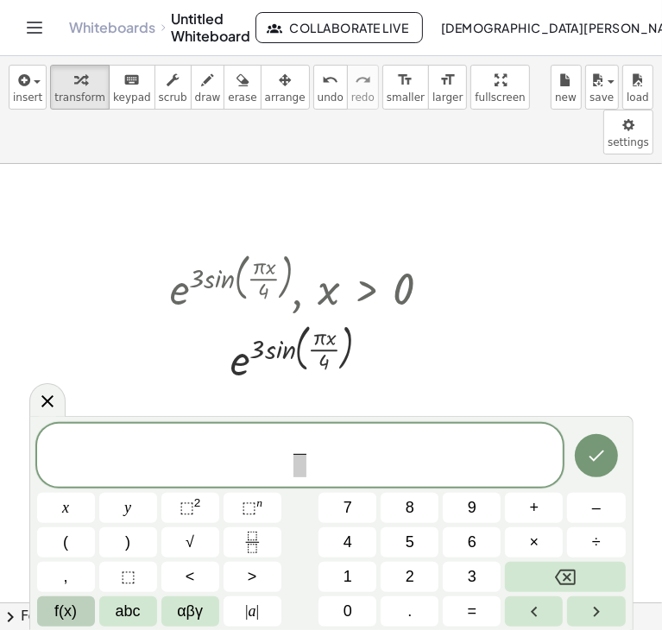
click at [61, 612] on span "f(x)" at bounding box center [65, 611] width 22 height 23
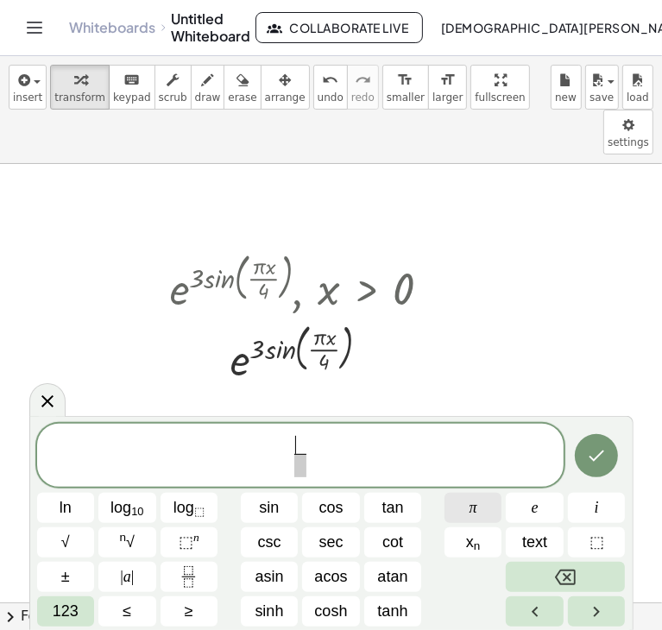
click at [479, 516] on button "π" at bounding box center [474, 508] width 58 height 30
click at [188, 585] on icon "Fraction" at bounding box center [189, 577] width 22 height 22
click at [465, 522] on button "π" at bounding box center [474, 508] width 58 height 30
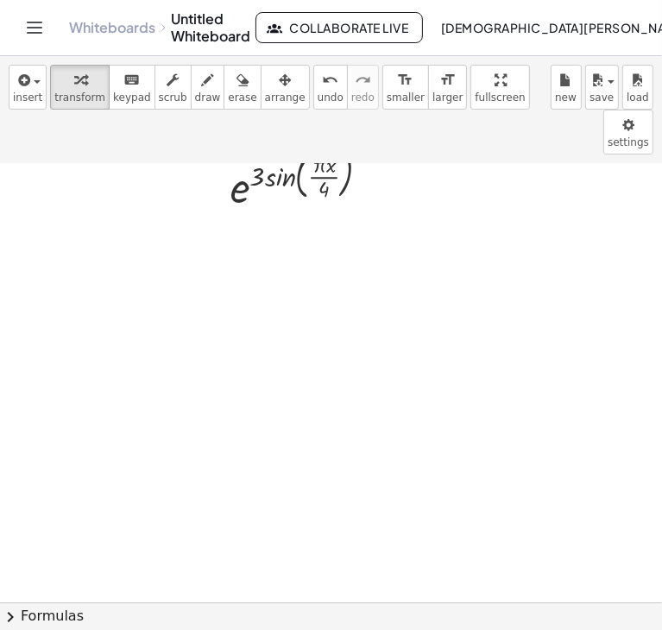
scroll to position [86, 362]
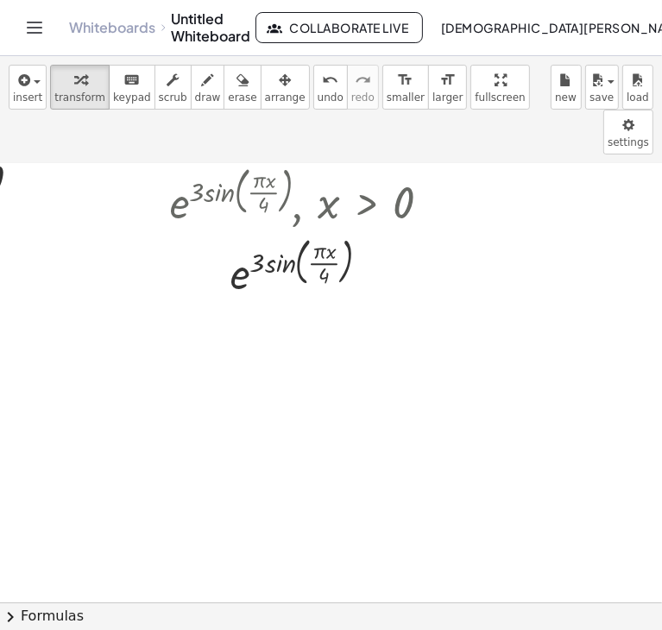
drag, startPoint x: 287, startPoint y: 452, endPoint x: 401, endPoint y: 484, distance: 118.6
click at [428, 495] on div at bounding box center [317, 516] width 1359 height 877
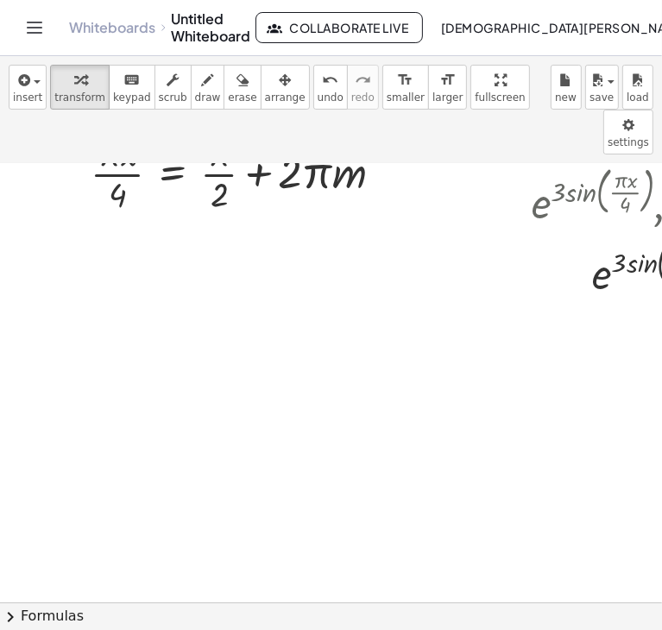
scroll to position [0, 0]
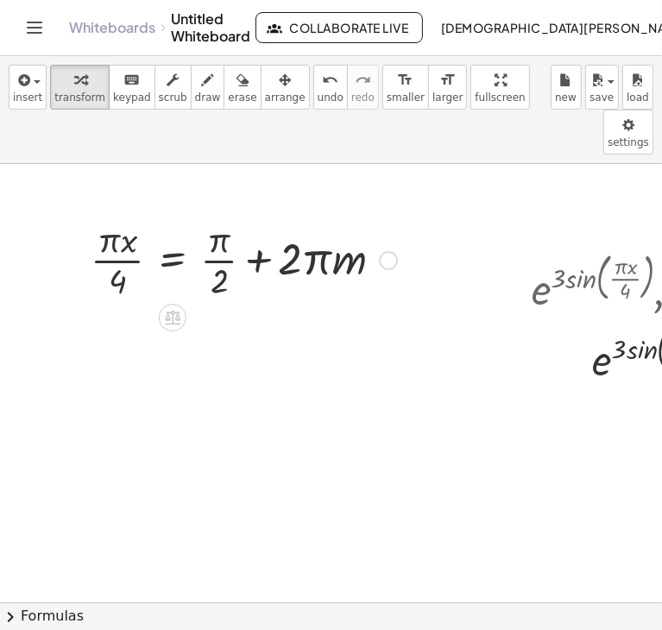
click at [332, 235] on div at bounding box center [244, 259] width 324 height 86
click at [176, 311] on icon at bounding box center [173, 318] width 16 height 15
drag, startPoint x: 195, startPoint y: 325, endPoint x: 245, endPoint y: 288, distance: 62.3
click at [176, 311] on icon at bounding box center [173, 318] width 16 height 15
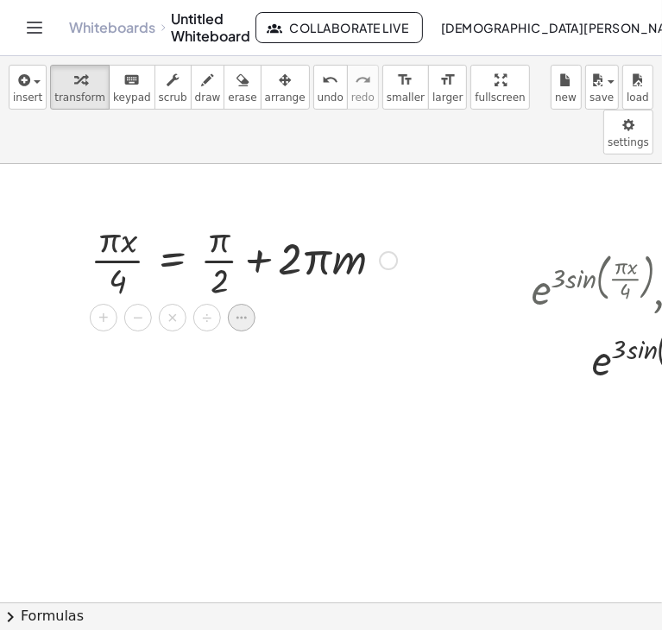
click at [231, 304] on div at bounding box center [242, 318] width 28 height 28
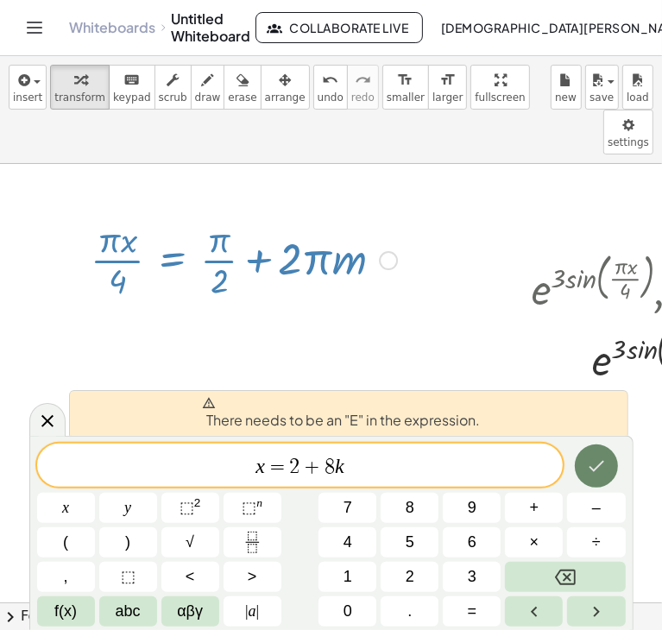
click at [594, 479] on button "Done" at bounding box center [596, 466] width 43 height 43
click at [592, 478] on button "Done" at bounding box center [596, 466] width 43 height 43
click at [244, 460] on span "​ x = 2 + 8 k" at bounding box center [300, 467] width 527 height 24
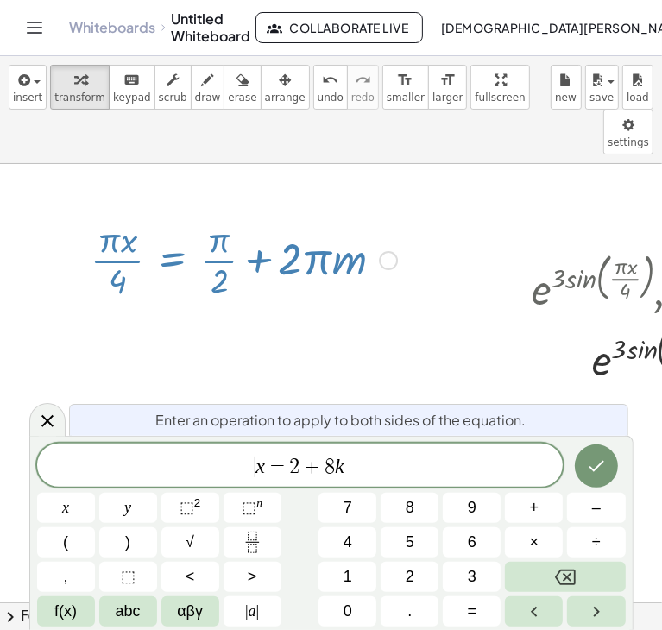
click at [343, 477] on span "​ x = 2 + 8 k" at bounding box center [300, 467] width 527 height 24
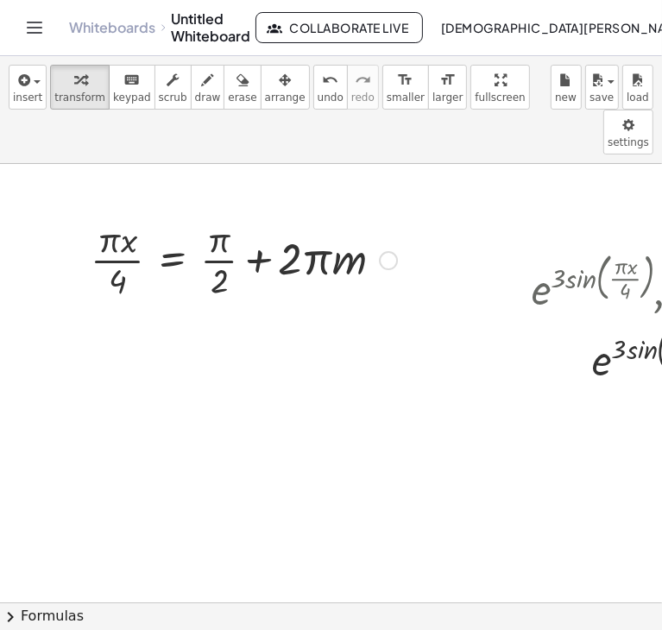
drag, startPoint x: 221, startPoint y: 364, endPoint x: 228, endPoint y: 320, distance: 45.4
click at [228, 216] on div at bounding box center [244, 259] width 324 height 86
click at [220, 216] on div at bounding box center [244, 259] width 324 height 86
click at [383, 251] on div at bounding box center [388, 260] width 19 height 19
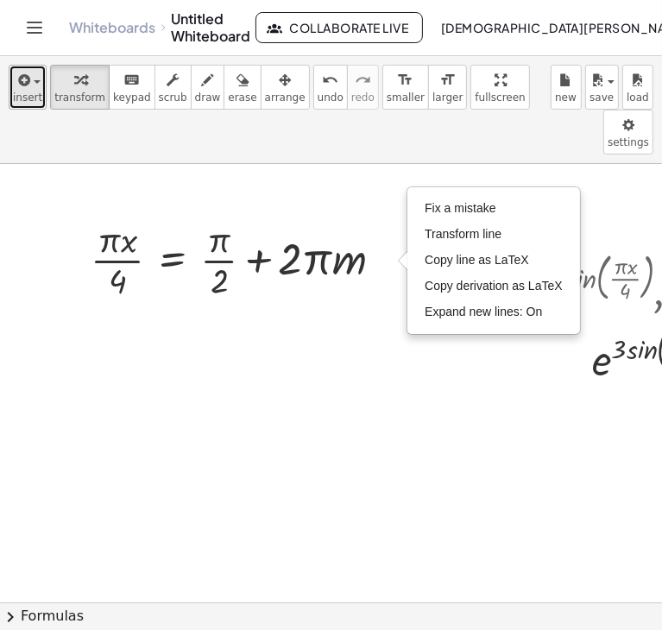
click at [27, 98] on span "insert" at bounding box center [27, 98] width 29 height 12
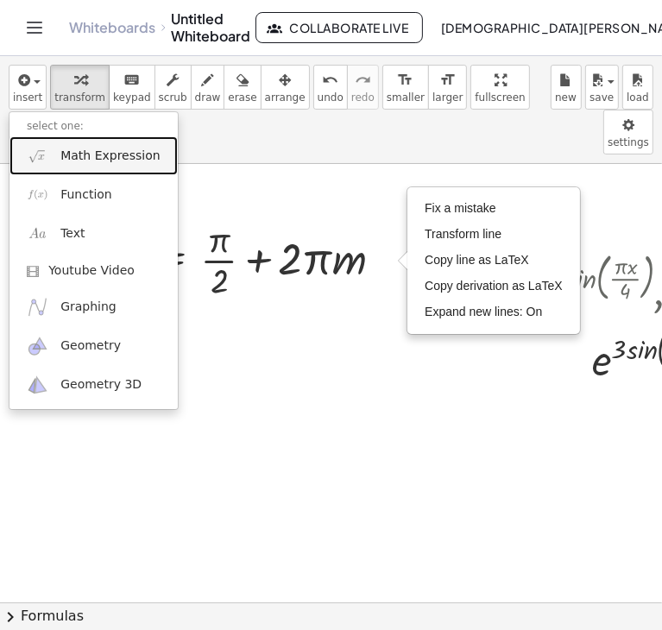
click at [62, 162] on span "Math Expression" at bounding box center [109, 156] width 99 height 17
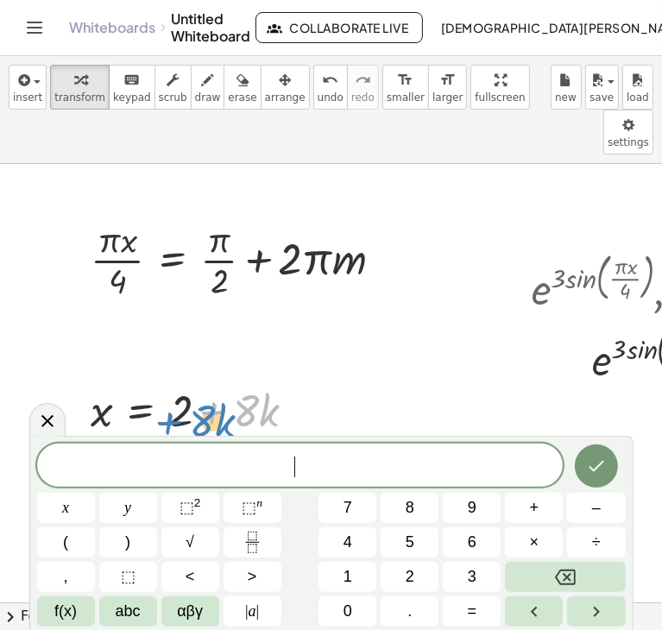
drag, startPoint x: 193, startPoint y: 373, endPoint x: 134, endPoint y: 379, distance: 59.9
click at [134, 380] on div at bounding box center [200, 409] width 236 height 59
drag, startPoint x: 250, startPoint y: 364, endPoint x: 332, endPoint y: 227, distance: 159.5
drag, startPoint x: 103, startPoint y: 368, endPoint x: 103, endPoint y: 356, distance: 12.1
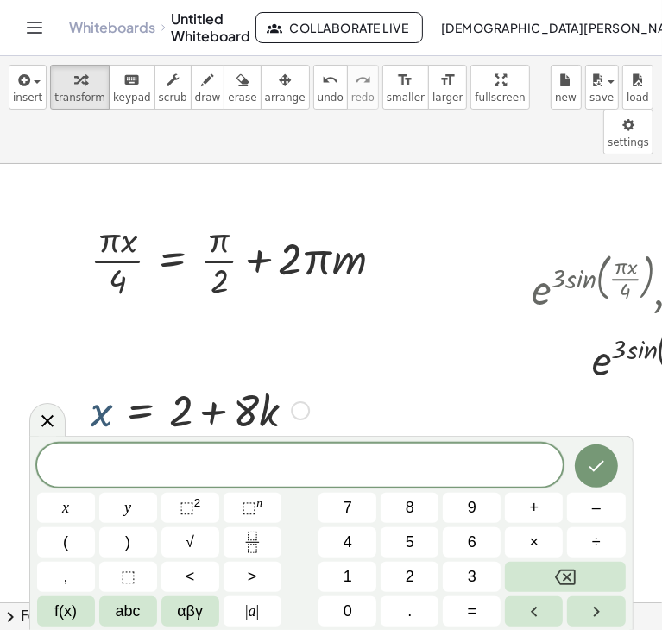
click at [103, 380] on div at bounding box center [200, 409] width 236 height 59
drag, startPoint x: 307, startPoint y: 367, endPoint x: 359, endPoint y: 263, distance: 115.9
drag, startPoint x: 300, startPoint y: 369, endPoint x: 348, endPoint y: 274, distance: 106.6
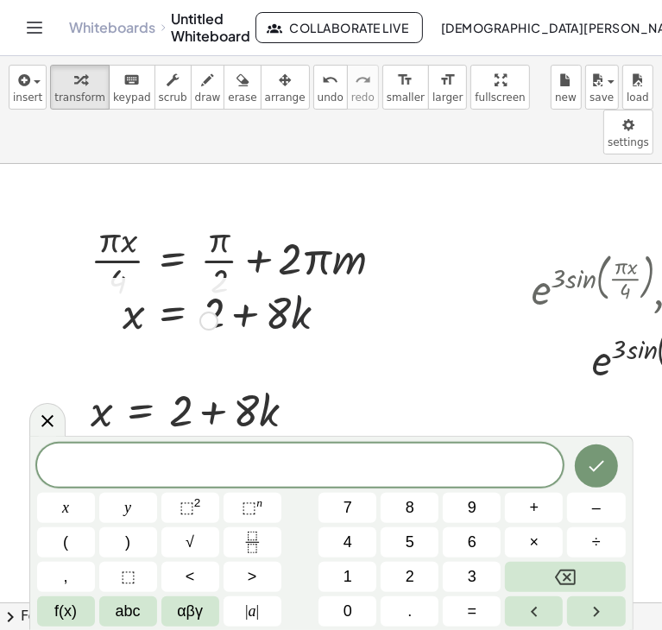
click at [348, 282] on div at bounding box center [232, 311] width 236 height 59
drag, startPoint x: 273, startPoint y: 357, endPoint x: 231, endPoint y: 374, distance: 44.9
click at [231, 380] on div at bounding box center [200, 409] width 236 height 59
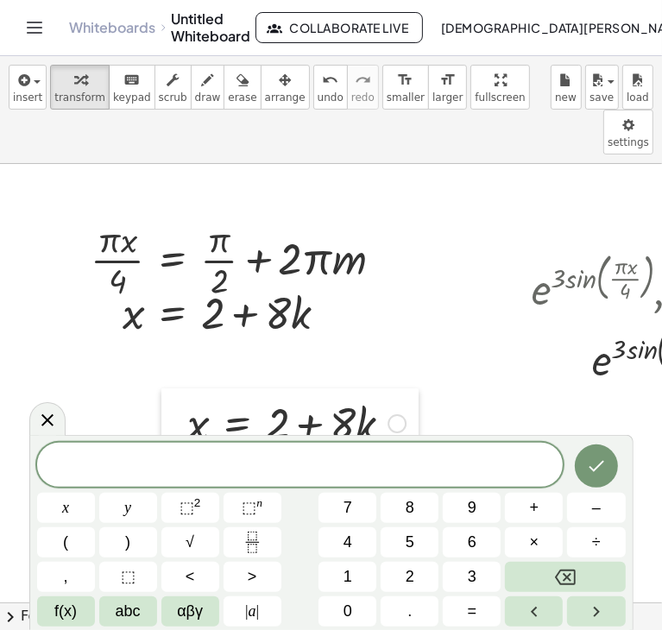
drag, startPoint x: 120, startPoint y: 384, endPoint x: 168, endPoint y: 370, distance: 49.7
click at [168, 389] on div at bounding box center [174, 422] width 26 height 67
drag, startPoint x: 200, startPoint y: 377, endPoint x: 206, endPoint y: 367, distance: 11.6
click at [206, 393] on div at bounding box center [297, 422] width 236 height 59
click at [199, 283] on div at bounding box center [232, 311] width 236 height 59
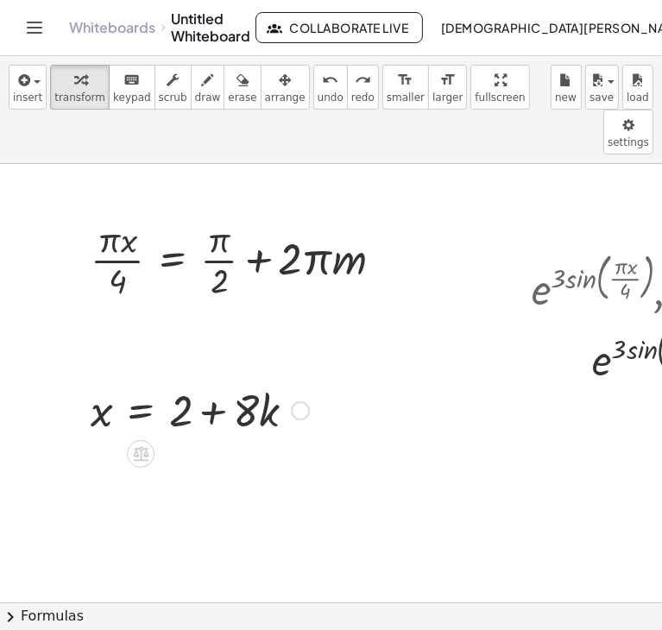
click at [187, 380] on div at bounding box center [200, 409] width 236 height 59
drag, startPoint x: 187, startPoint y: 365, endPoint x: 225, endPoint y: 356, distance: 39.2
click at [225, 380] on div at bounding box center [200, 409] width 236 height 59
drag, startPoint x: 115, startPoint y: 339, endPoint x: 105, endPoint y: 343, distance: 10.1
click at [105, 380] on div at bounding box center [200, 409] width 236 height 59
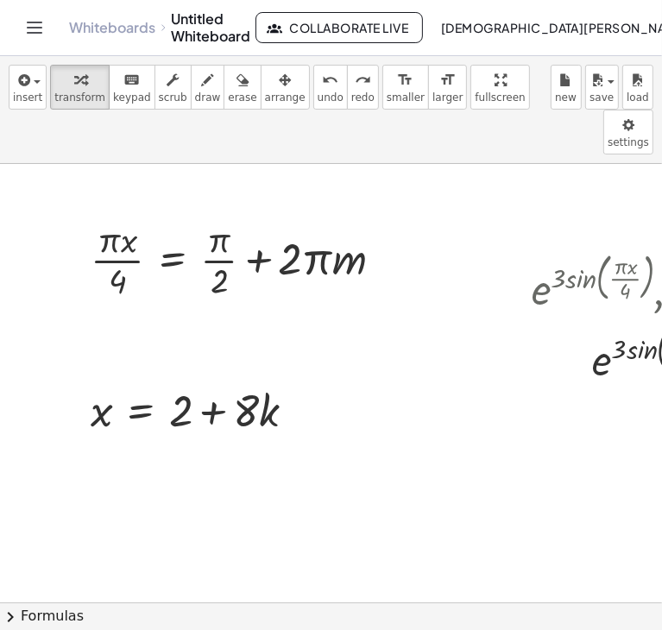
drag, startPoint x: 120, startPoint y: 332, endPoint x: 271, endPoint y: 384, distance: 159.8
click at [275, 386] on div "x = + 2 + · 8 · k" at bounding box center [193, 409] width 257 height 67
click at [237, 380] on div at bounding box center [200, 409] width 236 height 59
drag, startPoint x: 278, startPoint y: 417, endPoint x: 91, endPoint y: 360, distance: 195.9
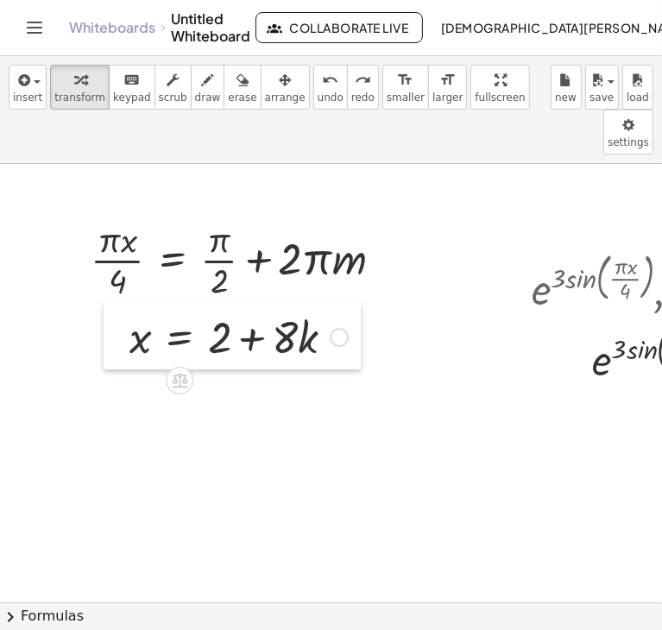
drag, startPoint x: 81, startPoint y: 353, endPoint x: 120, endPoint y: 280, distance: 83.1
click at [120, 302] on div at bounding box center [117, 335] width 26 height 67
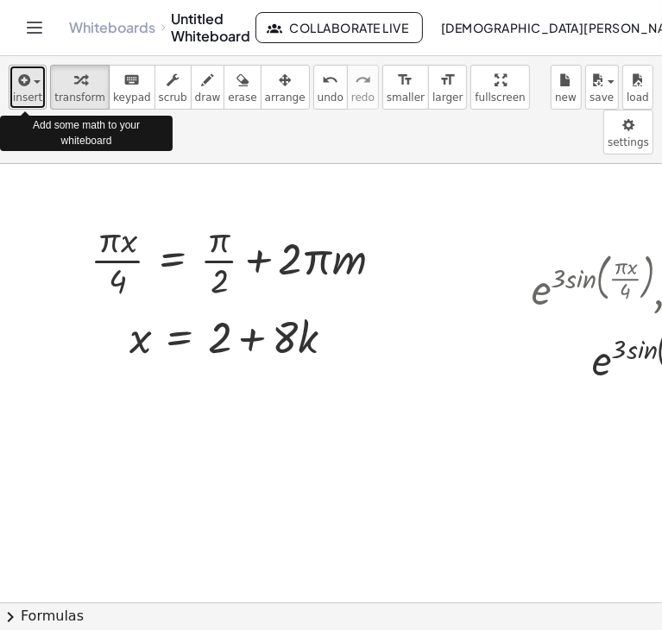
click at [25, 99] on span "insert" at bounding box center [27, 98] width 29 height 12
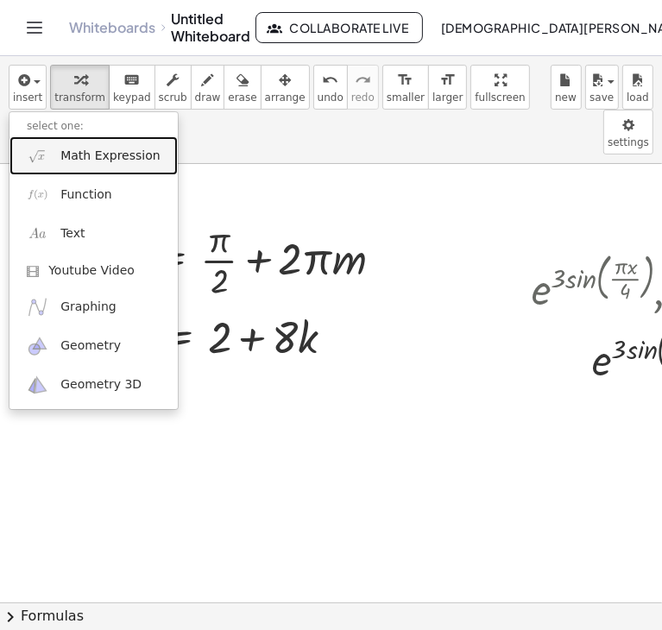
click at [66, 159] on span "Math Expression" at bounding box center [109, 156] width 99 height 17
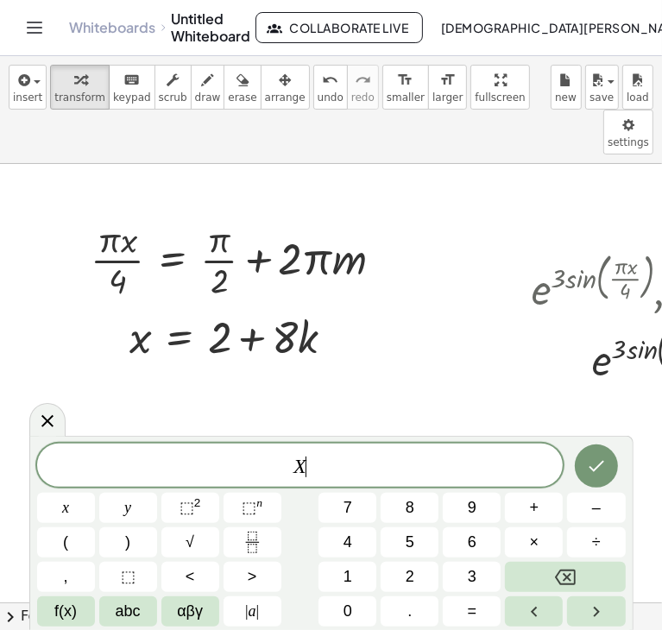
click at [339, 461] on span "X ​" at bounding box center [300, 467] width 527 height 24
click at [53, 603] on button "f(x)" at bounding box center [66, 612] width 58 height 30
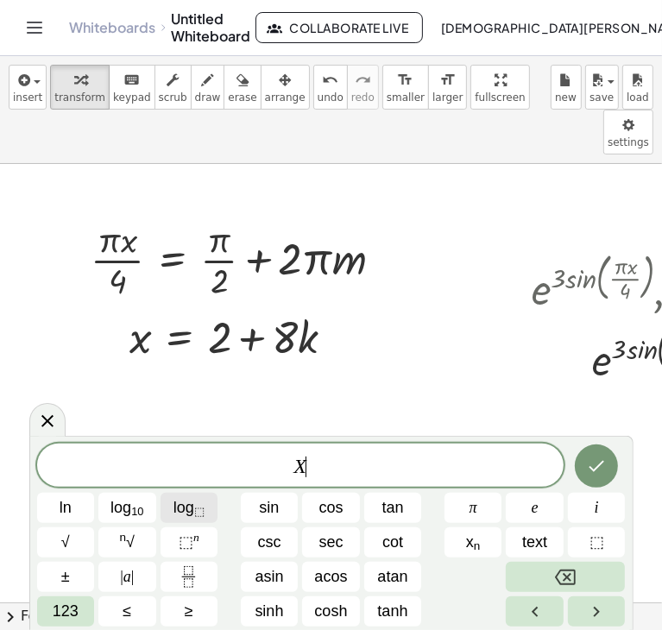
click at [193, 512] on span "log ⬚" at bounding box center [189, 508] width 31 height 23
click at [172, 516] on button "log ⬚" at bounding box center [190, 508] width 58 height 30
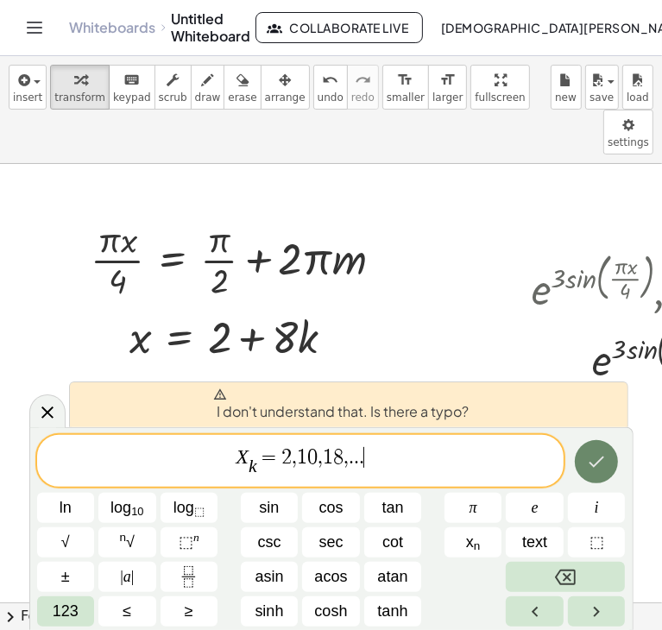
click at [591, 464] on icon "Done" at bounding box center [598, 461] width 16 height 11
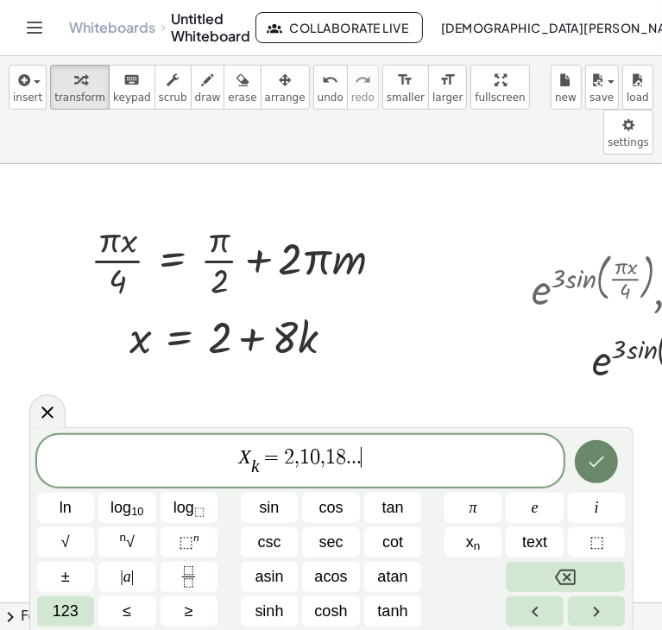
click at [589, 459] on icon "Done" at bounding box center [596, 462] width 21 height 21
click at [593, 471] on icon "Done" at bounding box center [596, 462] width 21 height 21
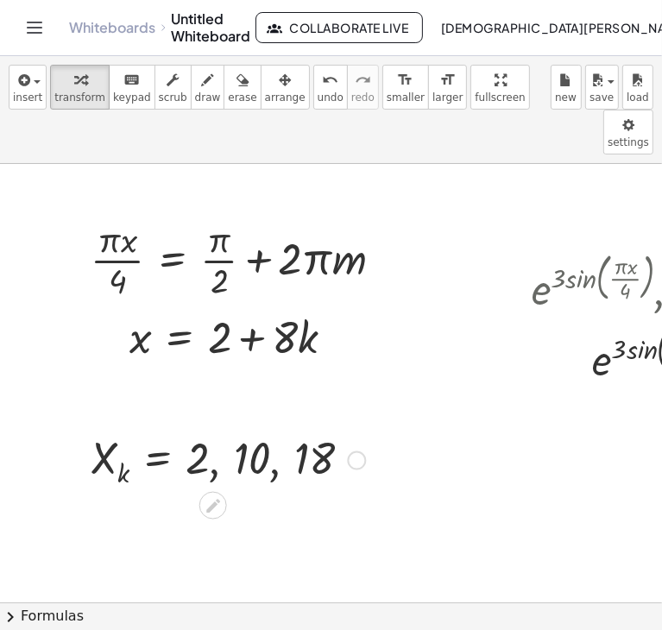
click at [218, 497] on icon at bounding box center [213, 506] width 18 height 18
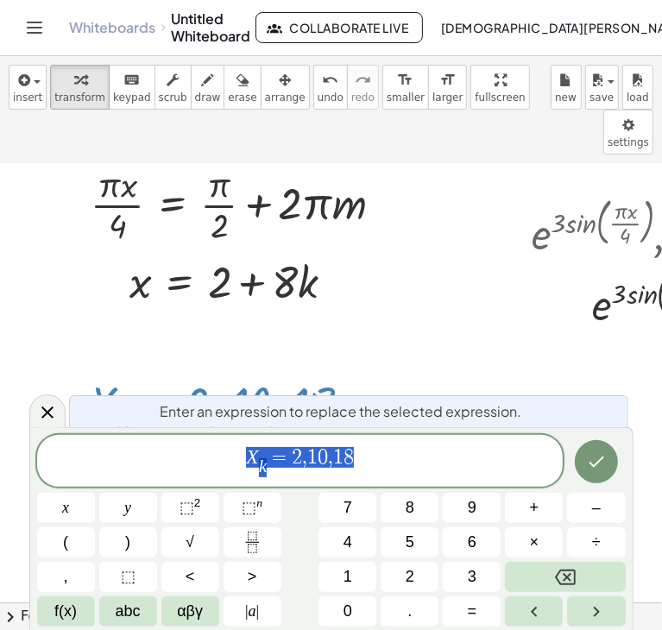
scroll to position [56, 0]
click at [388, 455] on span "X k ​ = 2 , 1 0 , 1 8" at bounding box center [300, 463] width 527 height 34
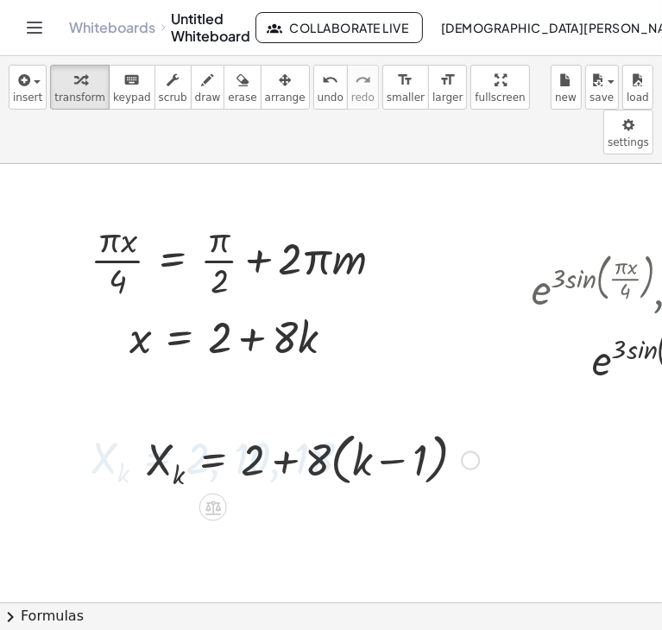
scroll to position [0, 0]
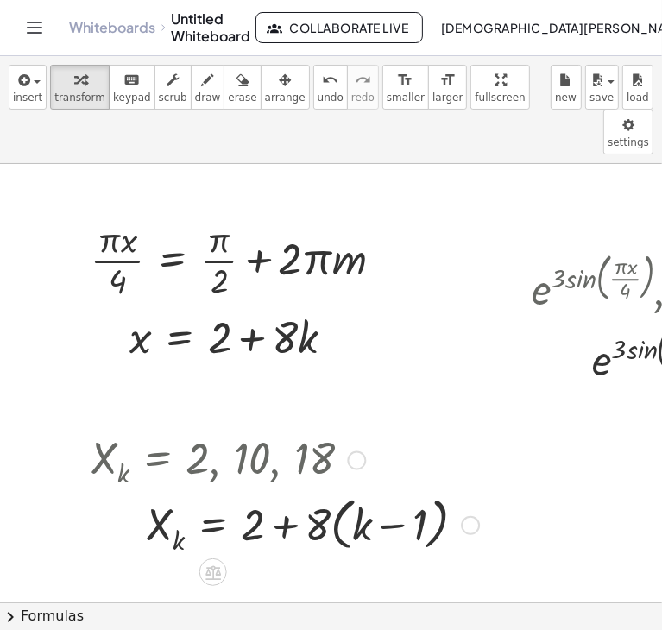
click at [145, 427] on div at bounding box center [285, 458] width 406 height 63
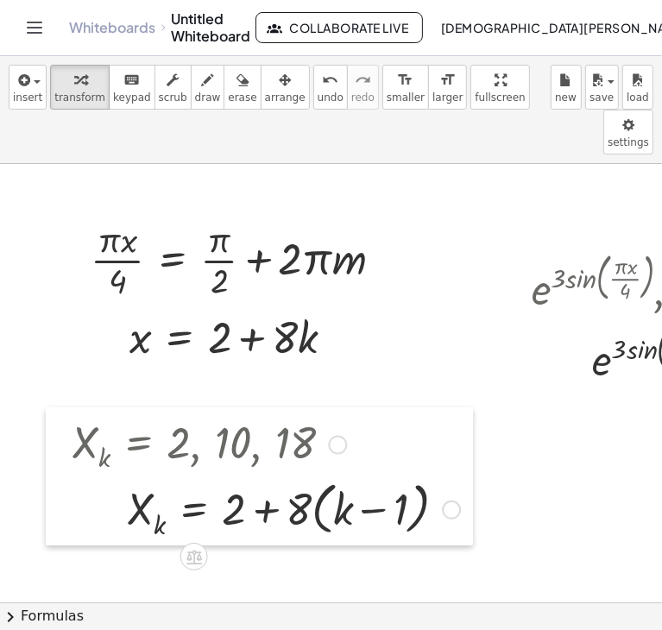
click at [69, 408] on div at bounding box center [59, 477] width 26 height 139
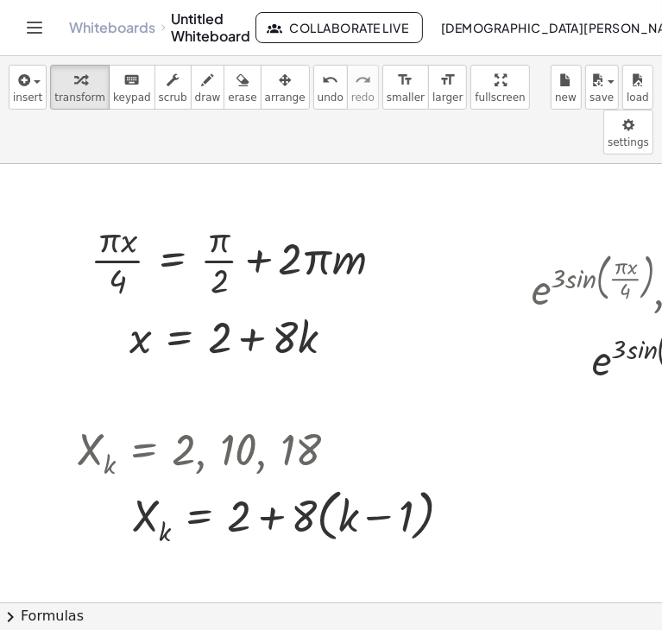
drag, startPoint x: 263, startPoint y: 603, endPoint x: 311, endPoint y: 594, distance: 49.1
click at [301, 597] on div "insert select one: Math Expression Function Text Youtube Video Graphing Geometr…" at bounding box center [331, 343] width 662 height 574
